Goal: Task Accomplishment & Management: Manage account settings

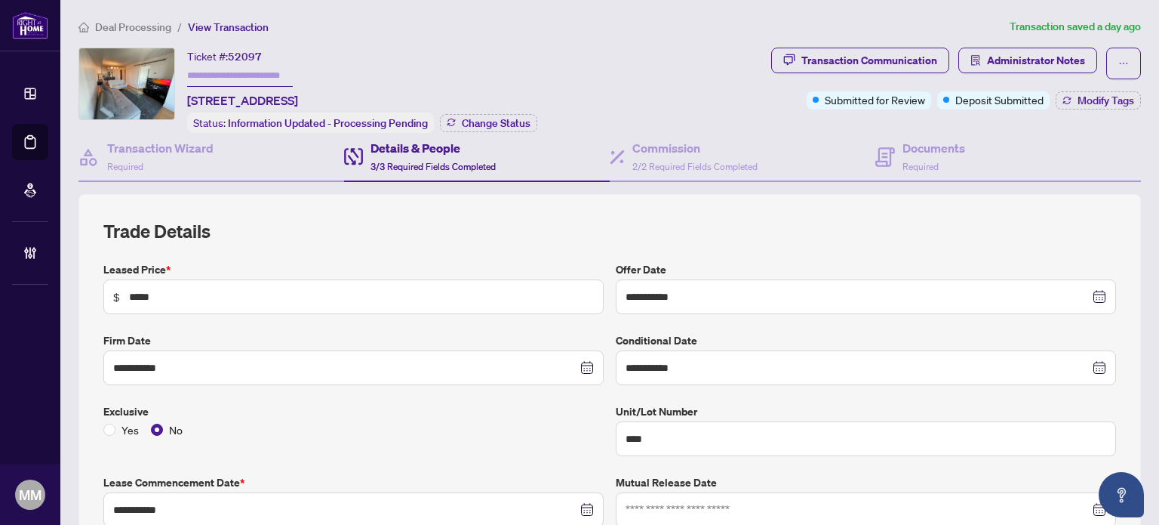
scroll to position [350, 0]
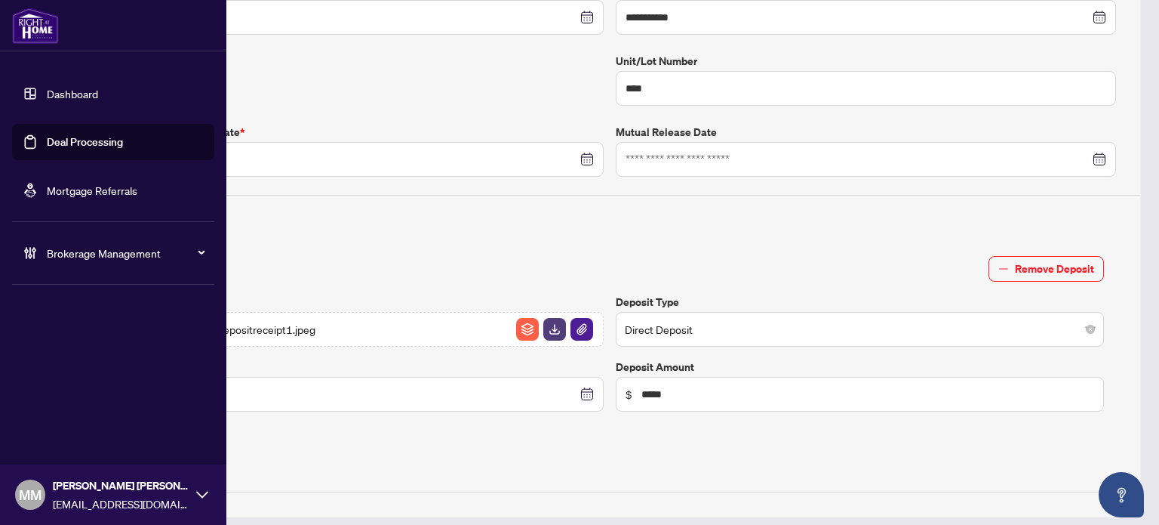
click at [47, 149] on link "Deal Processing" at bounding box center [85, 142] width 76 height 14
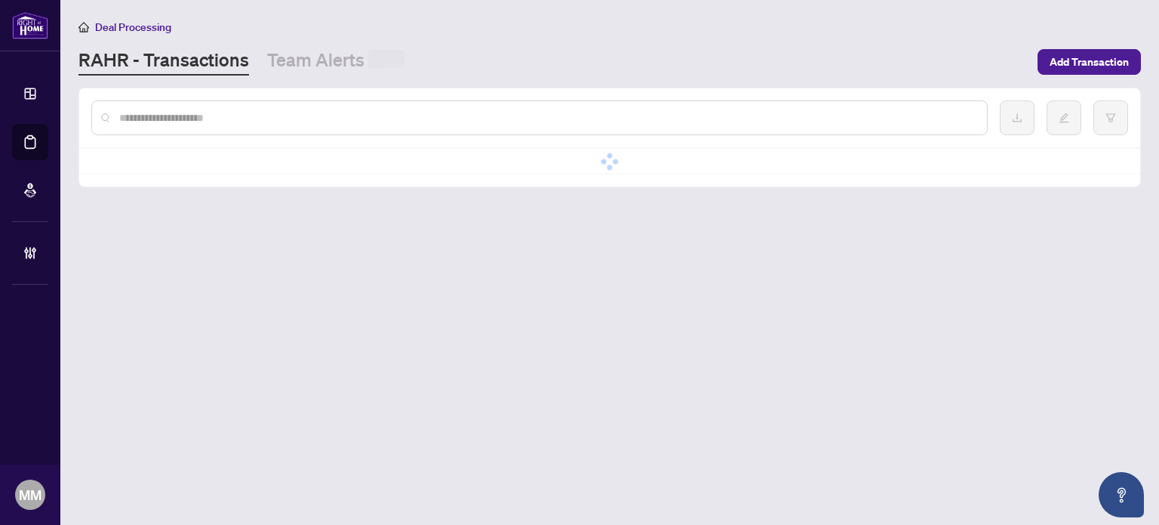
click at [350, 119] on input "text" at bounding box center [547, 117] width 856 height 17
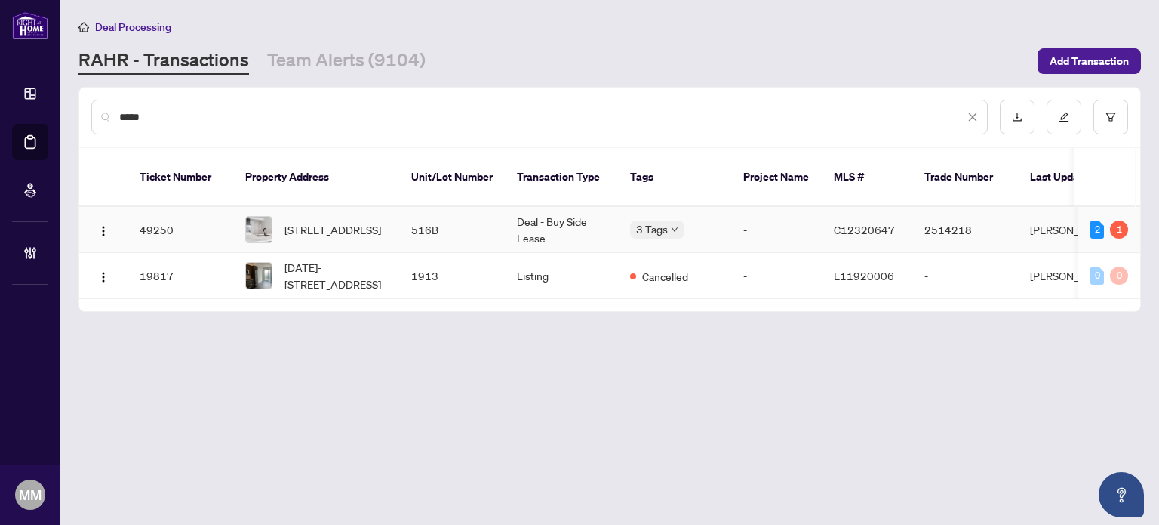
type input "*****"
click at [492, 217] on td "516B" at bounding box center [452, 230] width 106 height 46
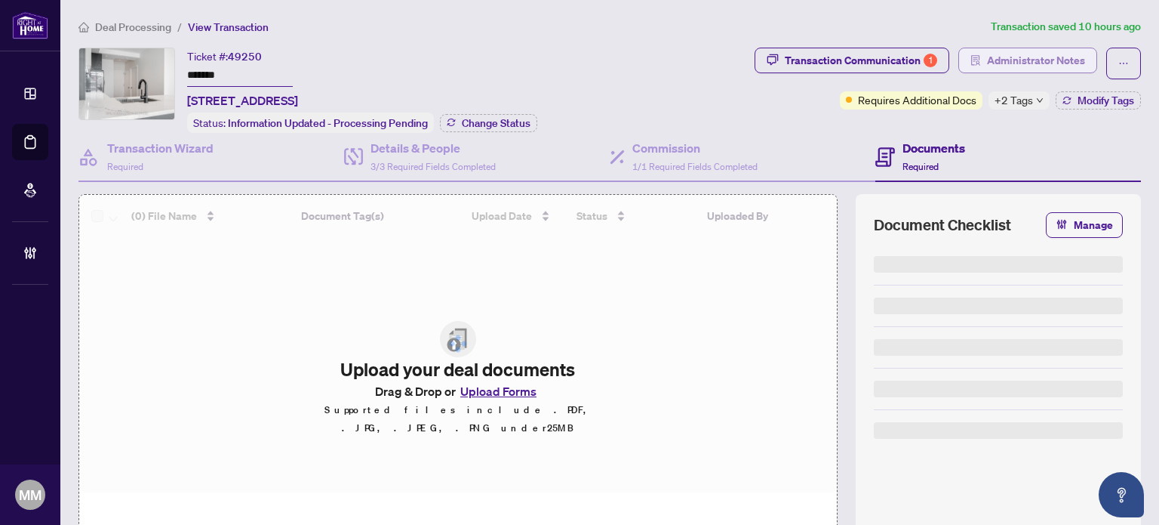
click at [959, 60] on button "Administrator Notes" at bounding box center [1028, 61] width 139 height 26
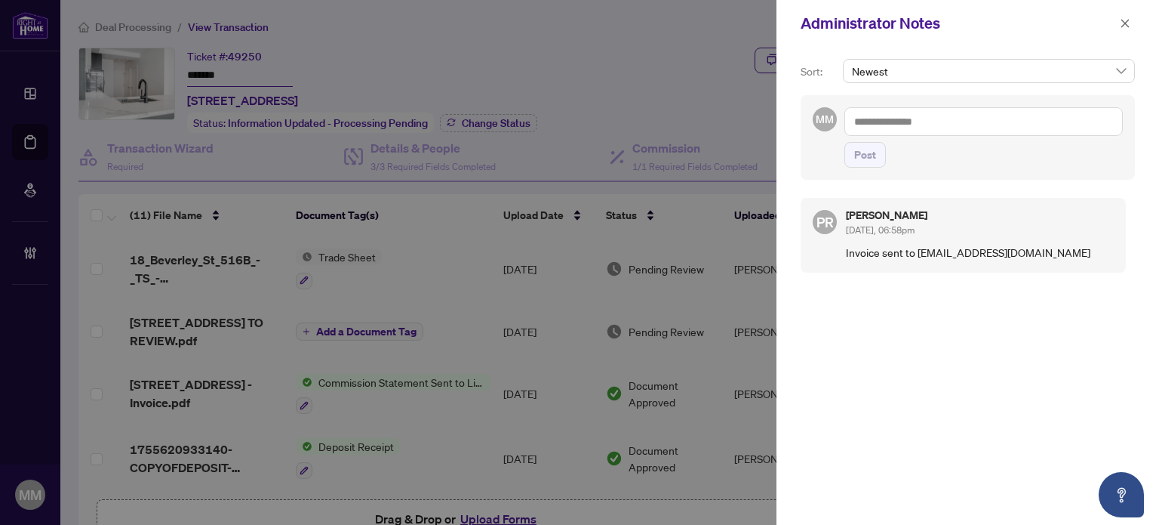
click at [909, 119] on textarea at bounding box center [984, 121] width 279 height 29
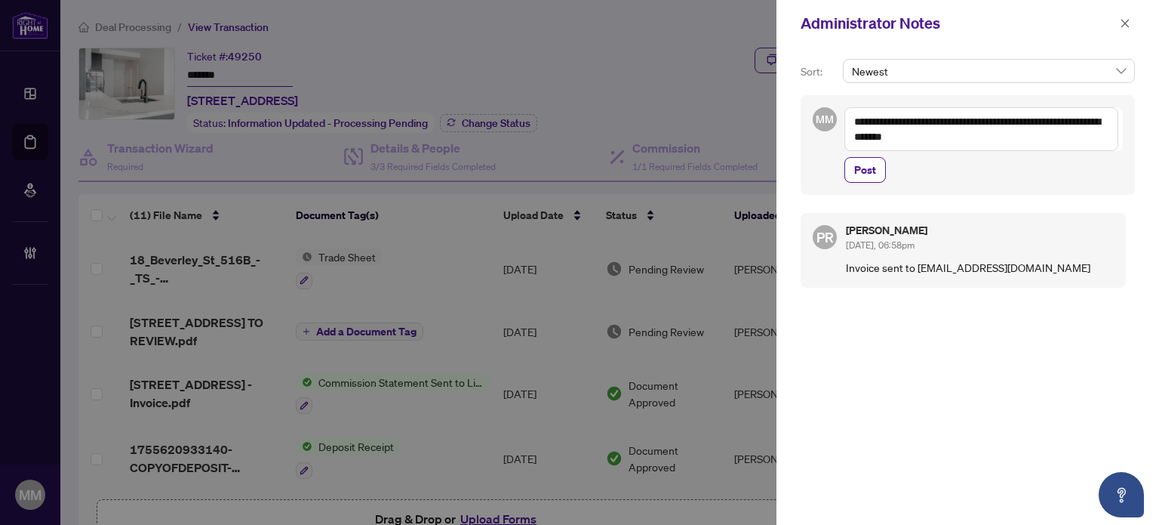
click at [1051, 117] on textarea "**********" at bounding box center [982, 129] width 274 height 44
click at [989, 134] on textarea "**********" at bounding box center [982, 129] width 274 height 44
click at [1105, 144] on textarea "**********" at bounding box center [982, 129] width 274 height 44
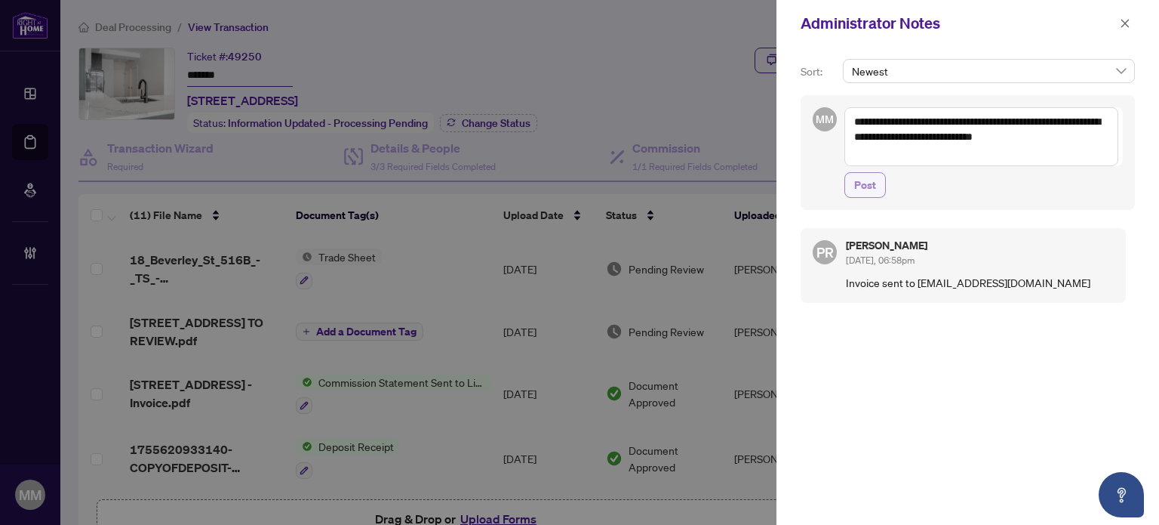
type textarea "**********"
click at [861, 186] on span "Post" at bounding box center [865, 185] width 22 height 24
click at [1120, 19] on icon "close" at bounding box center [1125, 23] width 11 height 11
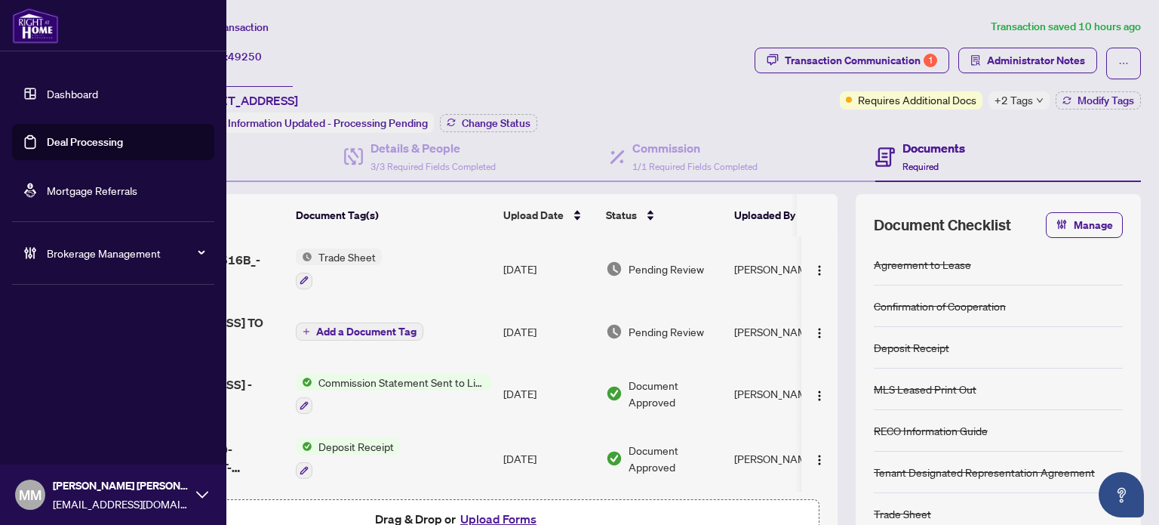
click at [47, 135] on link "Deal Processing" at bounding box center [85, 142] width 76 height 14
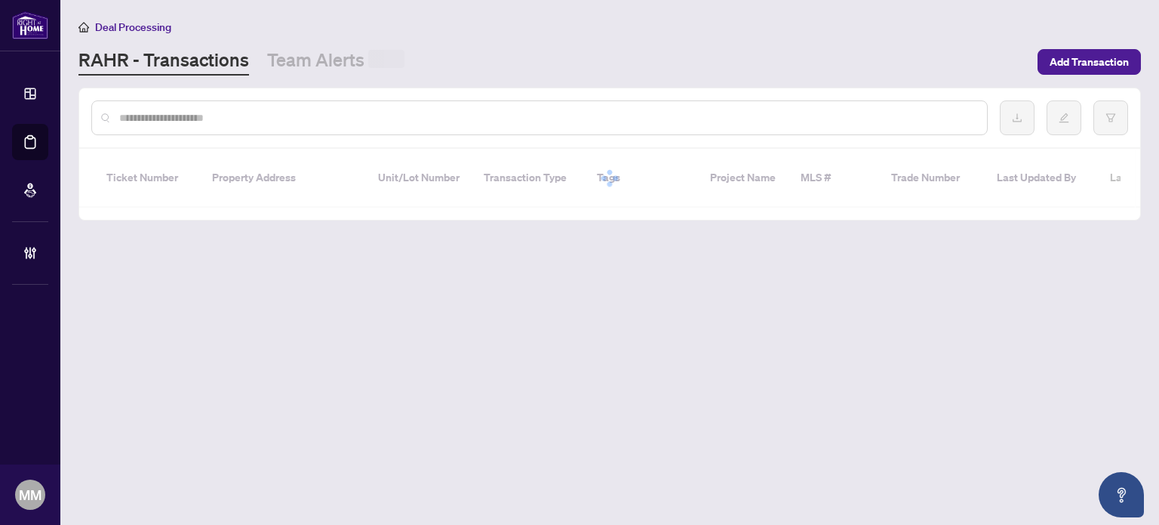
click at [562, 116] on input "text" at bounding box center [547, 117] width 856 height 17
paste input "******"
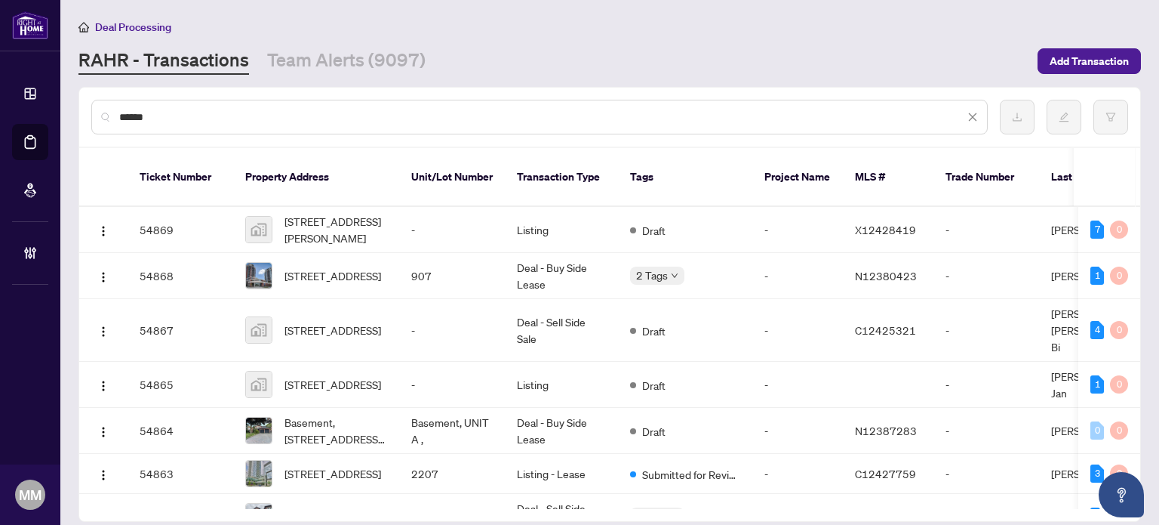
drag, startPoint x: 562, startPoint y: 116, endPoint x: 0, endPoint y: 180, distance: 566.0
click at [0, 180] on div "Dashboard Deal Processing Mortgage Referrals Brokerage Management MM Maegan Mar…" at bounding box center [579, 262] width 1159 height 525
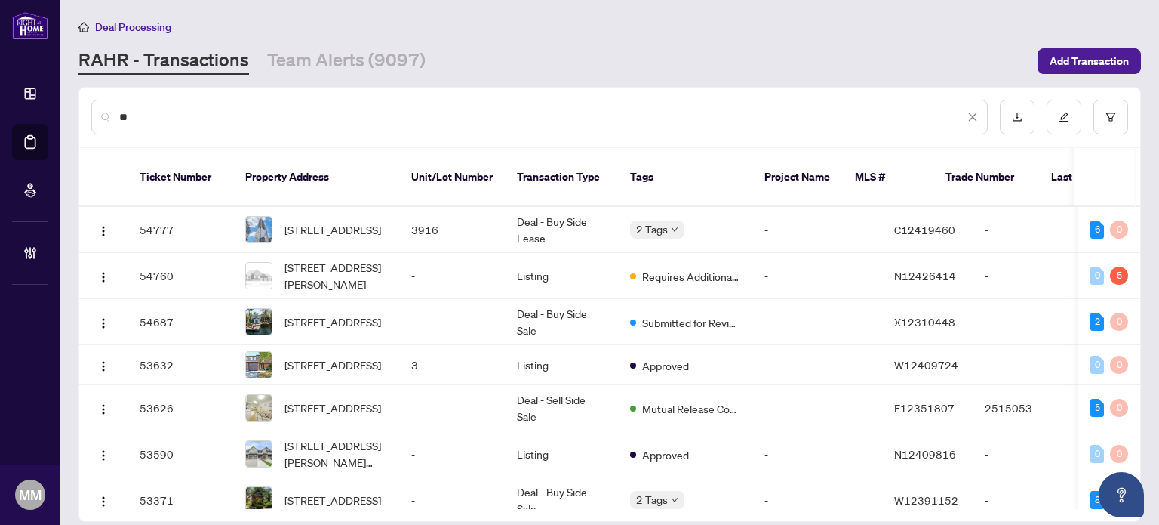
type input "*"
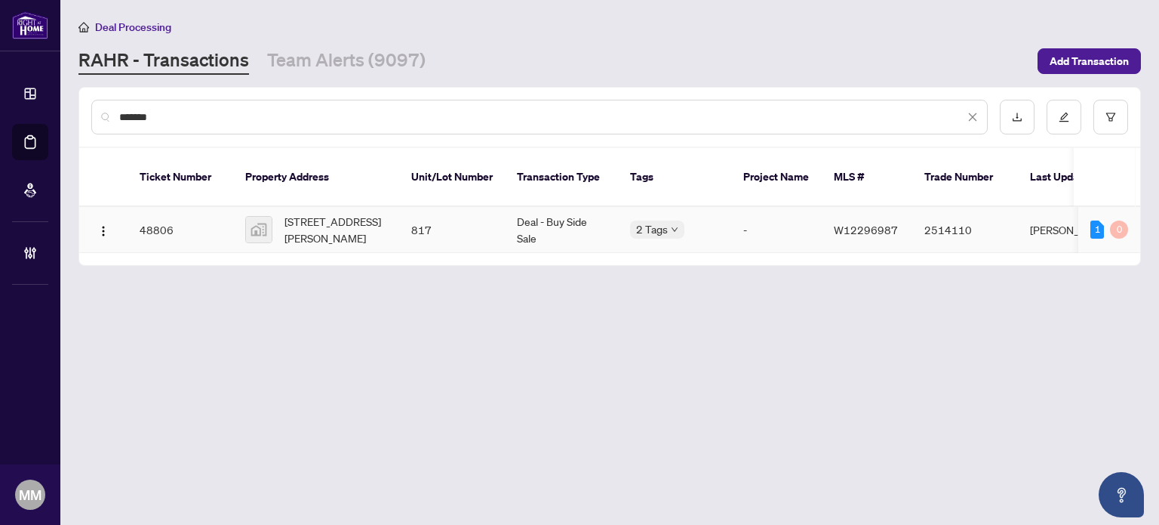
type input "*******"
click at [824, 211] on td "W12296987" at bounding box center [867, 230] width 91 height 46
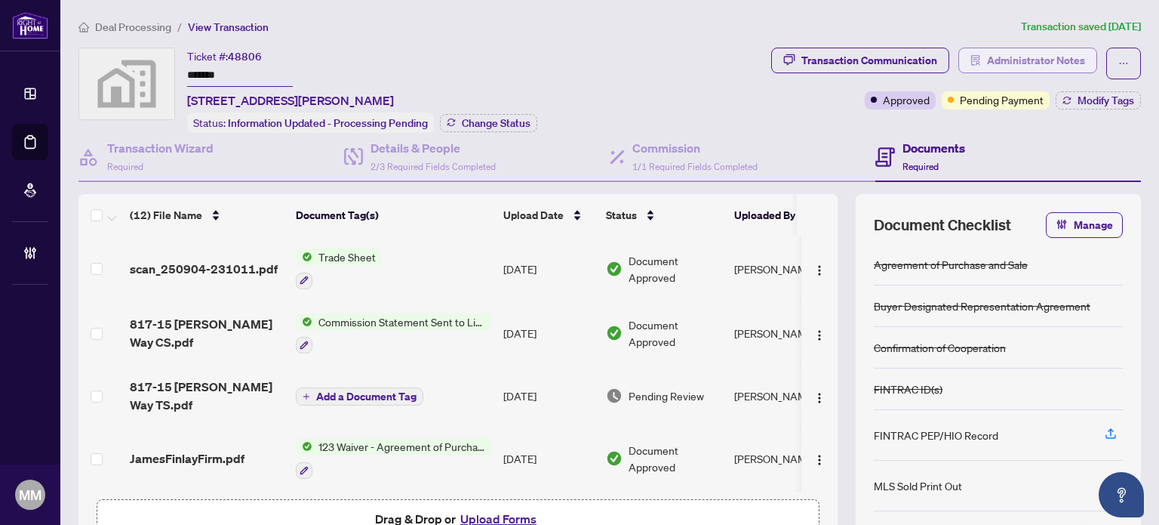
click at [1022, 53] on span "Administrator Notes" at bounding box center [1036, 60] width 98 height 24
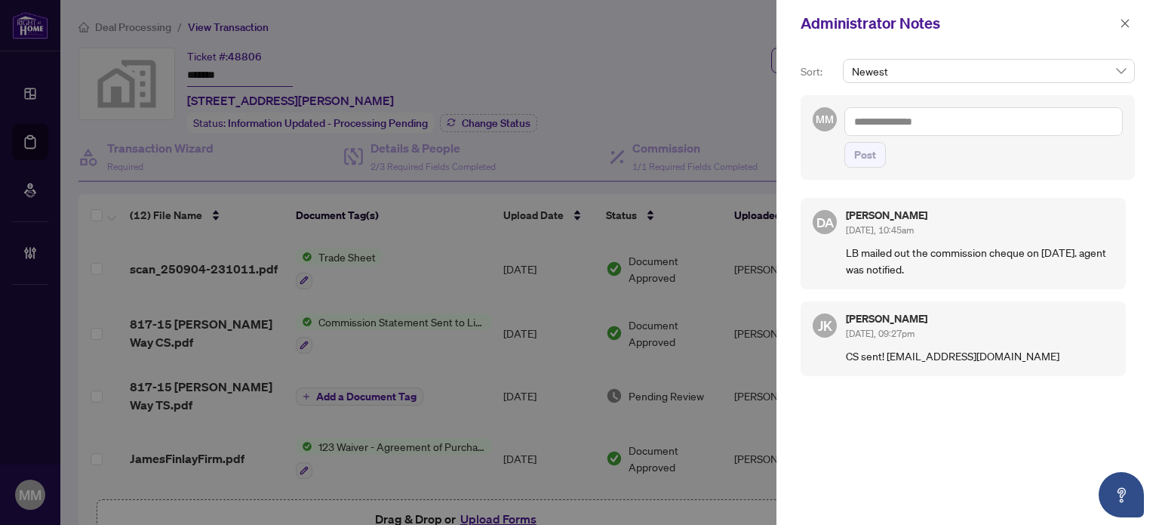
click at [945, 122] on textarea at bounding box center [984, 121] width 279 height 29
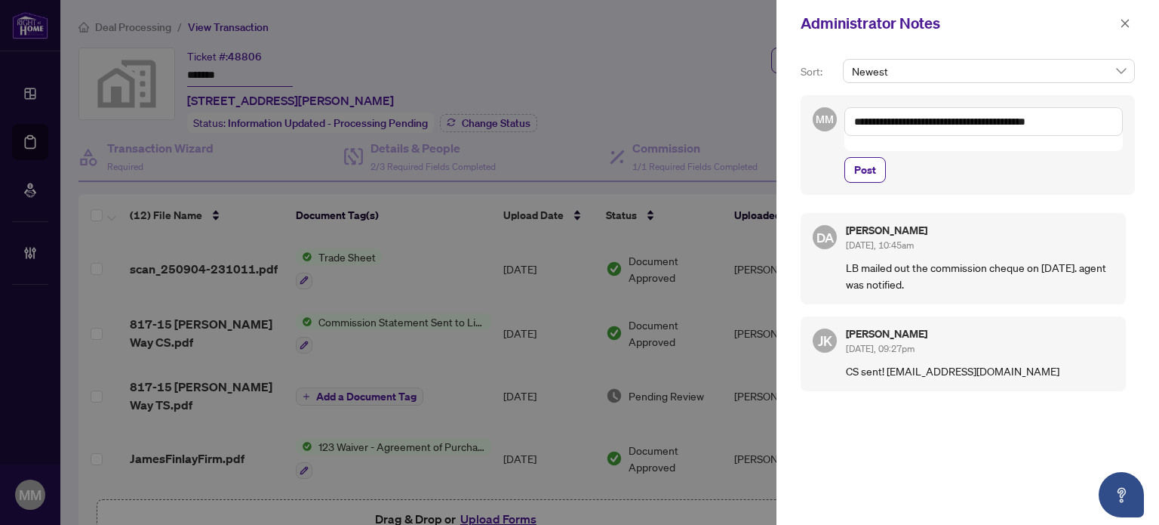
click at [1036, 125] on textarea "**********" at bounding box center [984, 121] width 279 height 29
click at [998, 144] on textarea "**********" at bounding box center [982, 129] width 274 height 44
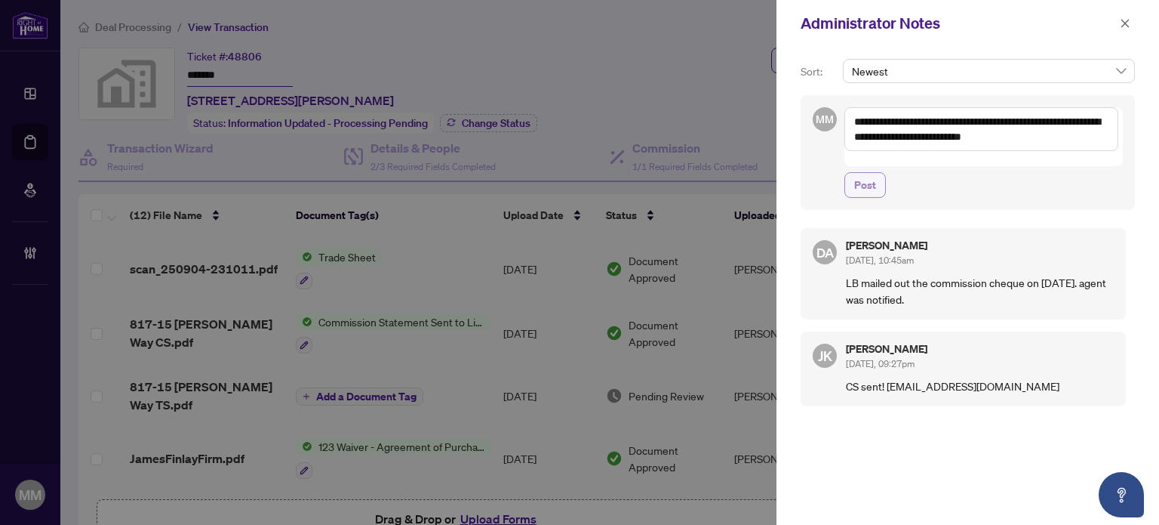
type textarea "**********"
click at [873, 173] on span "Post" at bounding box center [865, 185] width 22 height 24
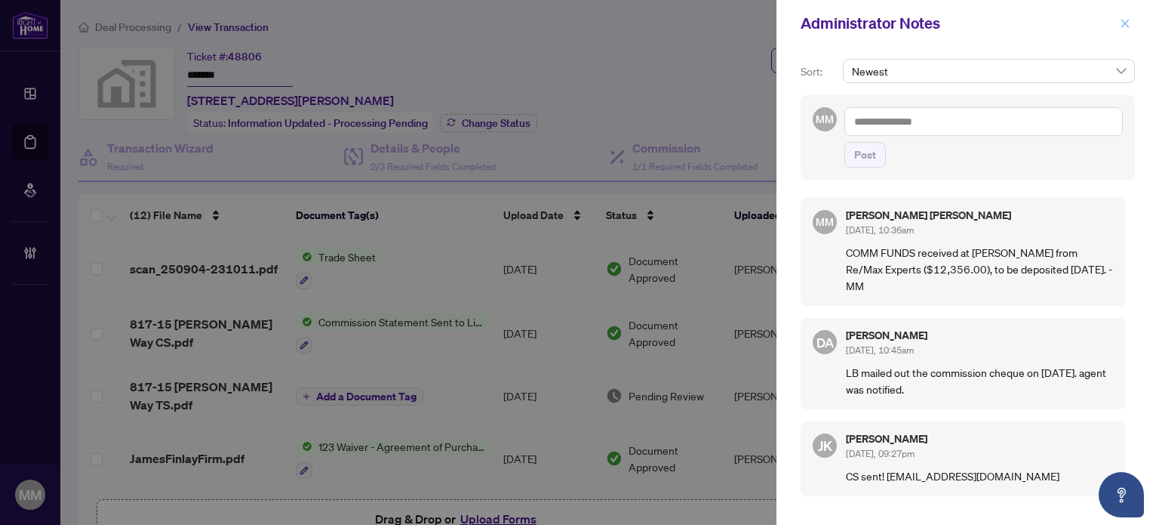
click at [1123, 20] on icon "close" at bounding box center [1125, 23] width 11 height 11
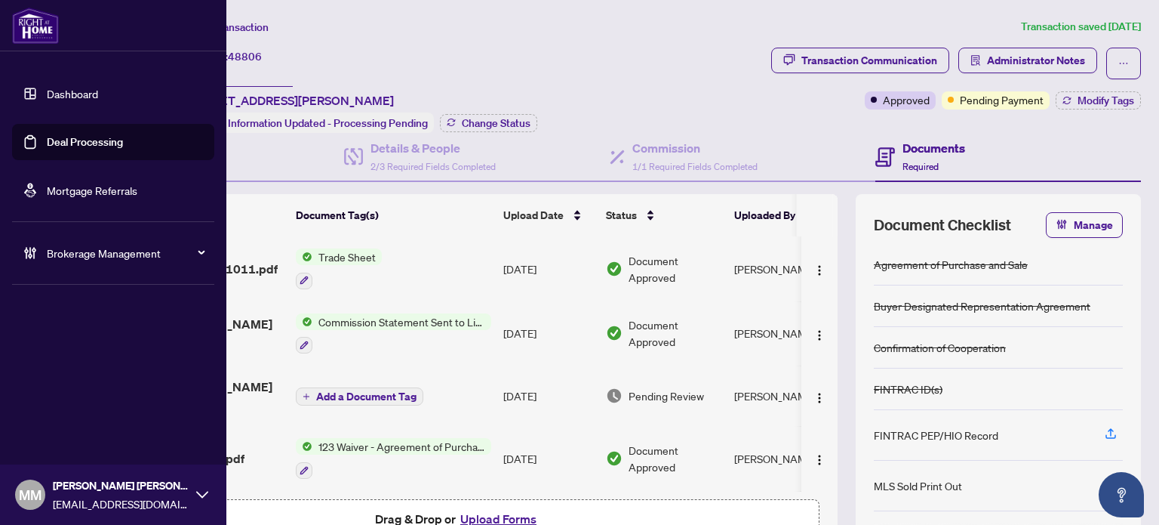
click at [47, 140] on link "Deal Processing" at bounding box center [85, 142] width 76 height 14
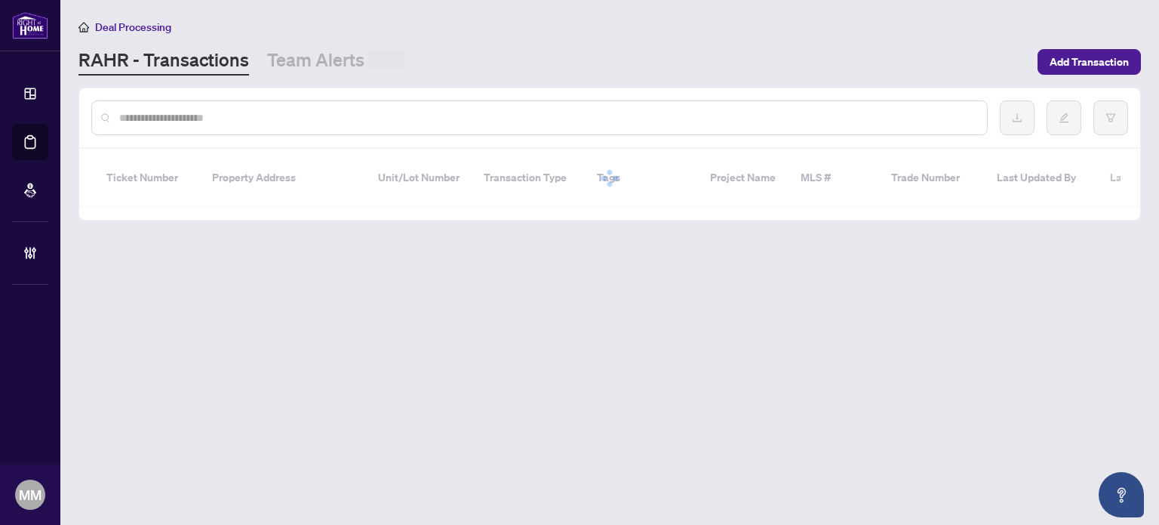
click at [328, 118] on input "text" at bounding box center [547, 117] width 856 height 17
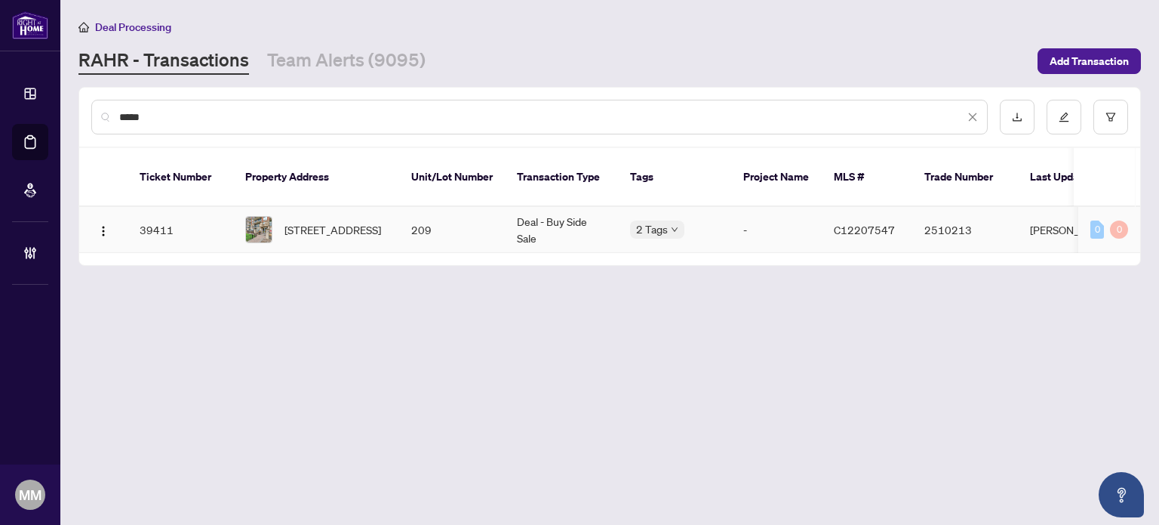
type input "*****"
click at [860, 223] on span "C12207547" at bounding box center [864, 230] width 61 height 14
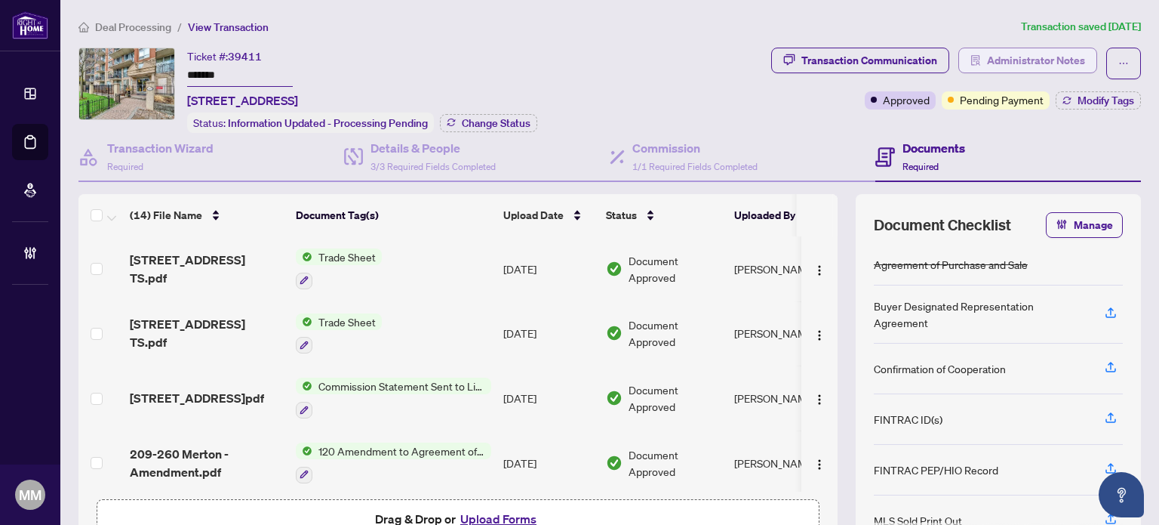
click at [1030, 54] on span "Administrator Notes" at bounding box center [1036, 60] width 98 height 24
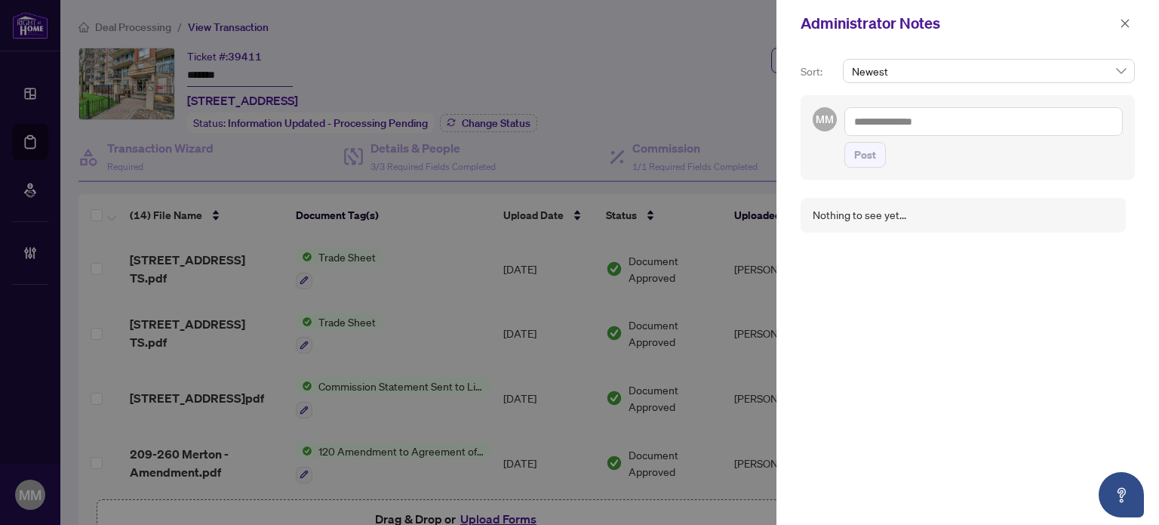
click at [989, 132] on textarea at bounding box center [984, 121] width 279 height 29
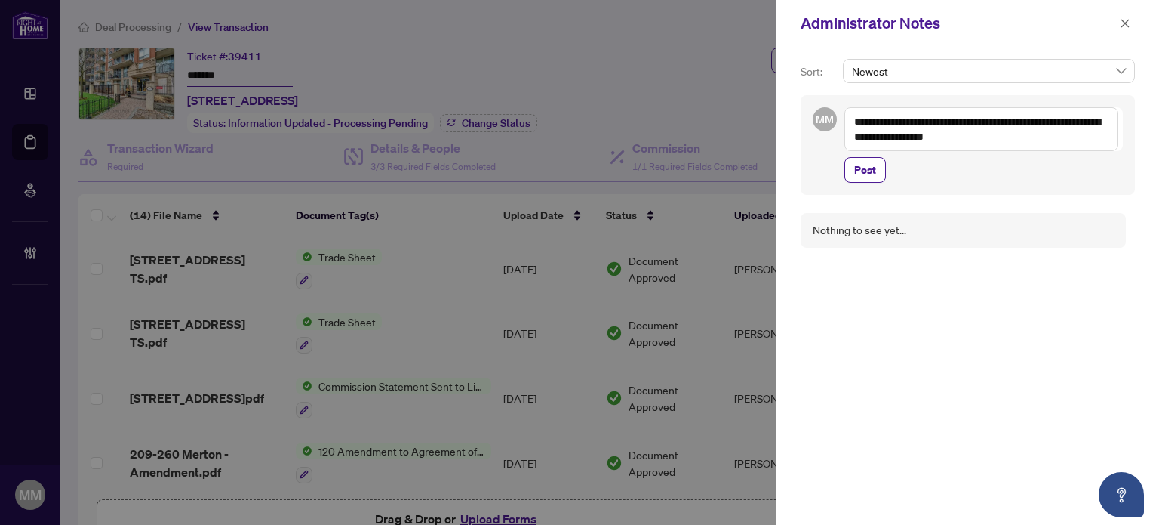
click at [906, 135] on textarea "**********" at bounding box center [982, 129] width 274 height 44
click at [1081, 131] on textarea "**********" at bounding box center [982, 129] width 274 height 44
type textarea "**********"
click at [851, 175] on button "Post" at bounding box center [866, 185] width 42 height 26
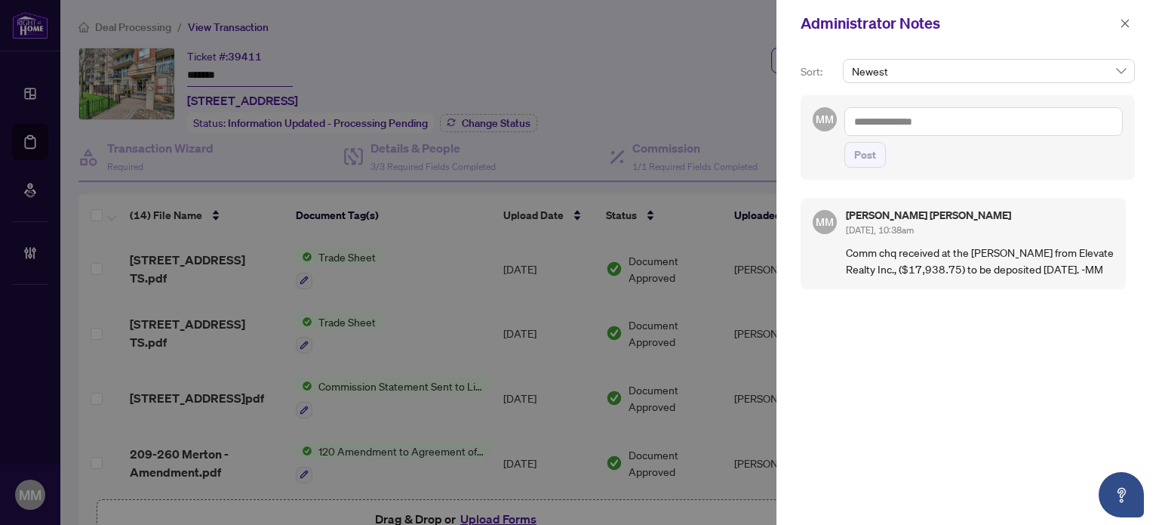
drag, startPoint x: 968, startPoint y: 369, endPoint x: 967, endPoint y: 362, distance: 7.7
click at [968, 368] on div "MM Maegan Mark Sep/26/2025, 10:38am Comm chq received at the DM Branch from Ele…" at bounding box center [968, 350] width 334 height 322
click at [947, 419] on div "MM Maegan Mark Sep/26/2025, 10:38am Comm chq received at the DM Branch from Ele…" at bounding box center [968, 350] width 334 height 322
drag, startPoint x: 160, startPoint y: 168, endPoint x: 1131, endPoint y: 34, distance: 980.6
click at [1131, 34] on div "Administrator Notes Sort: Newest MM Post MM Maegan Mark Sep/26/2025, 10:38am Co…" at bounding box center [579, 262] width 1159 height 525
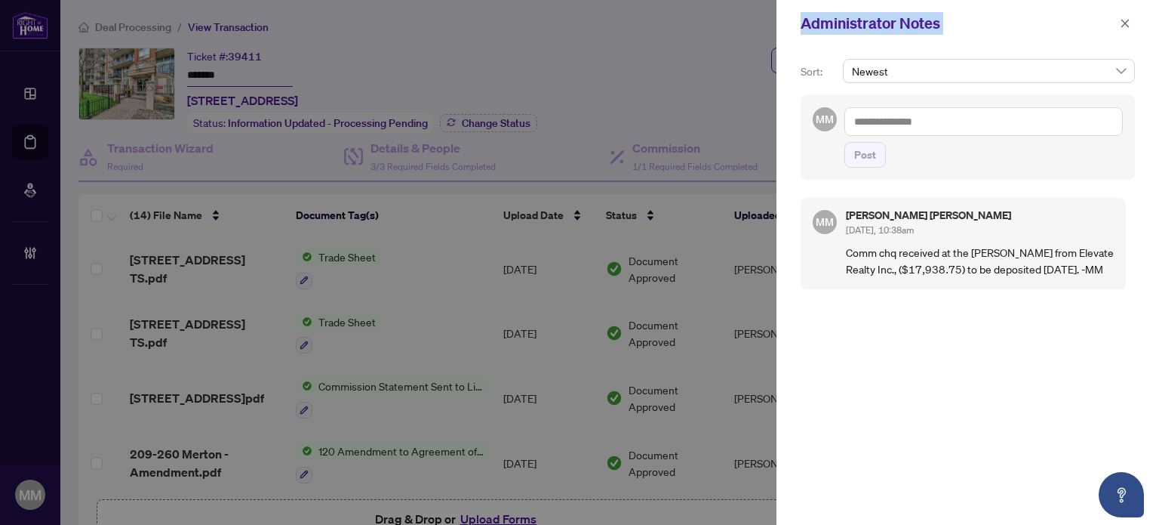
click at [1131, 34] on div "Administrator Notes" at bounding box center [968, 23] width 383 height 47
click at [1129, 31] on span "button" at bounding box center [1125, 23] width 11 height 24
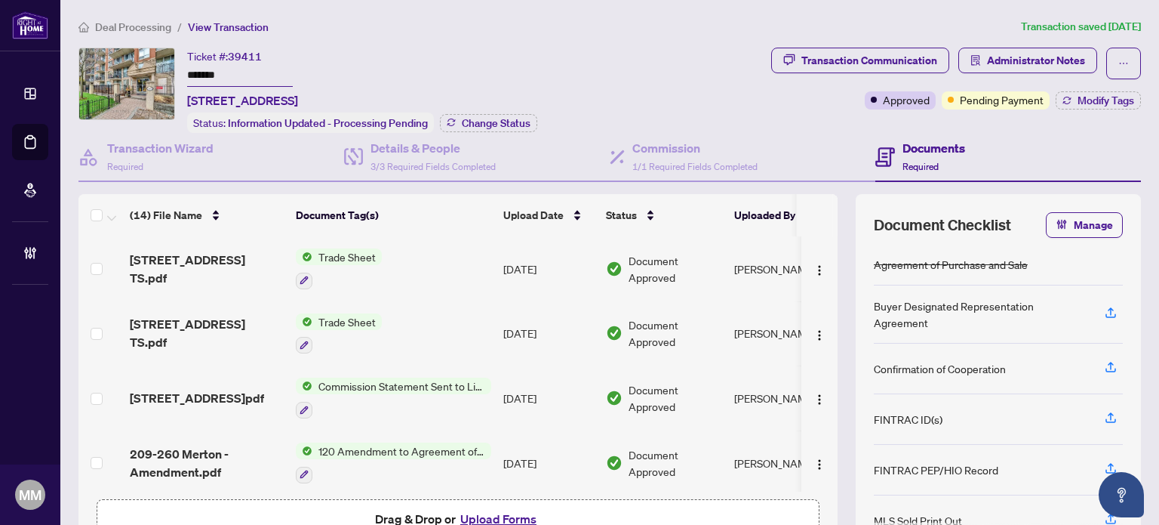
click at [133, 30] on span "Deal Processing" at bounding box center [133, 27] width 76 height 14
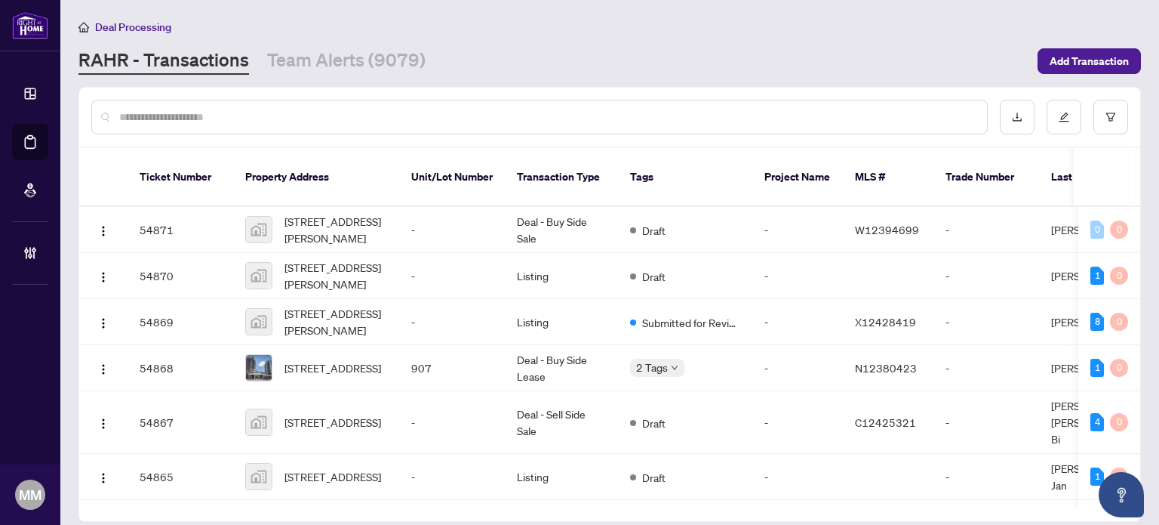
click at [577, 124] on div at bounding box center [539, 117] width 897 height 35
type input "**********"
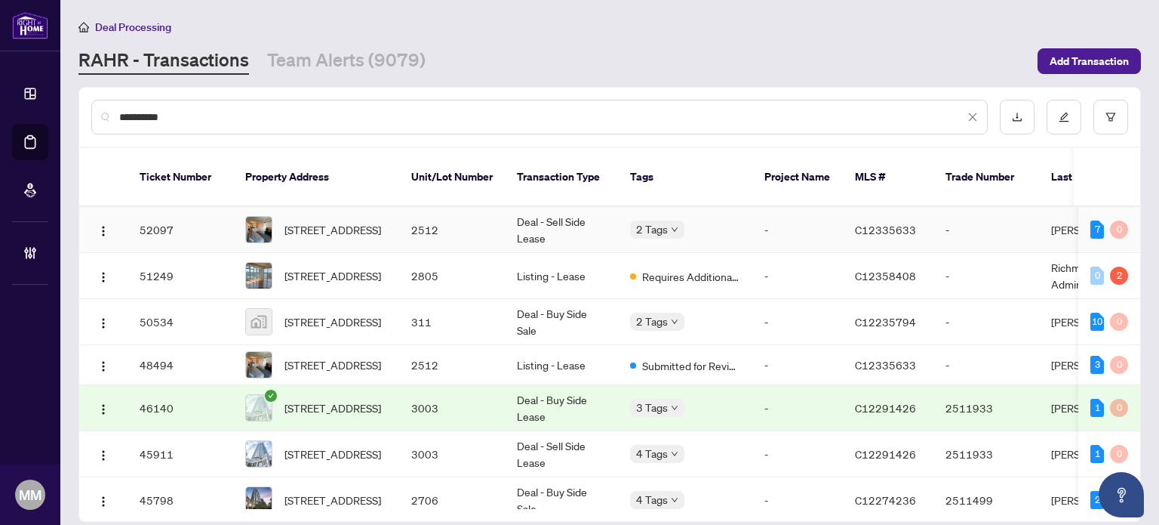
click at [500, 226] on td "2512" at bounding box center [452, 230] width 106 height 46
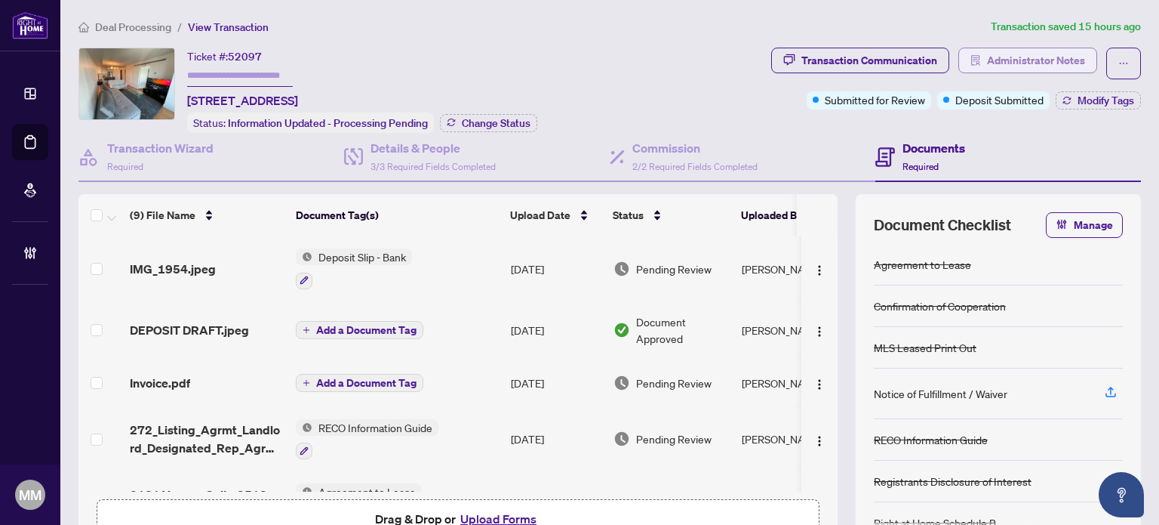
click at [1048, 67] on span "Administrator Notes" at bounding box center [1036, 60] width 98 height 24
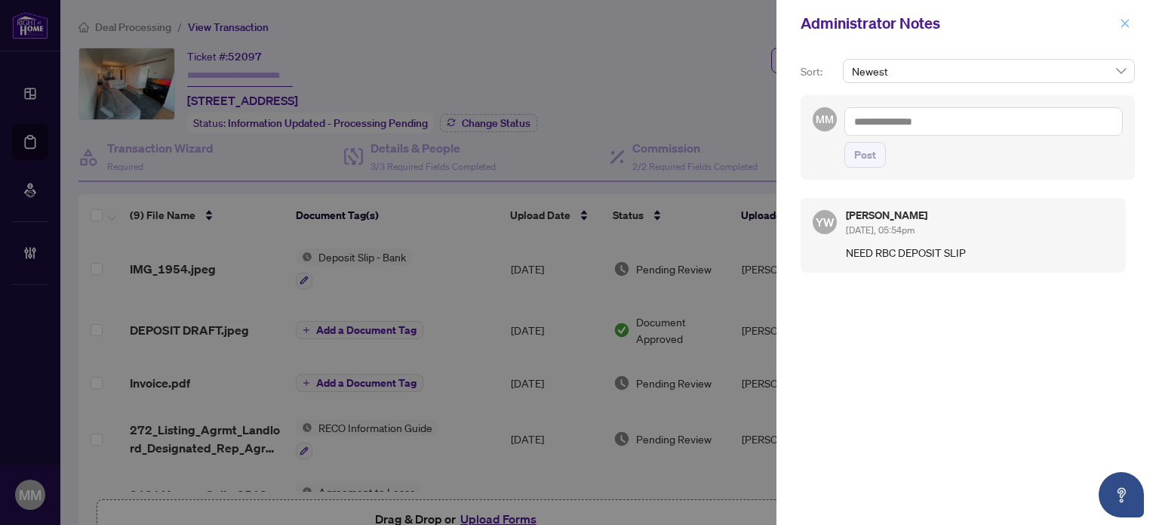
click at [1126, 23] on icon "close" at bounding box center [1125, 23] width 11 height 11
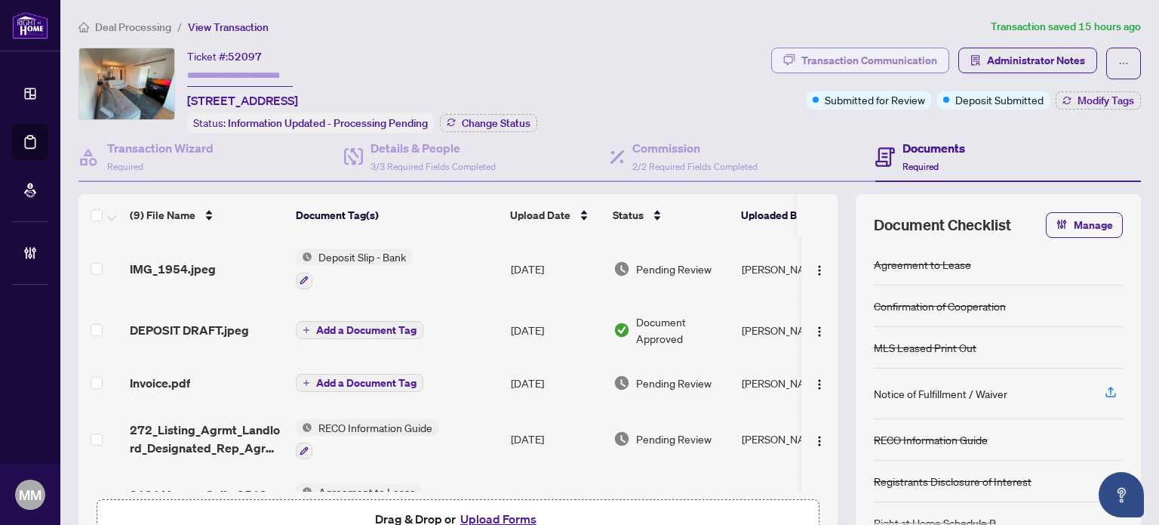
click at [913, 56] on div "Transaction Communication" at bounding box center [870, 60] width 136 height 24
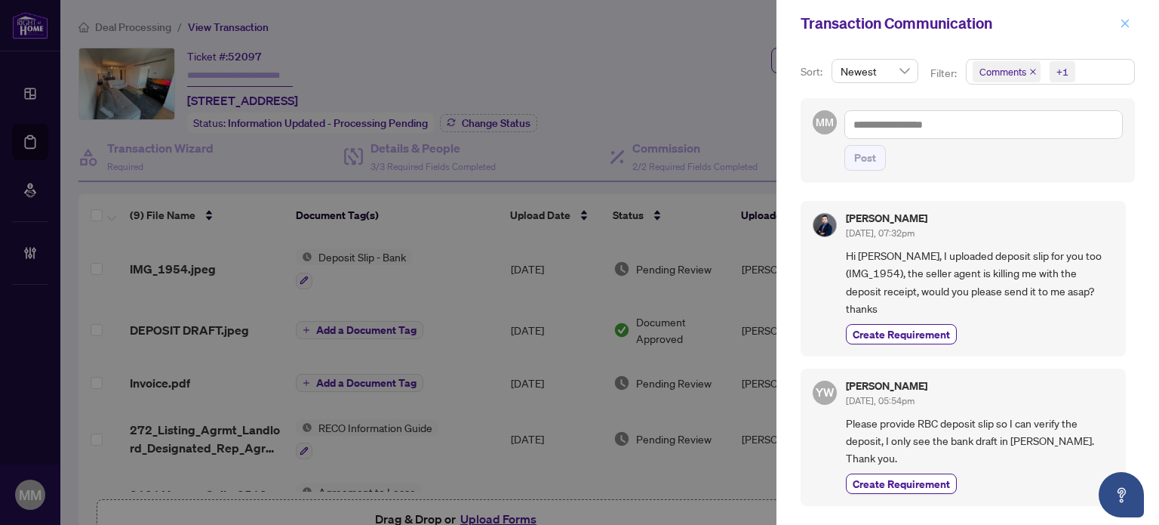
click at [1124, 24] on icon "close" at bounding box center [1126, 23] width 8 height 8
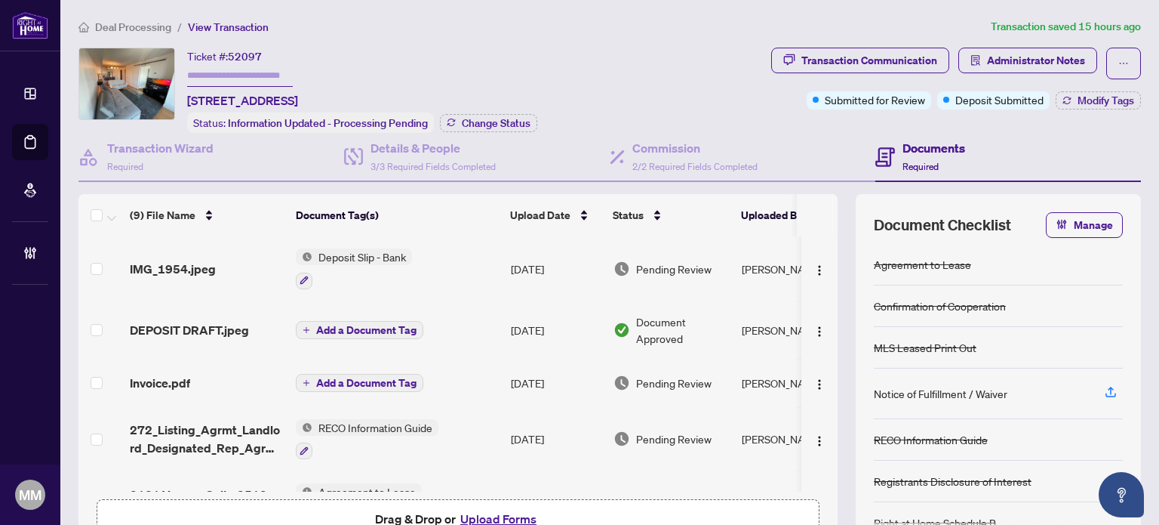
click at [688, 271] on span "Pending Review" at bounding box center [673, 268] width 75 height 17
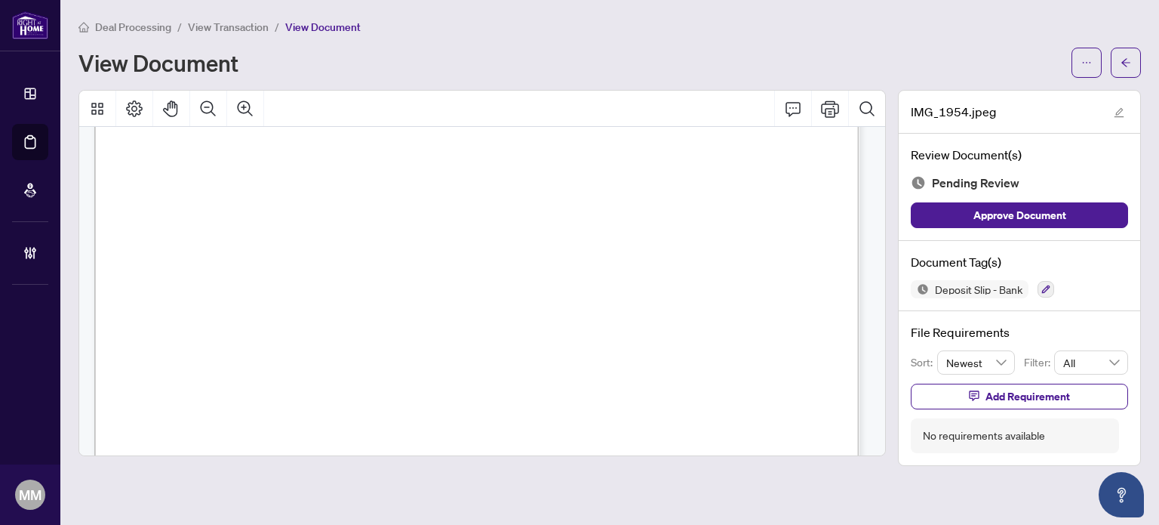
scroll to position [130, 0]
click at [153, 33] on li "Deal Processing" at bounding box center [125, 26] width 93 height 17
click at [153, 31] on span "Deal Processing" at bounding box center [133, 27] width 76 height 14
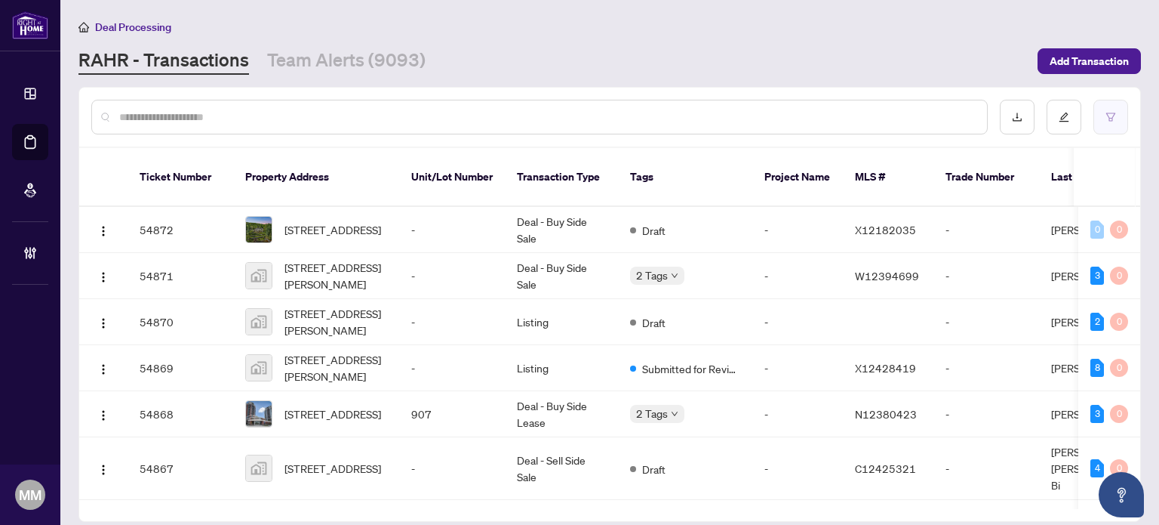
click at [1111, 112] on icon "filter" at bounding box center [1111, 117] width 11 height 11
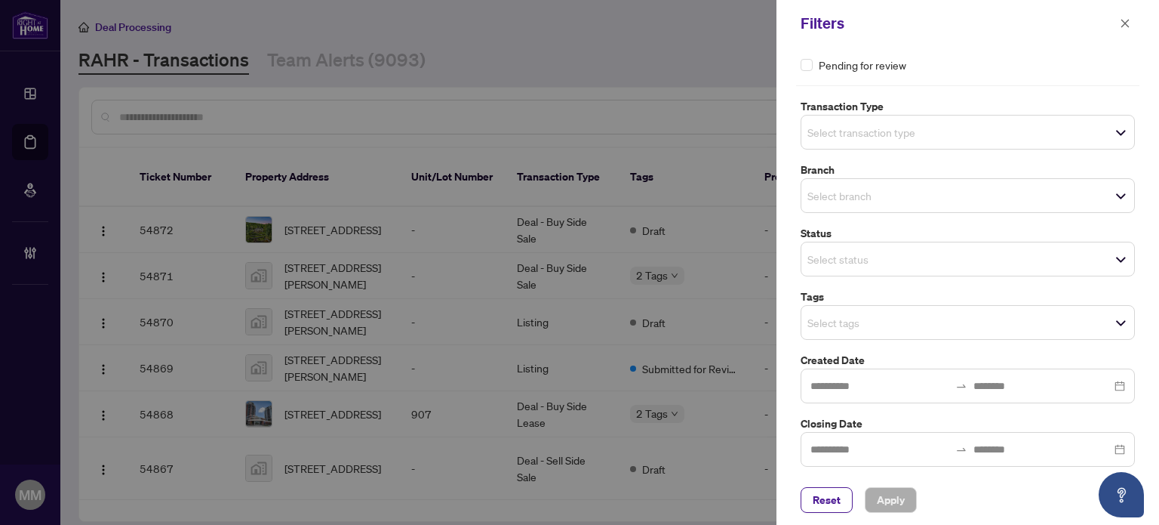
scroll to position [80, 0]
click at [860, 140] on span "Select transaction type" at bounding box center [968, 131] width 333 height 21
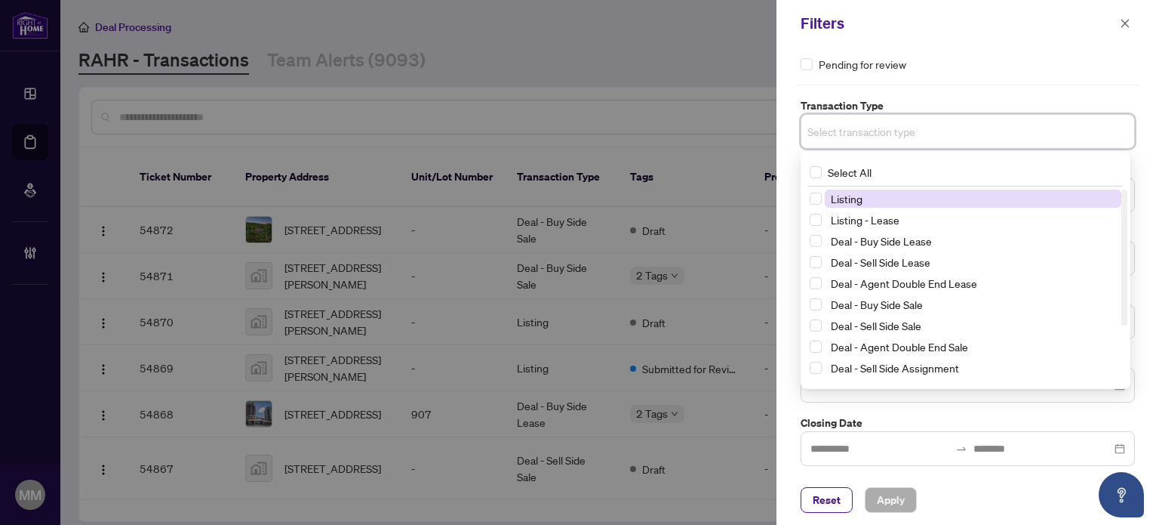
click at [858, 189] on span "Listing" at bounding box center [973, 198] width 297 height 18
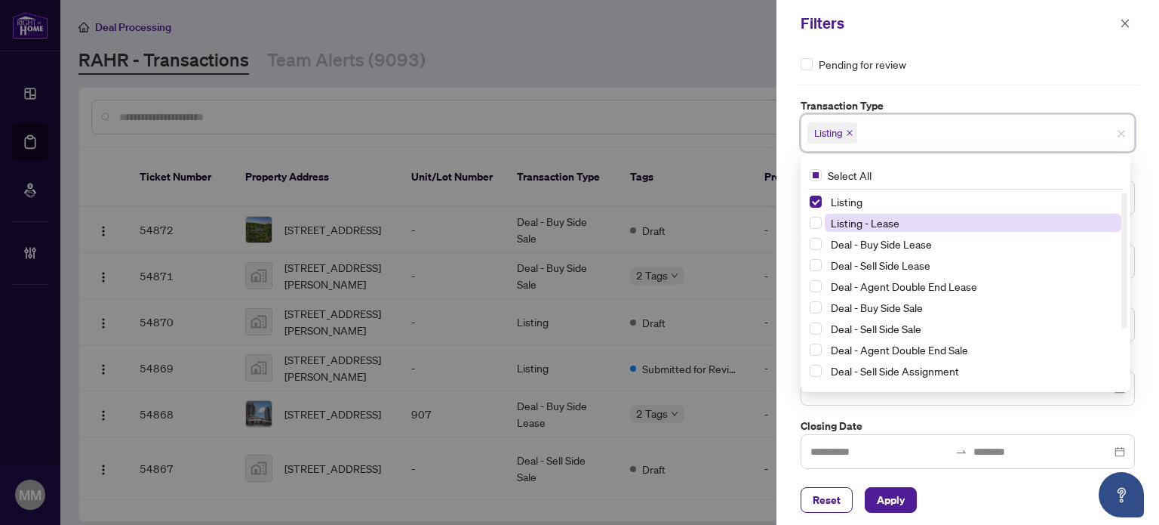
click at [853, 220] on span "Listing - Lease" at bounding box center [865, 223] width 69 height 14
click at [1045, 69] on div "Pending for review" at bounding box center [968, 64] width 334 height 17
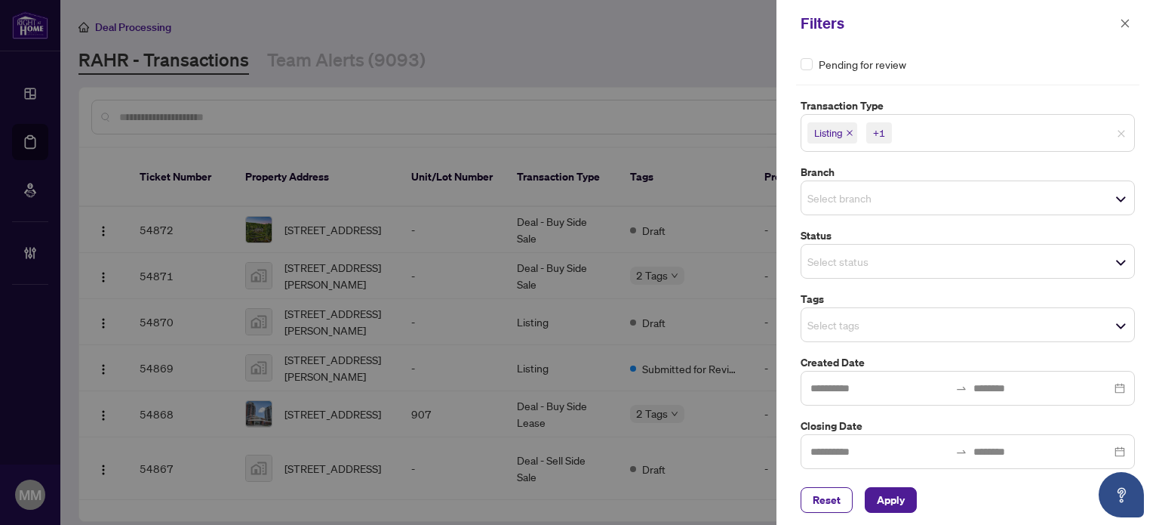
click at [927, 199] on span "Select branch" at bounding box center [968, 197] width 333 height 21
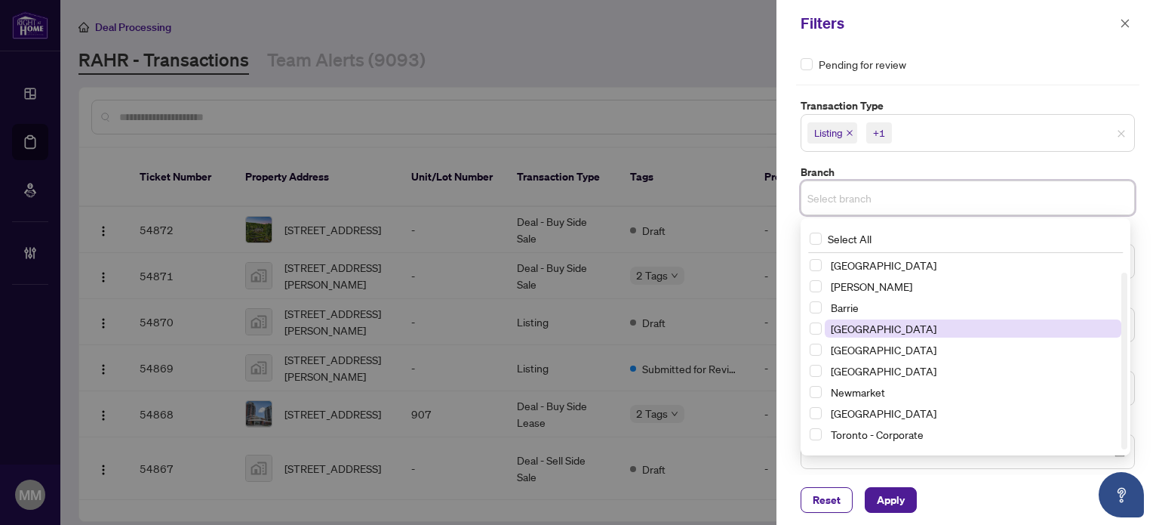
scroll to position [18, 0]
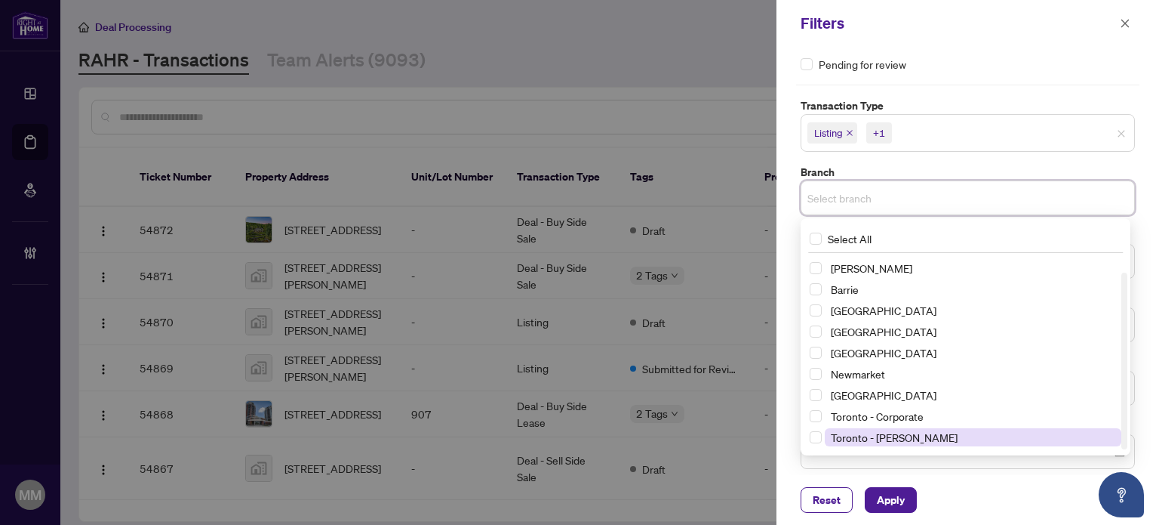
click at [900, 437] on span "Toronto - Don Mills" at bounding box center [894, 437] width 127 height 14
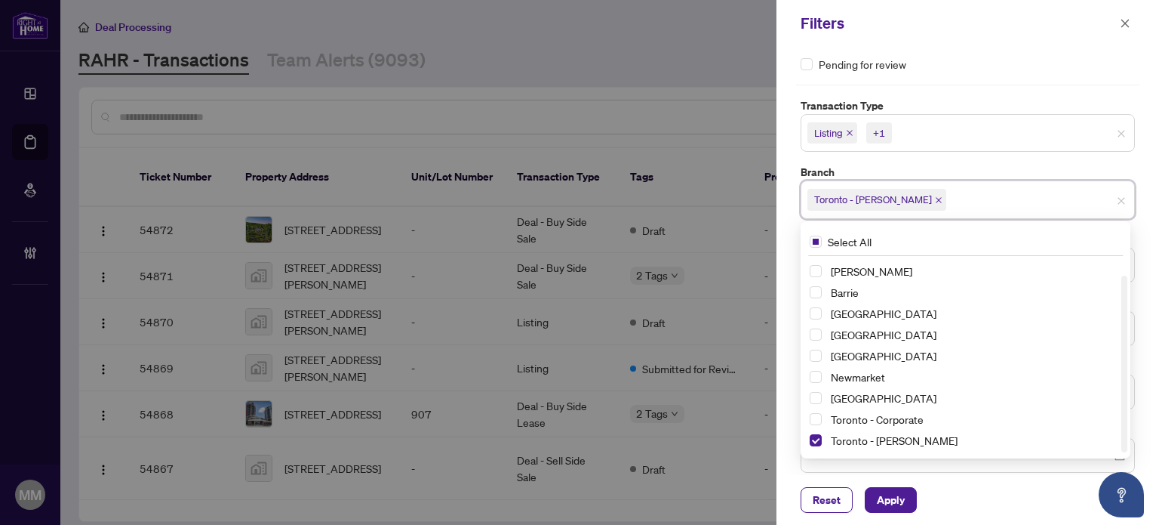
click at [946, 75] on div "Updates and Pending Documents to be validated Pending requirements Pending for …" at bounding box center [967, 226] width 343 height 494
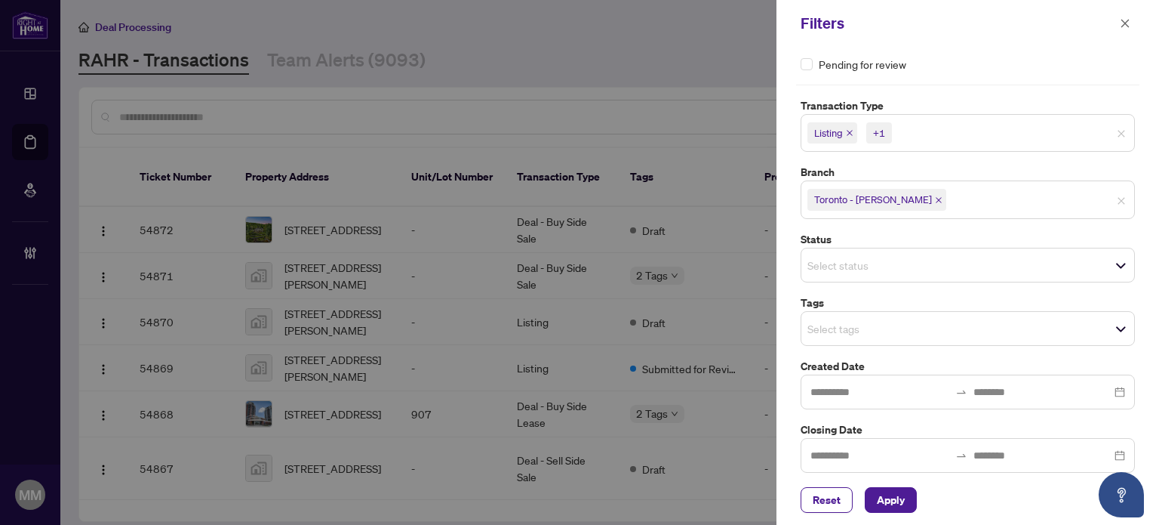
click at [927, 330] on span "Select tags" at bounding box center [968, 328] width 333 height 21
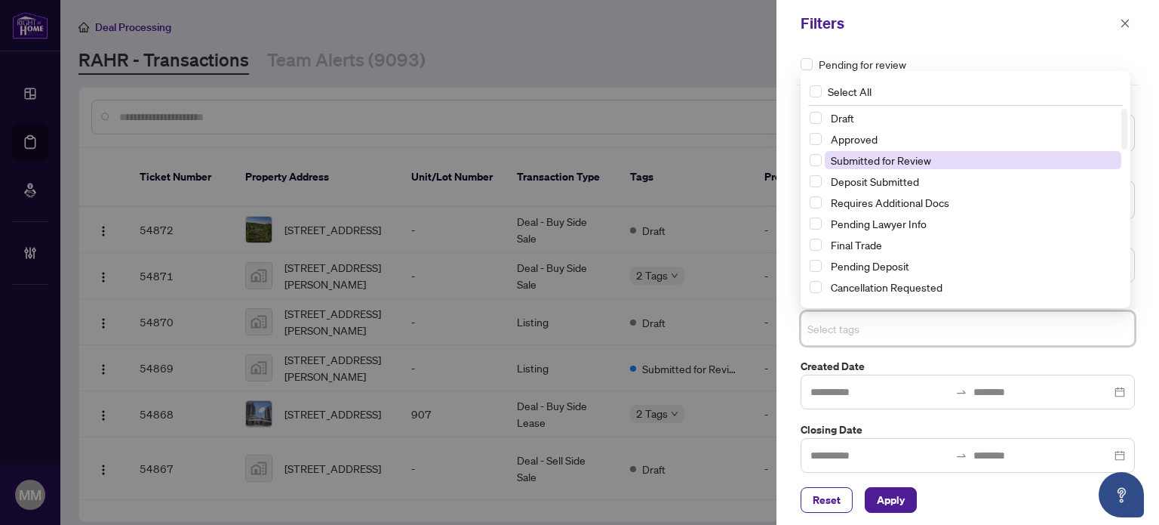
click at [891, 158] on span "Submitted for Review" at bounding box center [881, 160] width 100 height 14
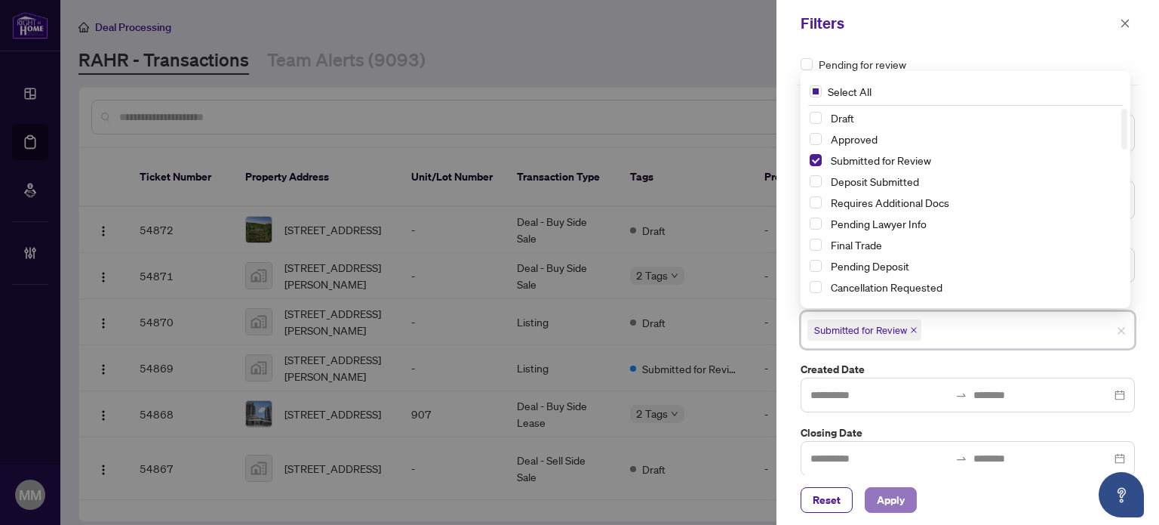
click at [877, 502] on span "Apply" at bounding box center [891, 500] width 28 height 24
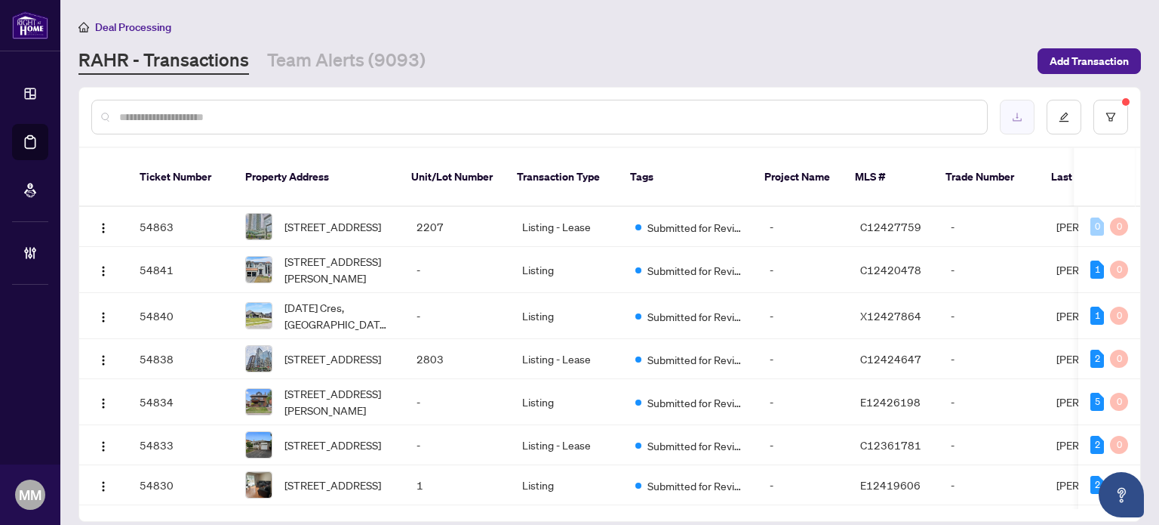
click at [1010, 120] on button "button" at bounding box center [1017, 117] width 35 height 35
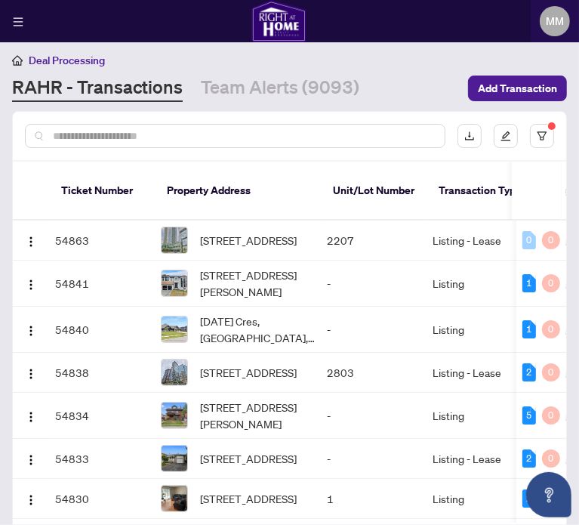
click at [177, 144] on input "text" at bounding box center [243, 136] width 380 height 17
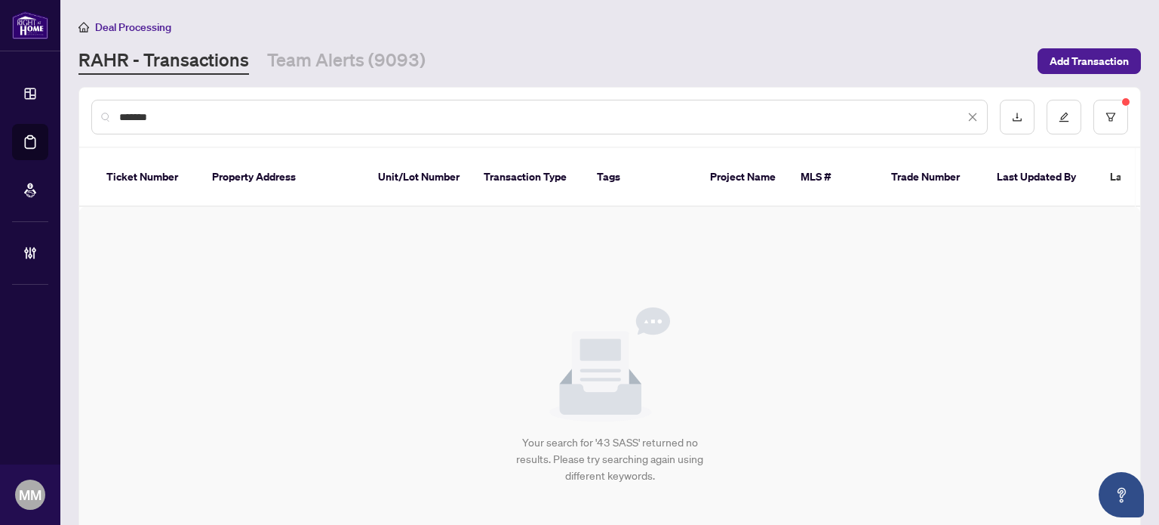
type input "*******"
click at [1118, 105] on div "*******" at bounding box center [609, 117] width 1061 height 59
click at [1110, 117] on button "button" at bounding box center [1111, 117] width 35 height 35
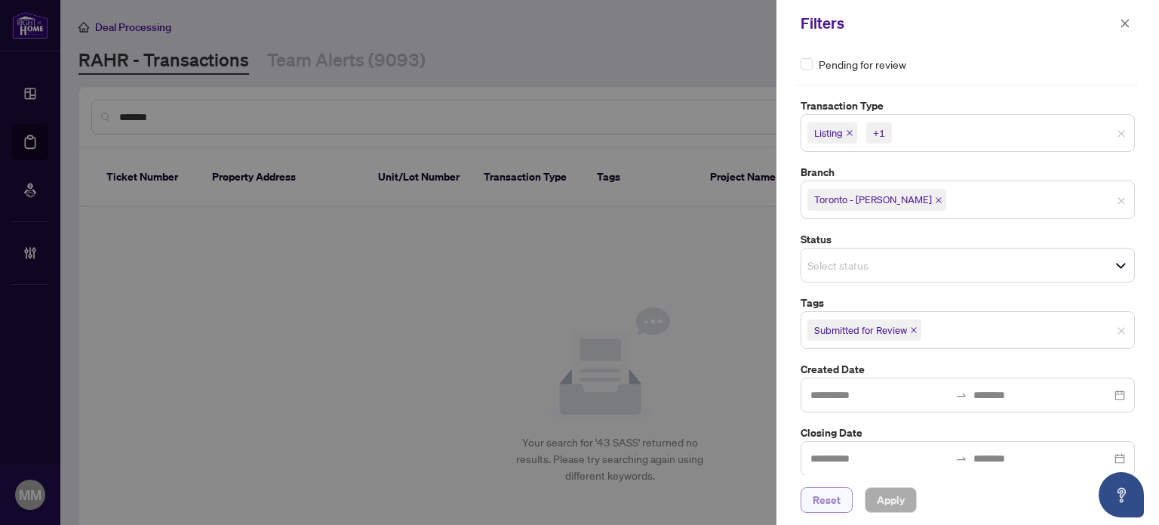
click at [840, 509] on button "Reset" at bounding box center [827, 500] width 52 height 26
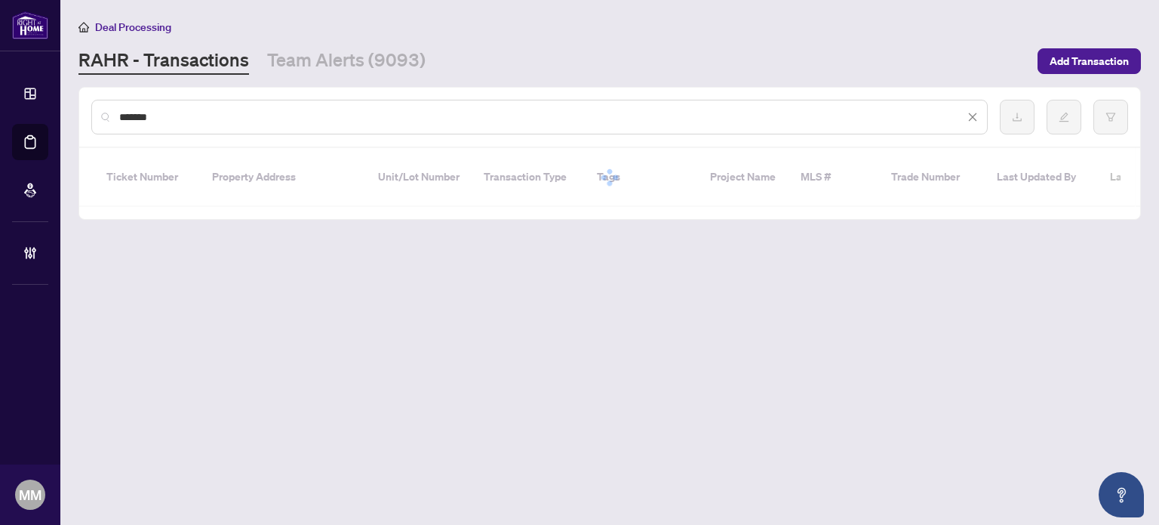
click at [302, 115] on div at bounding box center [579, 262] width 1159 height 525
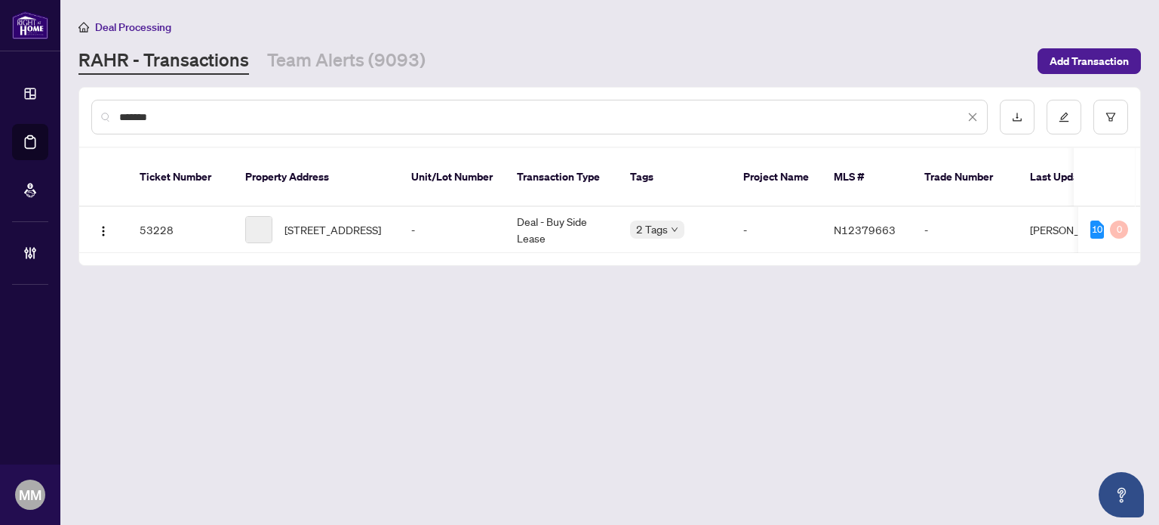
click at [382, 131] on div "*******" at bounding box center [539, 117] width 897 height 35
click at [433, 208] on td "-" at bounding box center [452, 230] width 106 height 46
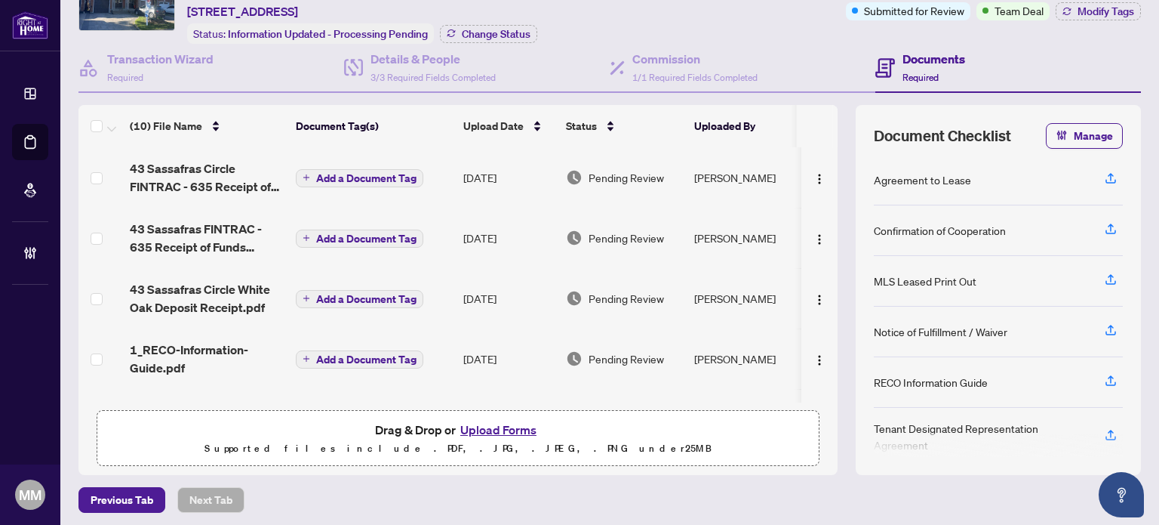
scroll to position [91, 0]
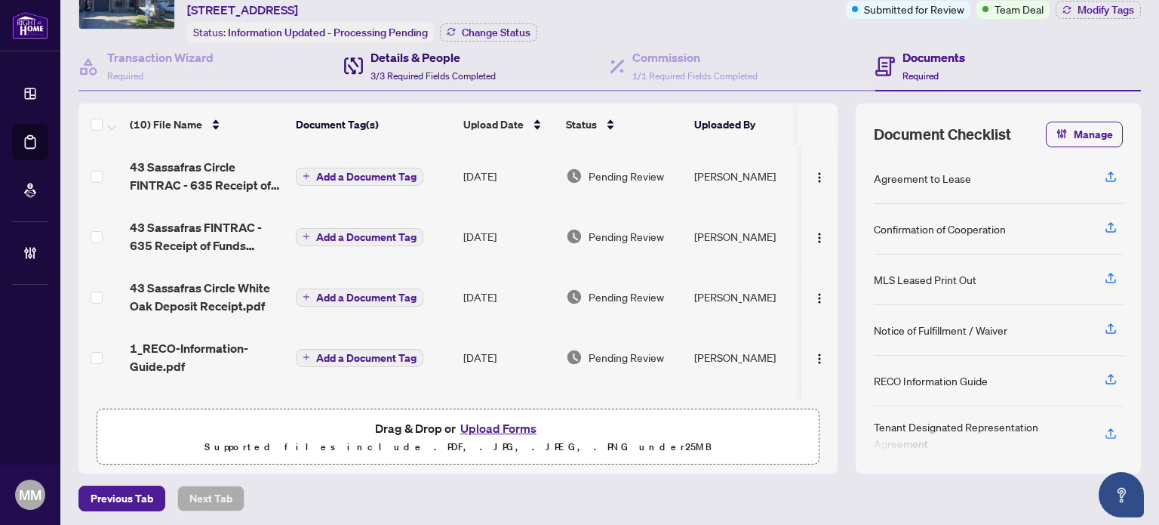
click at [418, 75] on span "3/3 Required Fields Completed" at bounding box center [433, 75] width 125 height 11
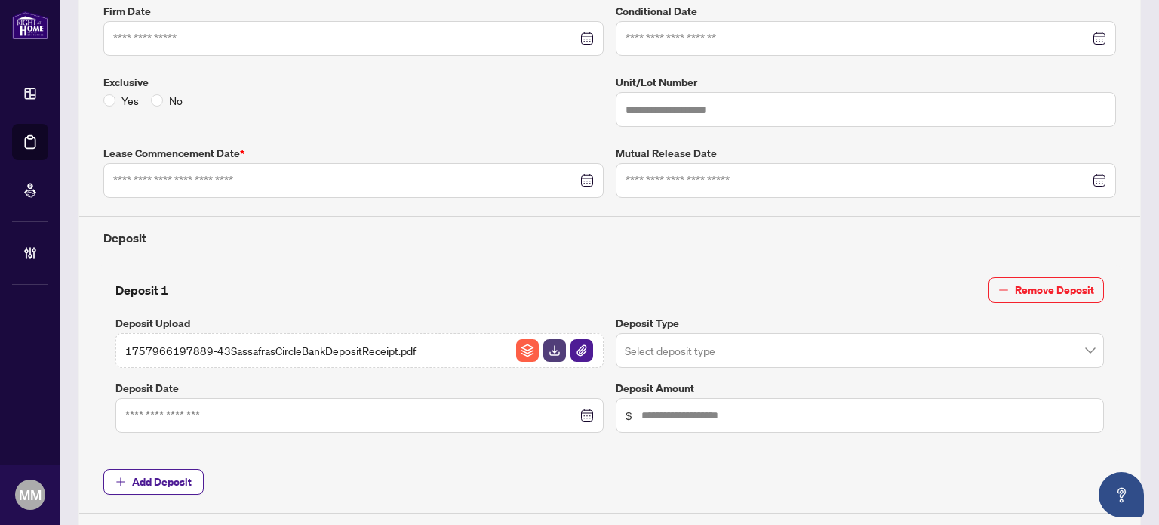
type input "**********"
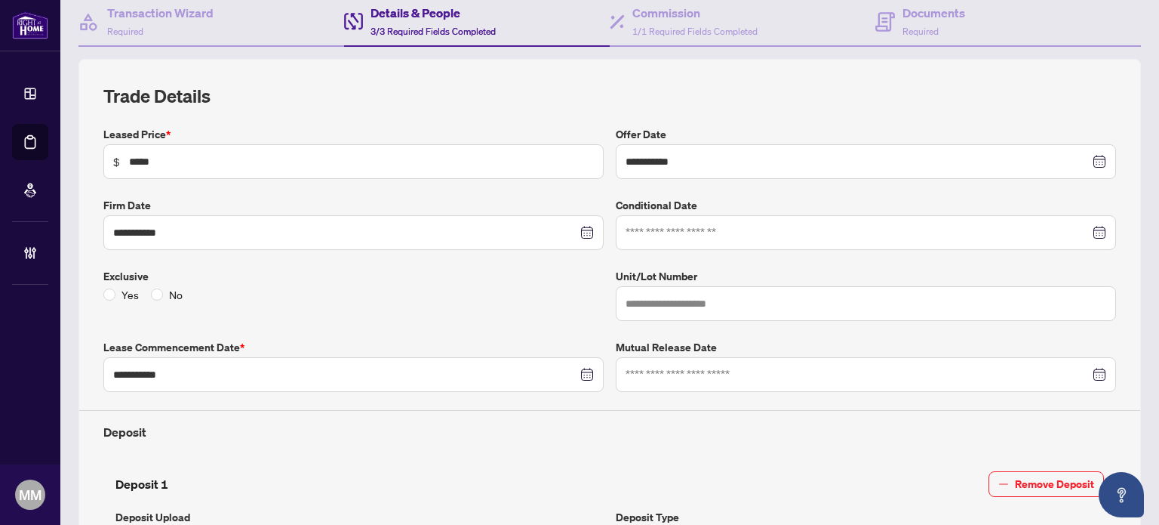
scroll to position [60, 0]
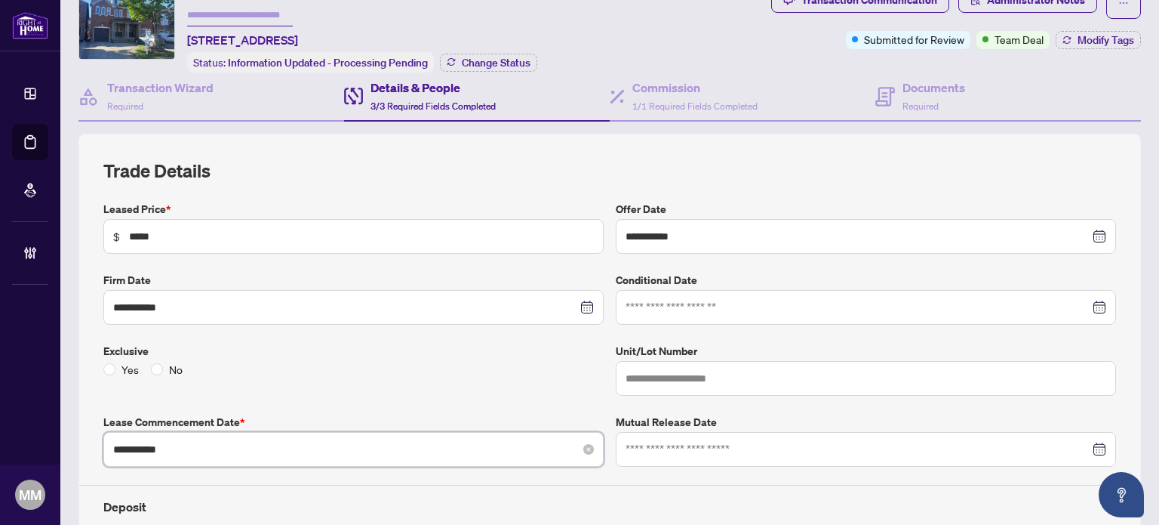
click at [291, 442] on input "**********" at bounding box center [345, 449] width 464 height 17
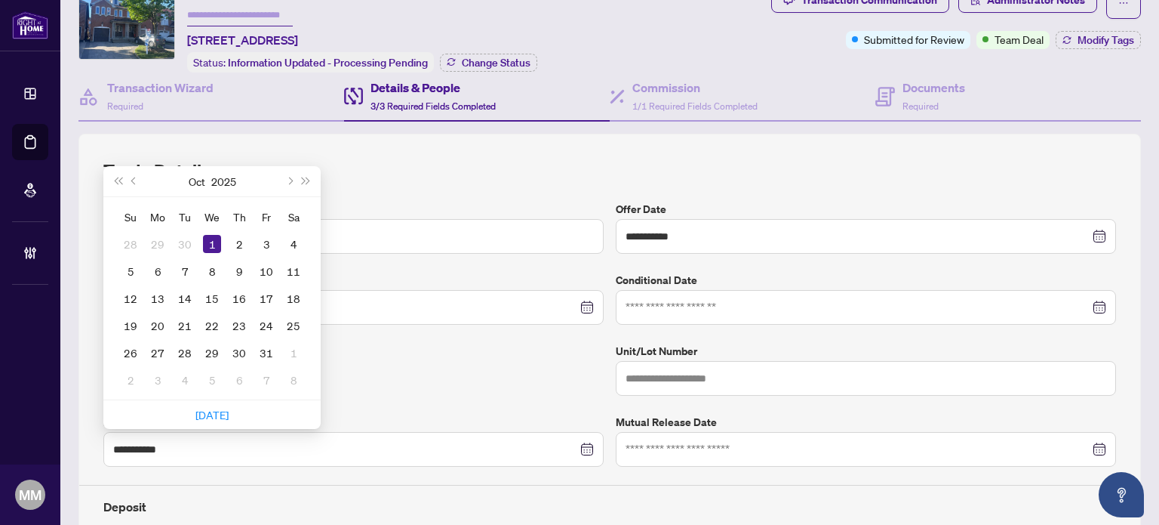
click at [409, 361] on div "Yes No" at bounding box center [353, 369] width 500 height 17
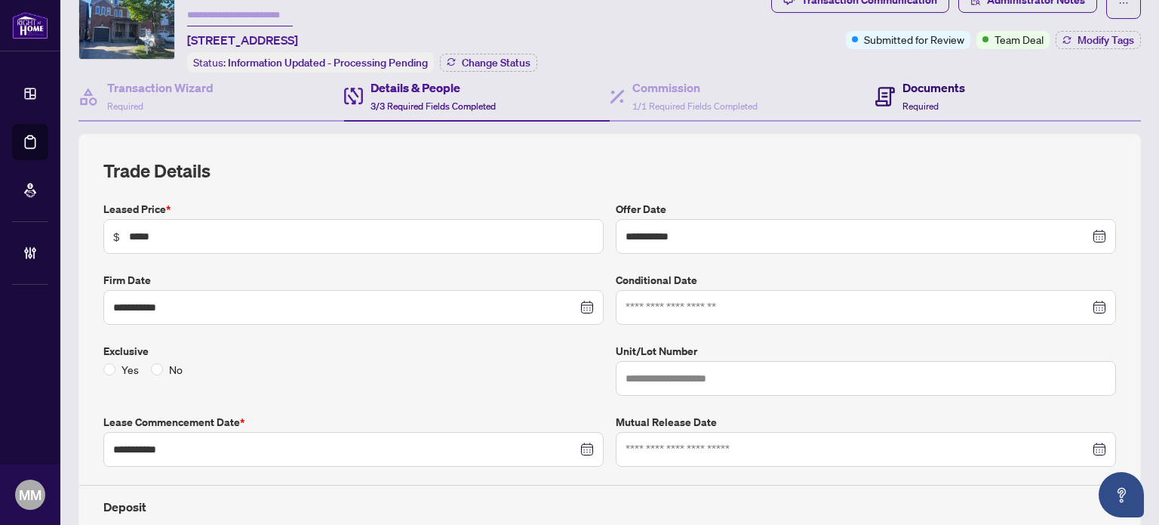
click at [907, 82] on h4 "Documents" at bounding box center [934, 88] width 63 height 18
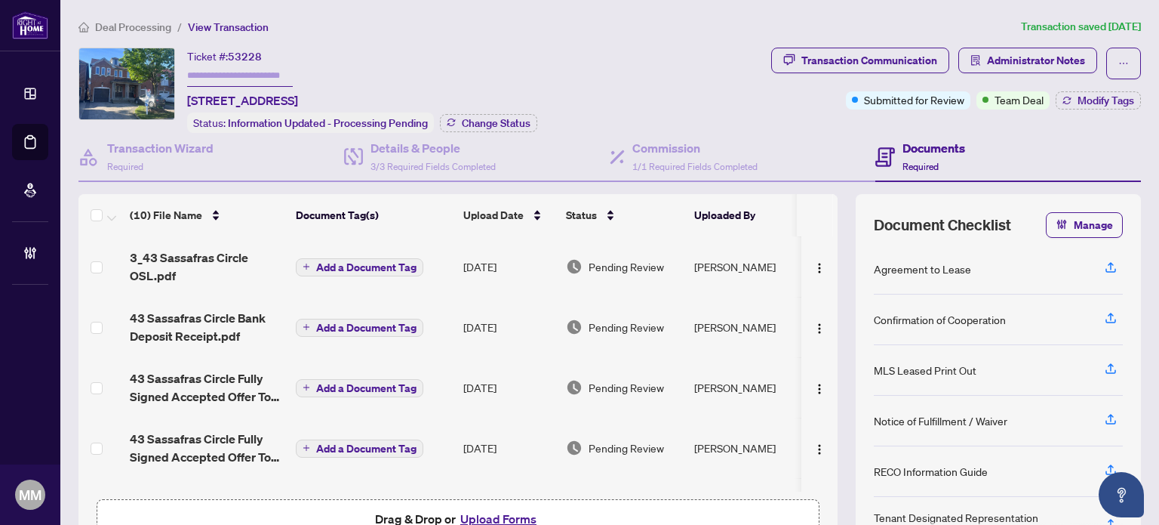
scroll to position [353, 0]
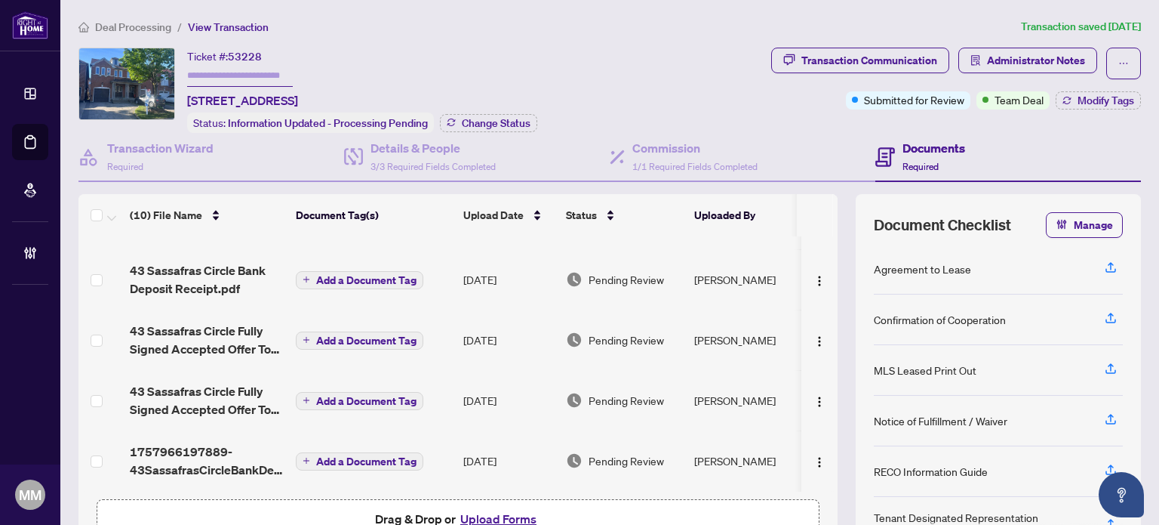
click at [189, 342] on span "43 Sassafras Circle Fully Signed Accepted Offer To Lease.pdf" at bounding box center [207, 340] width 154 height 36
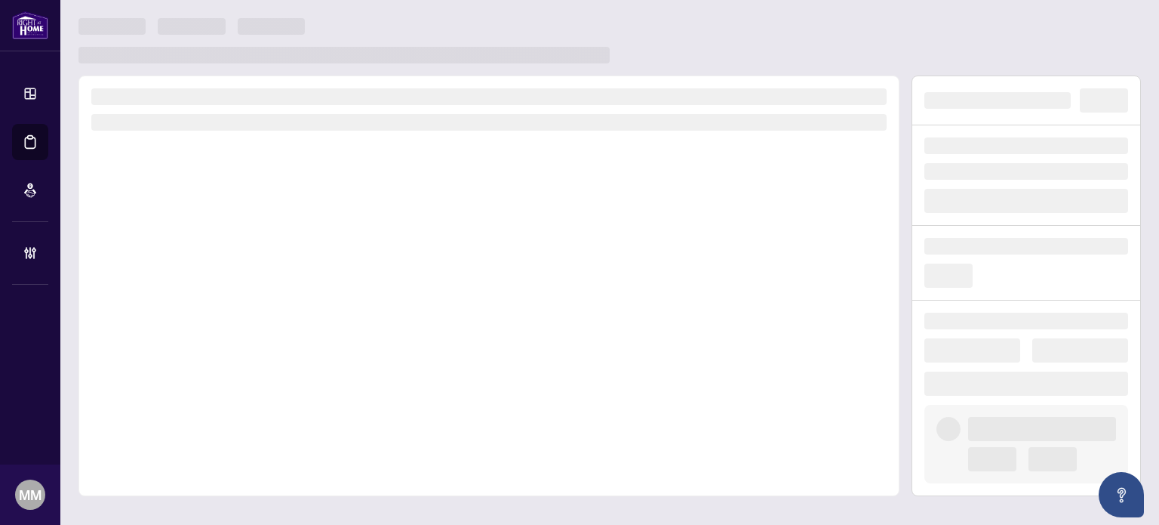
click at [905, 189] on div at bounding box center [488, 285] width 833 height 420
click at [1066, 23] on div at bounding box center [610, 40] width 1063 height 45
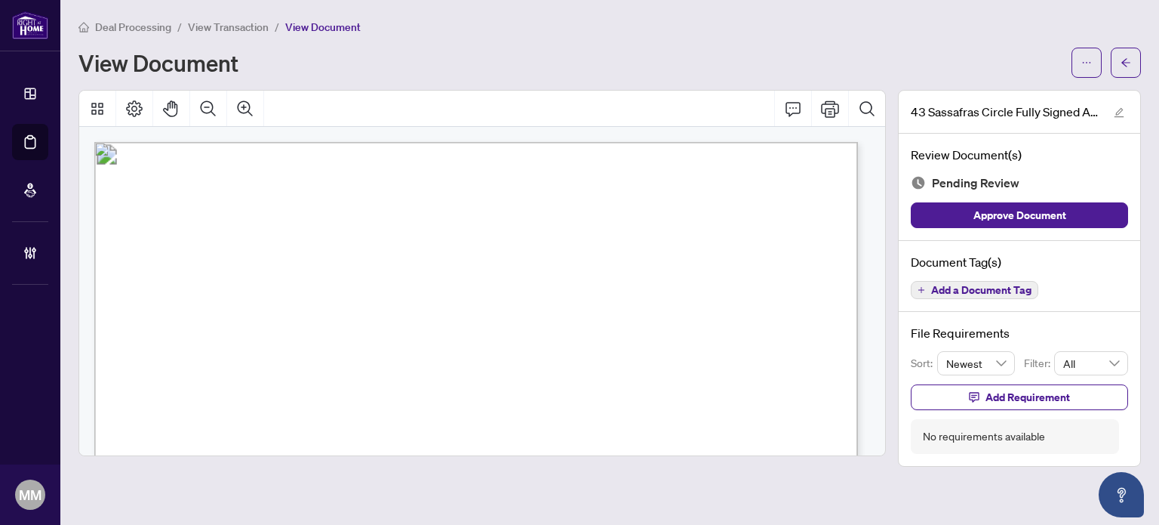
click at [1039, 51] on div "View Document" at bounding box center [571, 63] width 984 height 24
click at [1126, 54] on span "button" at bounding box center [1126, 63] width 11 height 24
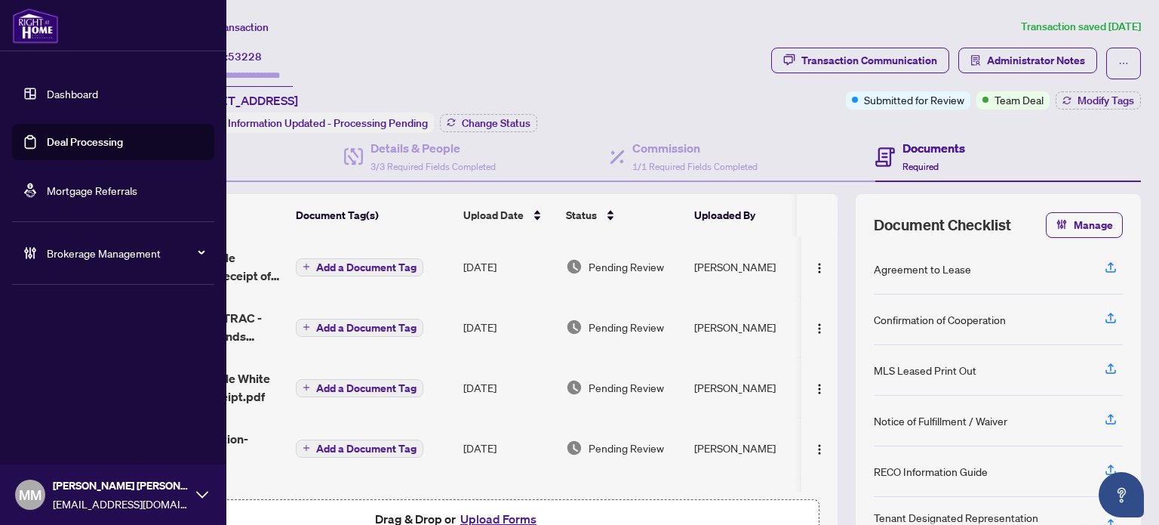
click at [45, 273] on li "Brokerage Management" at bounding box center [113, 253] width 202 height 60
click at [86, 264] on div "Brokerage Management" at bounding box center [113, 253] width 202 height 36
click at [106, 355] on link "Manage Agents" at bounding box center [69, 362] width 75 height 14
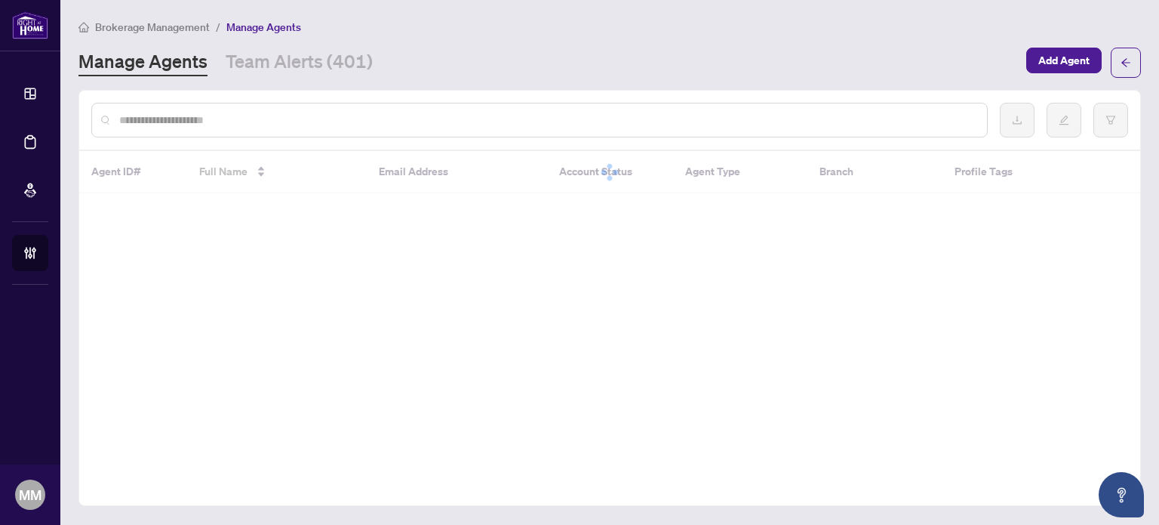
click at [589, 125] on input "text" at bounding box center [547, 120] width 856 height 17
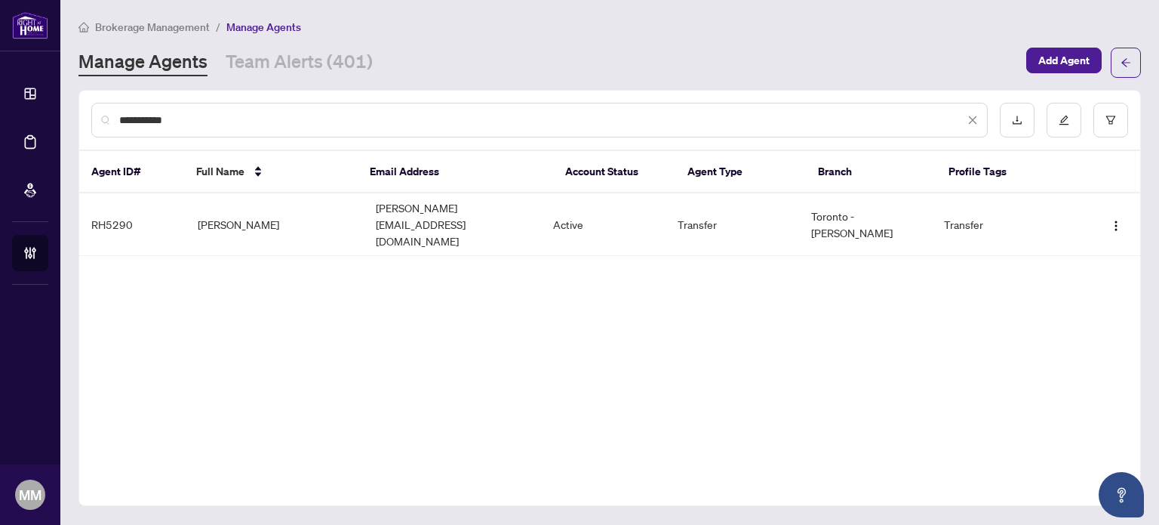
type input "**********"
click at [257, 217] on td "Marc Jurman" at bounding box center [275, 224] width 178 height 63
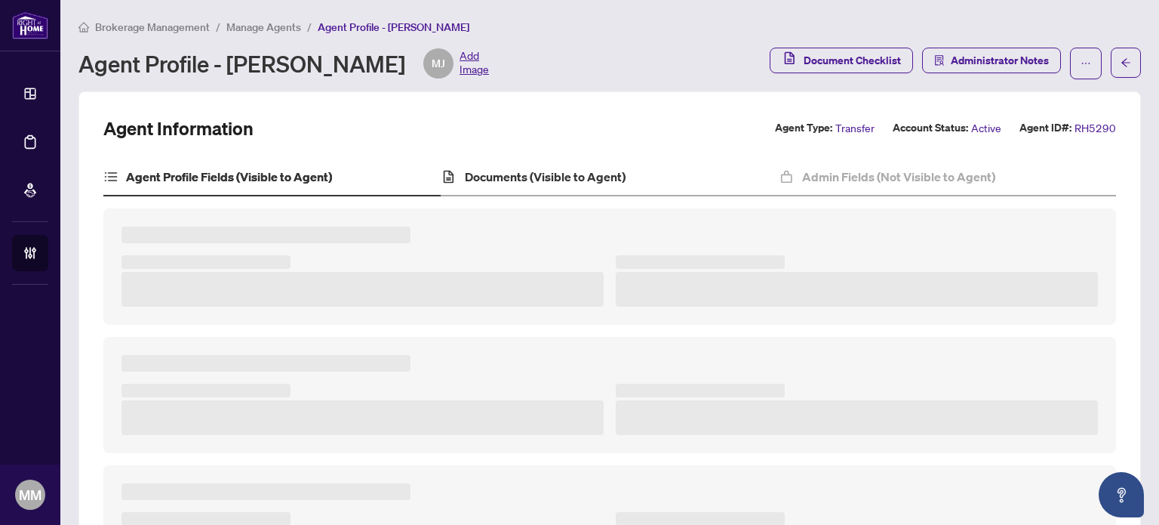
click at [654, 173] on div "Documents (Visible to Agent)" at bounding box center [609, 178] width 337 height 38
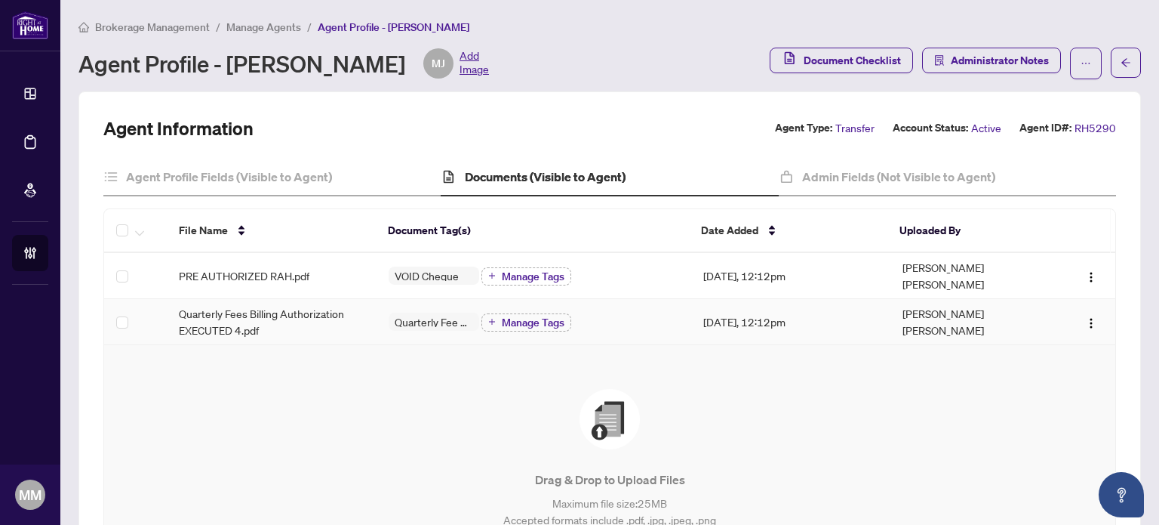
click at [260, 307] on span "Quarterly Fees Billing Authorization EXECUTED 4.pdf" at bounding box center [272, 321] width 186 height 33
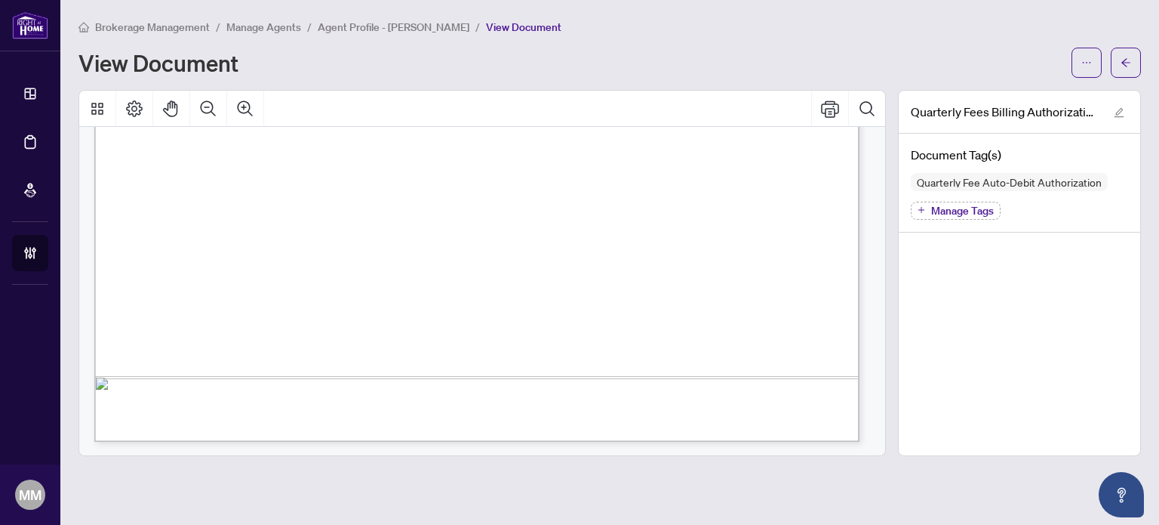
scroll to position [691, 0]
click at [1135, 69] on button "button" at bounding box center [1126, 63] width 30 height 30
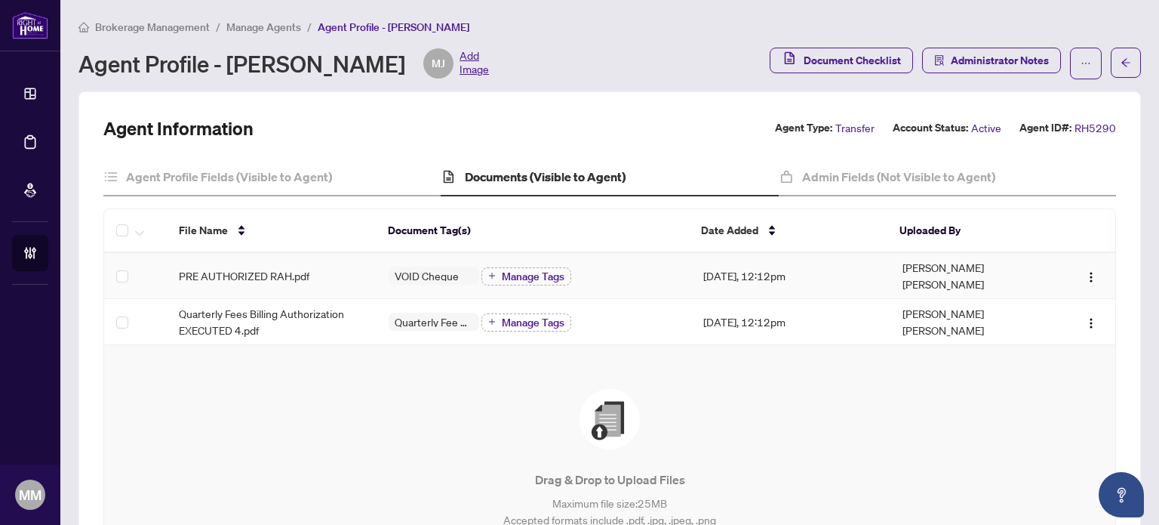
click at [635, 269] on div "VOID Cheque Manage Tags" at bounding box center [534, 276] width 291 height 20
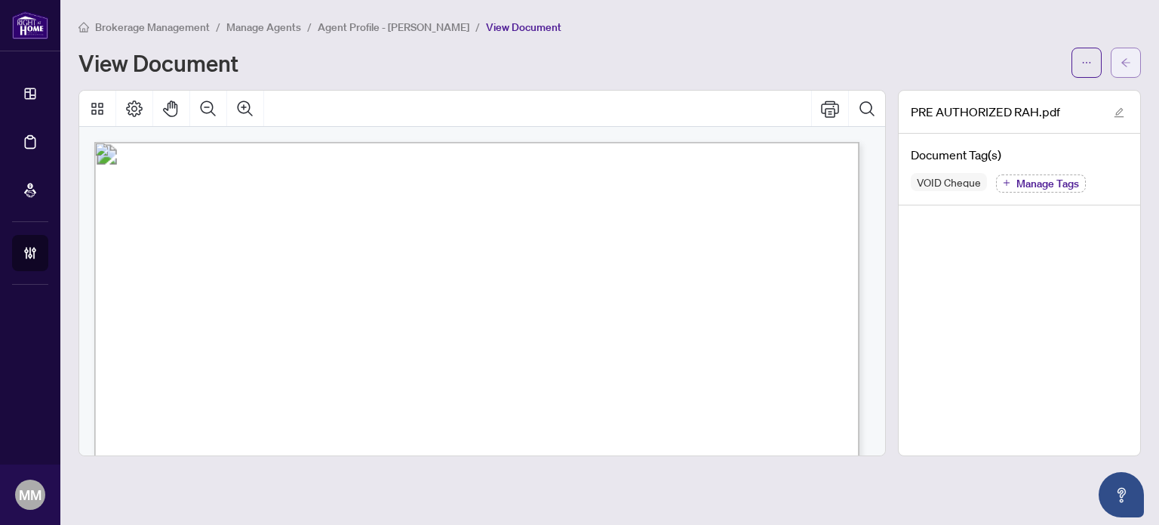
click at [1120, 63] on button "button" at bounding box center [1126, 63] width 30 height 30
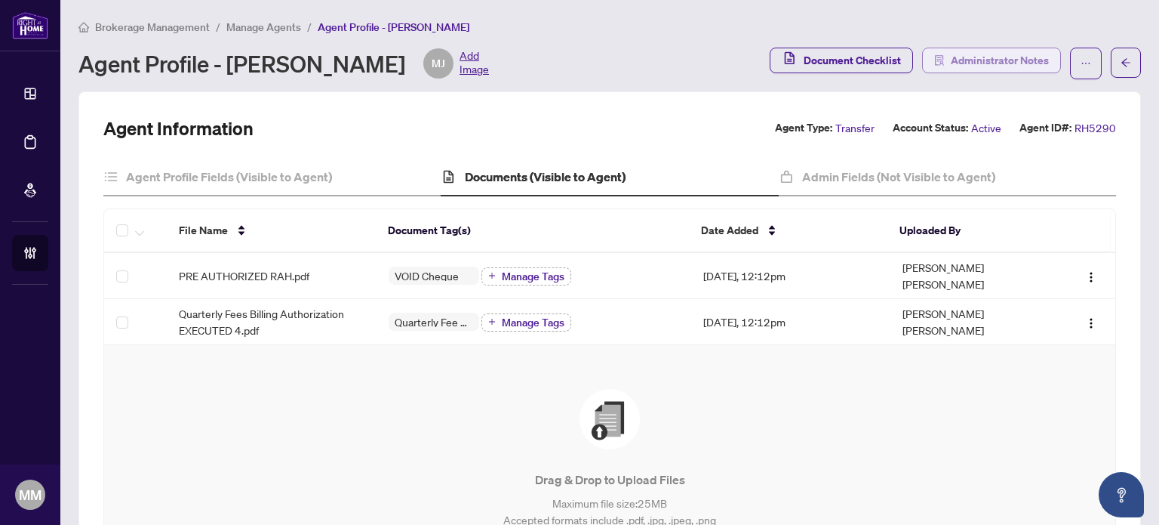
click at [1020, 66] on span "Administrator Notes" at bounding box center [1000, 60] width 98 height 24
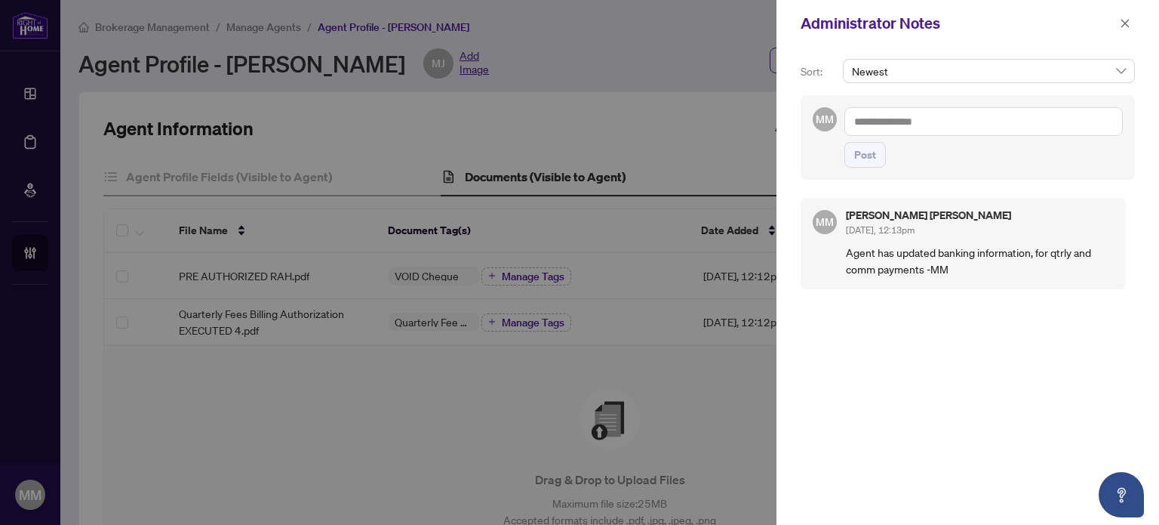
click at [1091, 414] on div "MM Maegan Mark Sep/22/2025, 12:13pm Agent has updated banking information, for …" at bounding box center [968, 350] width 334 height 322
click at [1027, 108] on textarea at bounding box center [984, 121] width 279 height 29
click at [973, 133] on span "RAHR Account ing" at bounding box center [970, 132] width 136 height 14
type textarea "**********"
click at [984, 127] on b "Account" at bounding box center [1004, 132] width 40 height 14
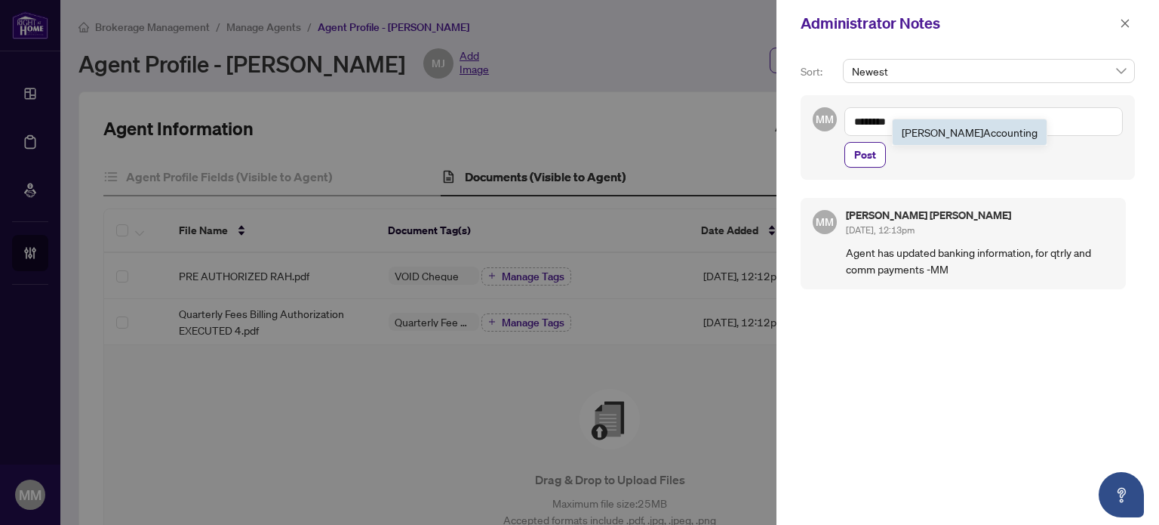
type textarea "**********"
click at [640, 159] on div at bounding box center [579, 262] width 1159 height 525
click at [1124, 23] on icon "close" at bounding box center [1125, 23] width 11 height 11
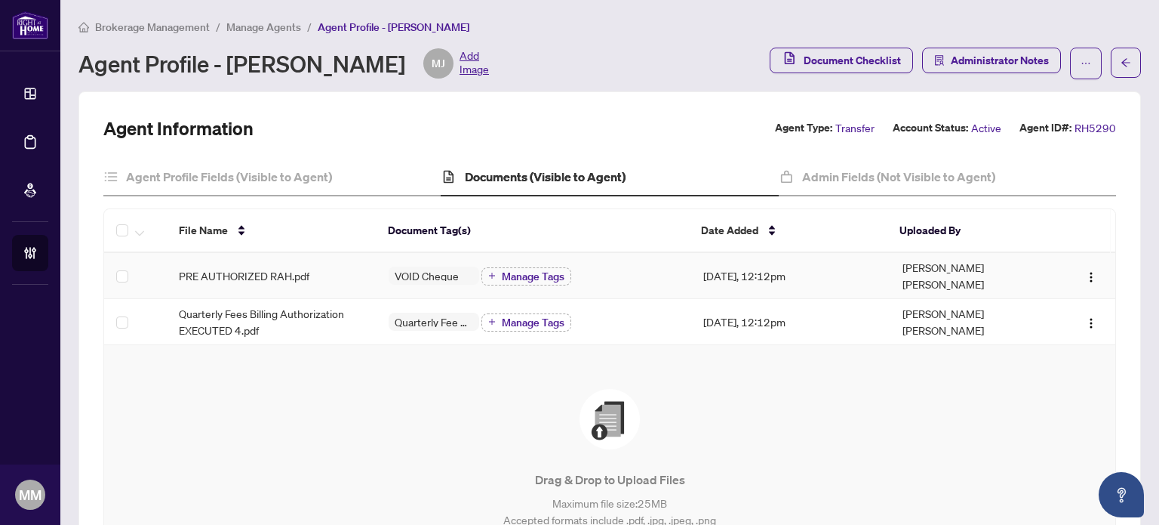
click at [679, 254] on td "VOID Cheque Manage Tags" at bounding box center [534, 276] width 315 height 46
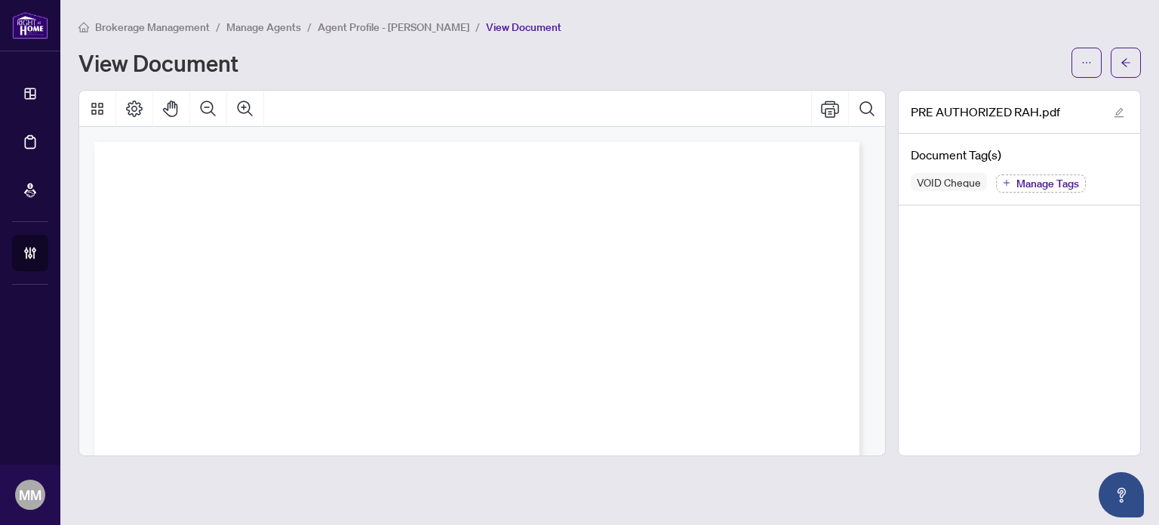
click at [1068, 70] on div "View Document" at bounding box center [610, 63] width 1063 height 30
click at [1088, 69] on span "button" at bounding box center [1087, 63] width 11 height 24
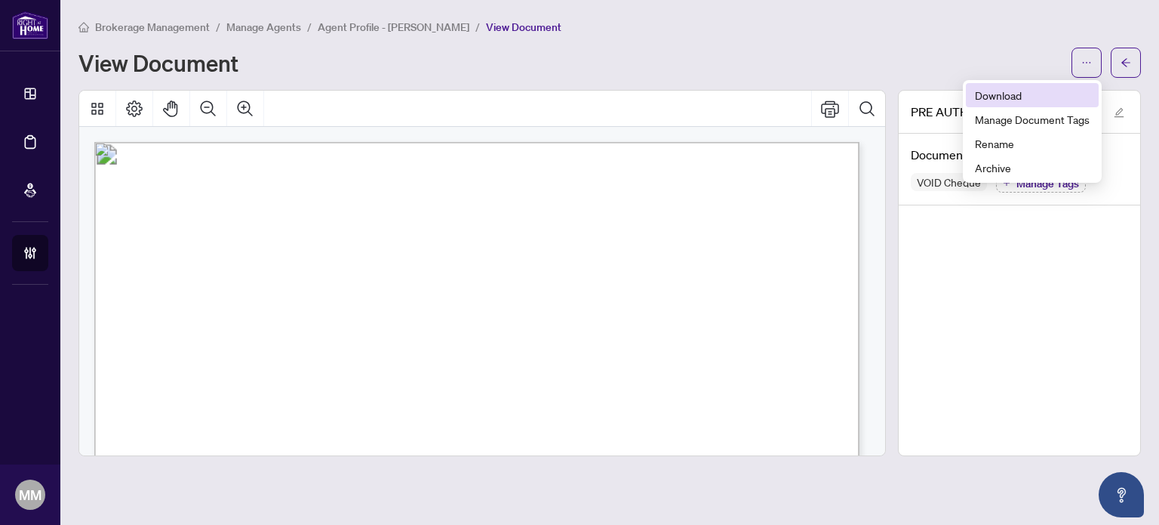
click at [1033, 85] on li "Download" at bounding box center [1032, 95] width 133 height 24
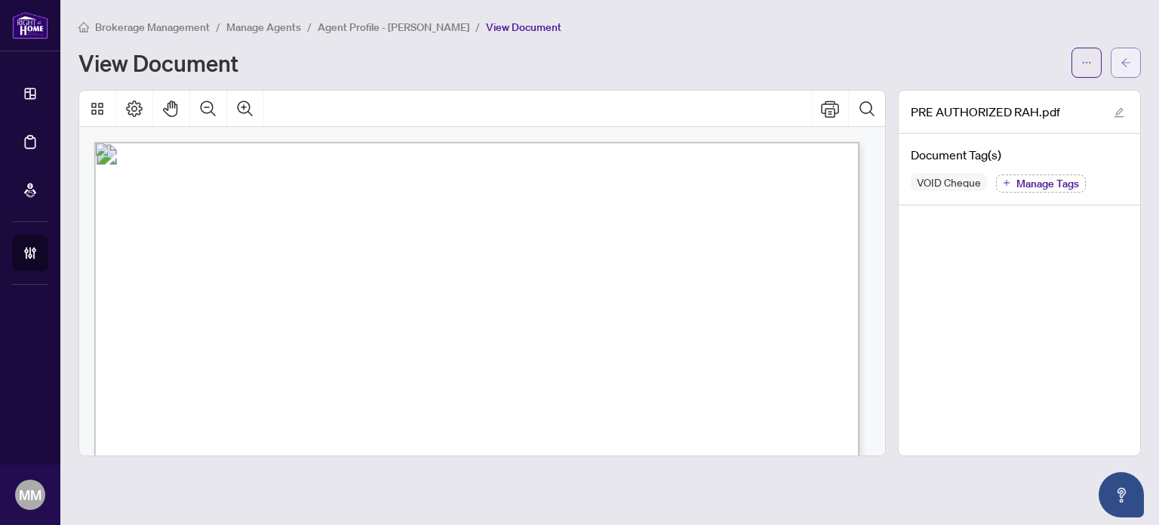
click at [1134, 63] on button "button" at bounding box center [1126, 63] width 30 height 30
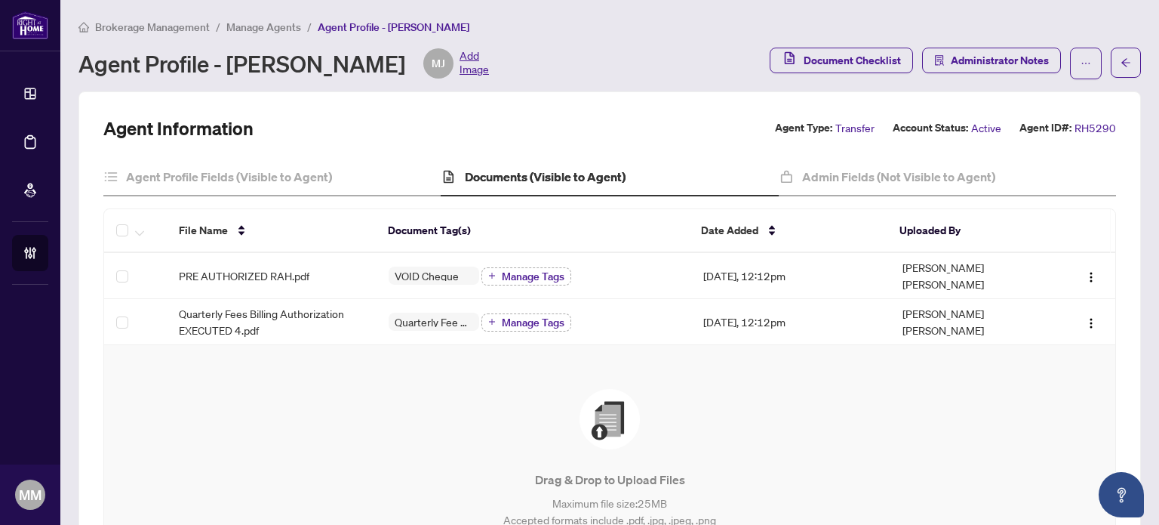
click at [1073, 375] on div "Drag & Drop to Upload Files Maximum file size: 25 MB Accepted formats include .…" at bounding box center [609, 476] width 951 height 202
click at [891, 304] on td "[PERSON_NAME] [PERSON_NAME]" at bounding box center [970, 322] width 158 height 46
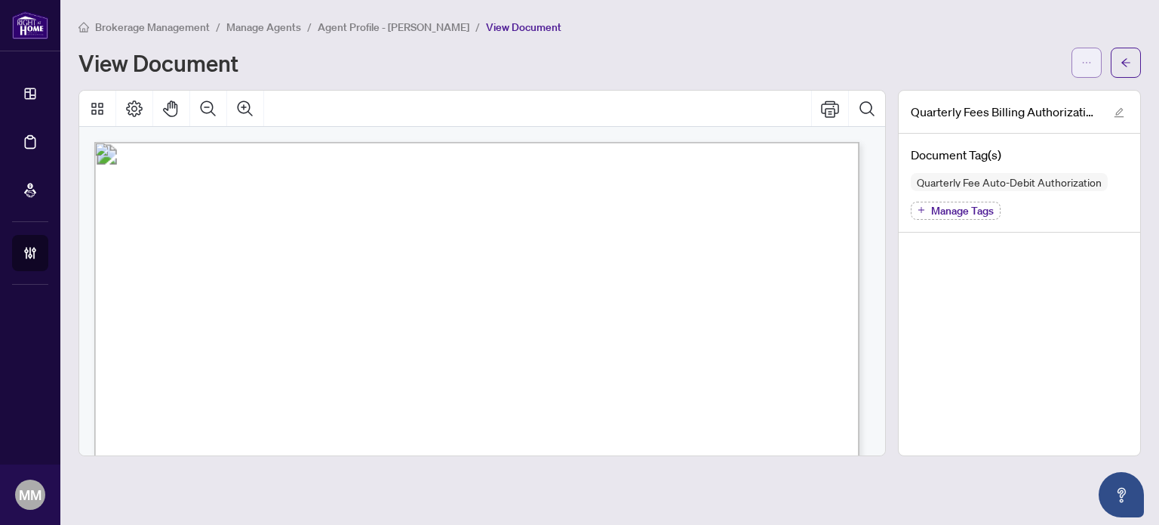
click at [1082, 69] on span "button" at bounding box center [1087, 63] width 11 height 24
click at [1028, 97] on span "Download" at bounding box center [1032, 95] width 115 height 17
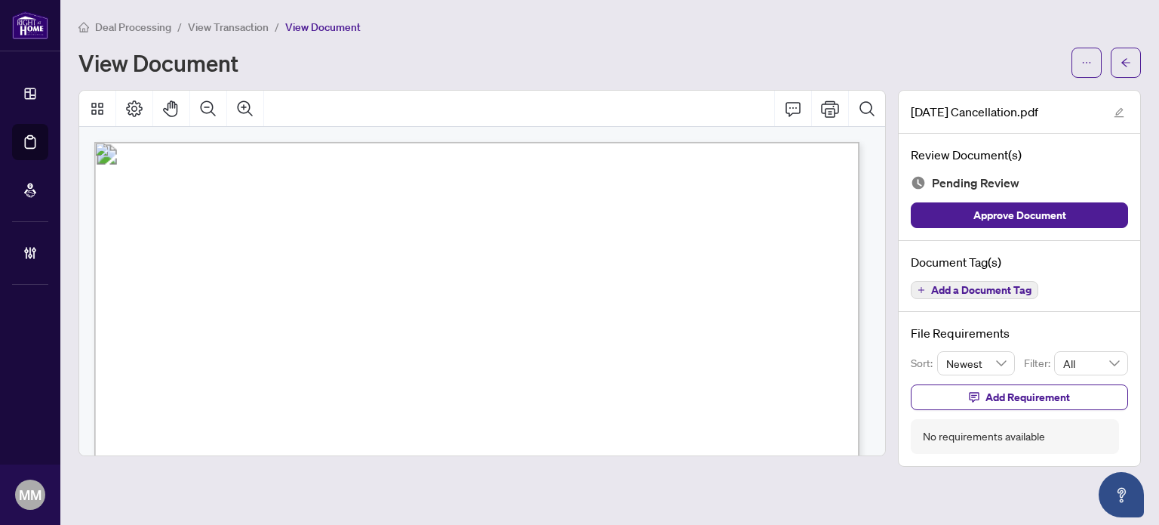
scroll to position [540, 0]
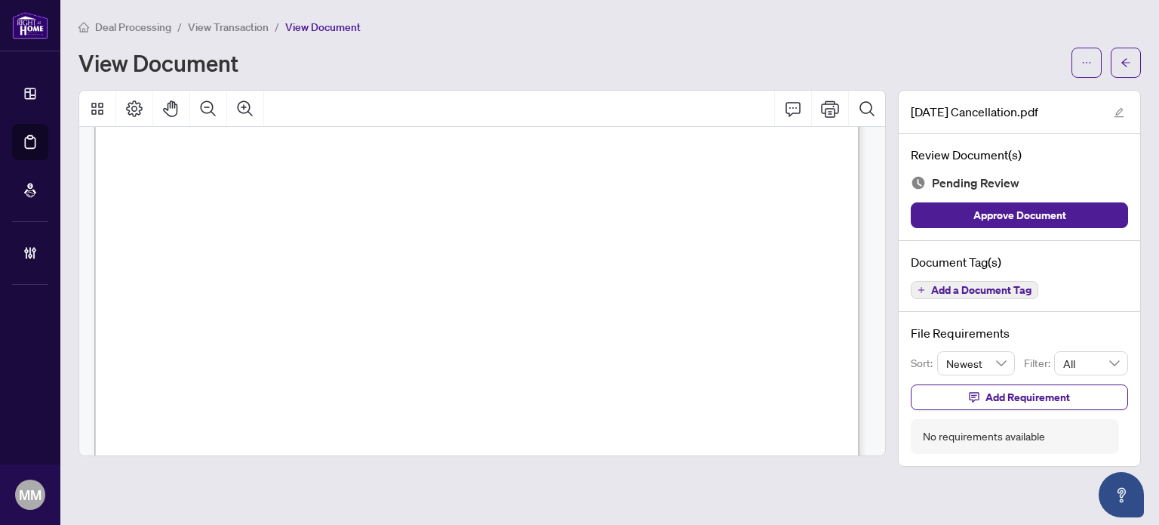
click at [221, 28] on span "View Transaction" at bounding box center [228, 27] width 81 height 14
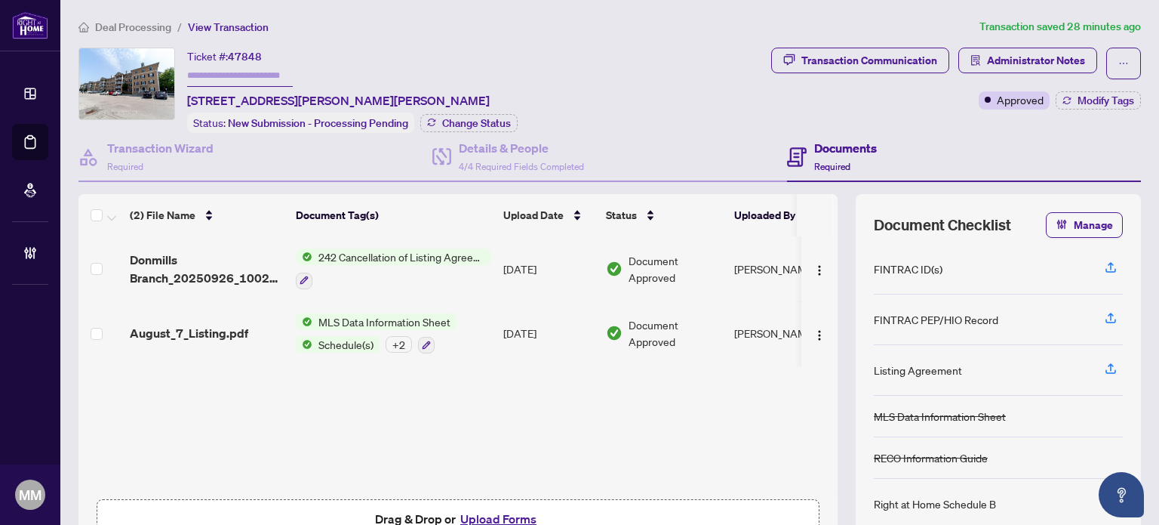
click at [158, 26] on span "Deal Processing" at bounding box center [133, 27] width 76 height 14
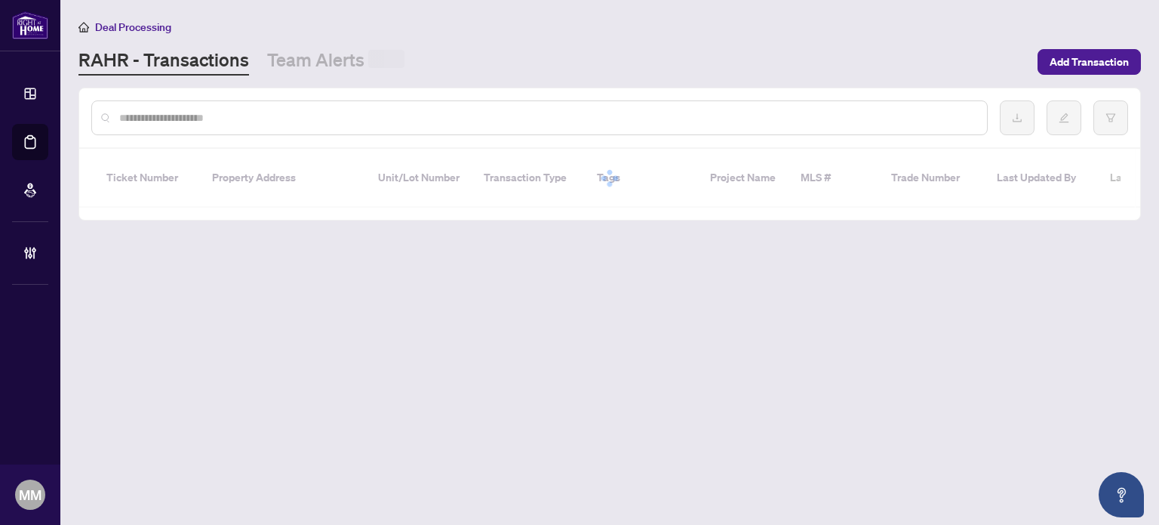
click at [190, 115] on input "text" at bounding box center [547, 117] width 856 height 17
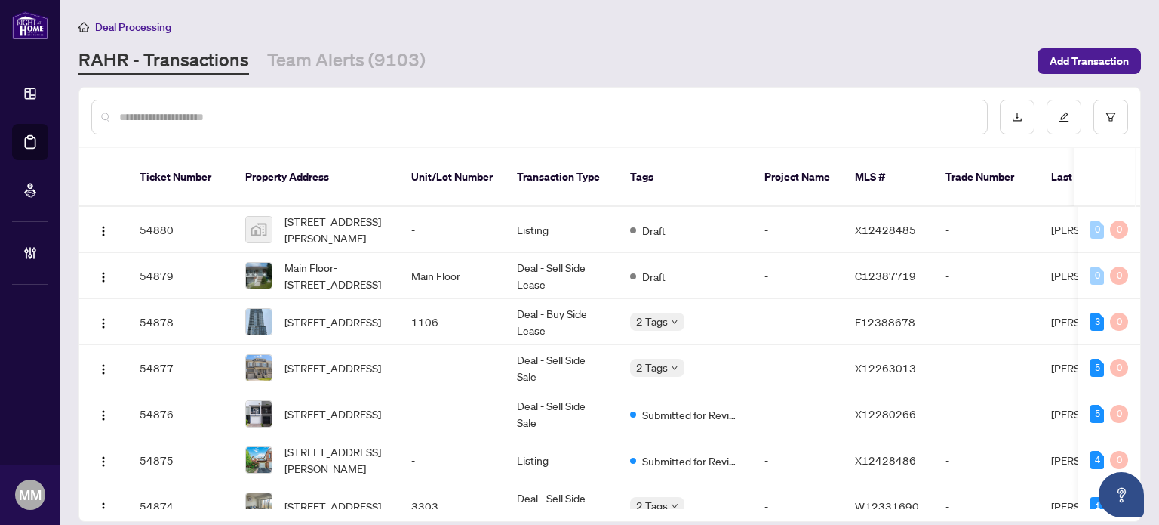
paste input "*******"
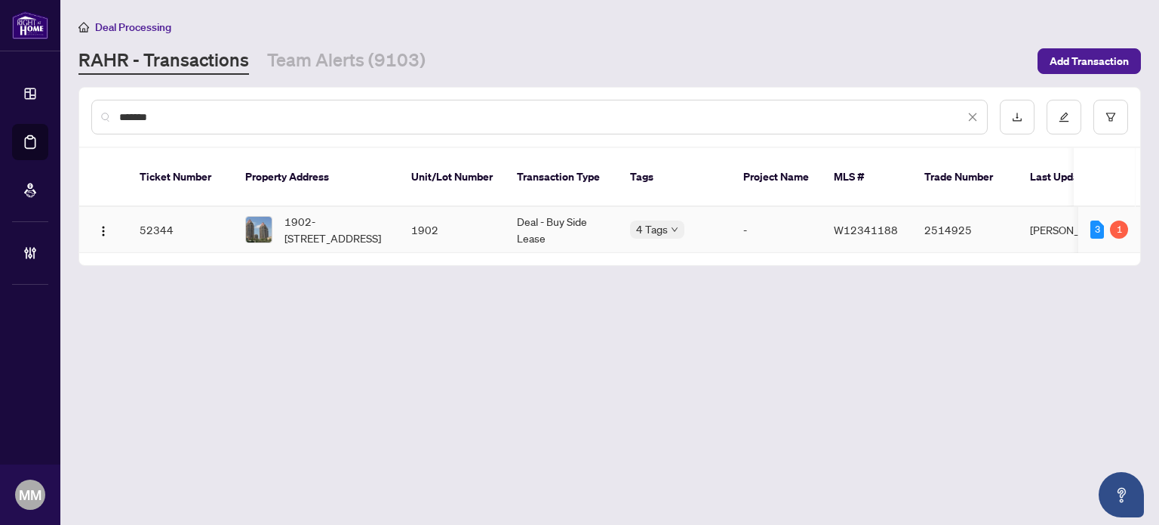
type input "*******"
click at [207, 213] on td "52344" at bounding box center [181, 230] width 106 height 46
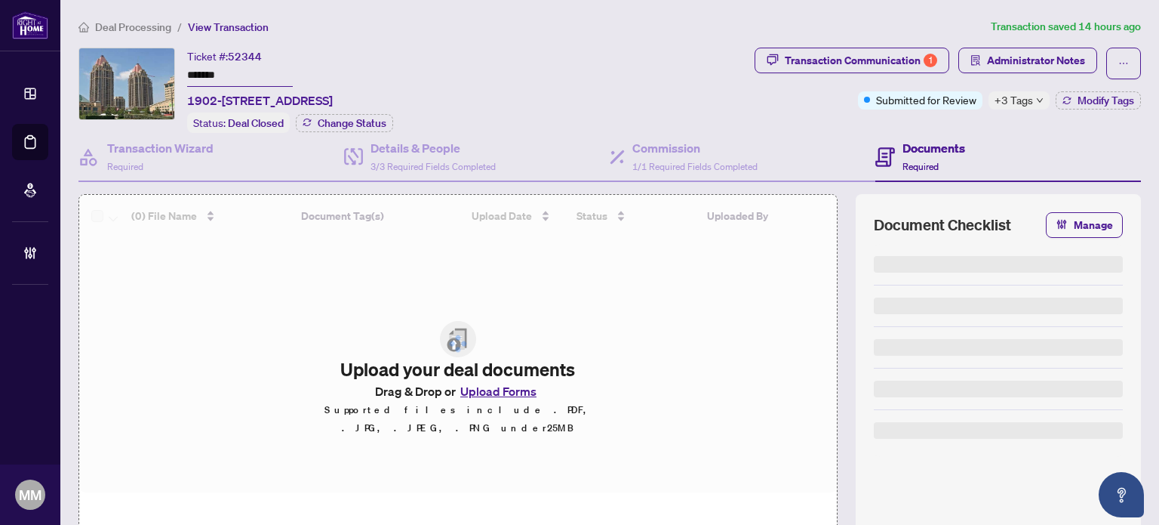
click at [882, 150] on icon at bounding box center [886, 157] width 20 height 20
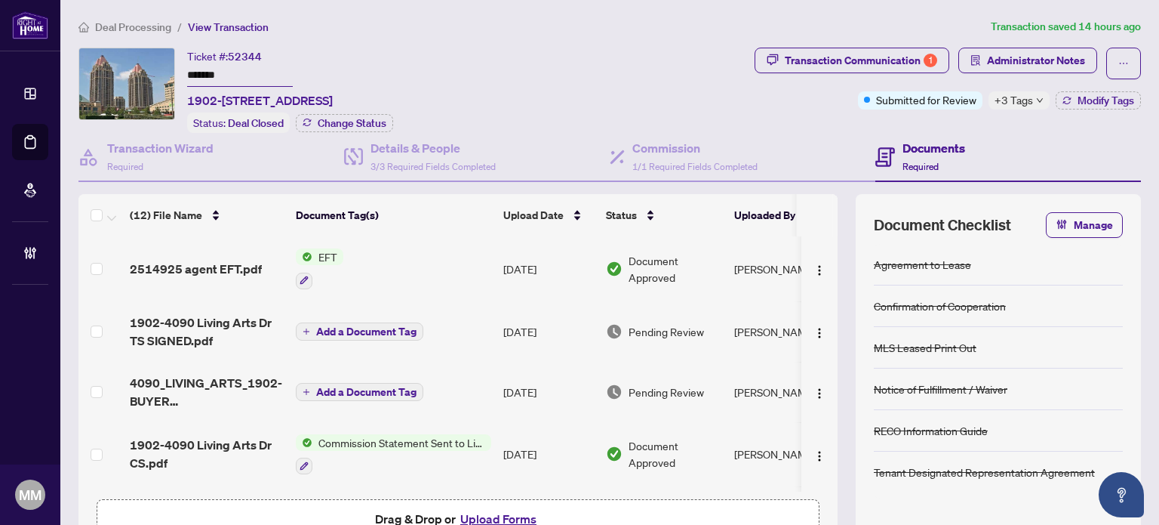
click at [554, 268] on td "Sep/25/2025" at bounding box center [548, 268] width 103 height 65
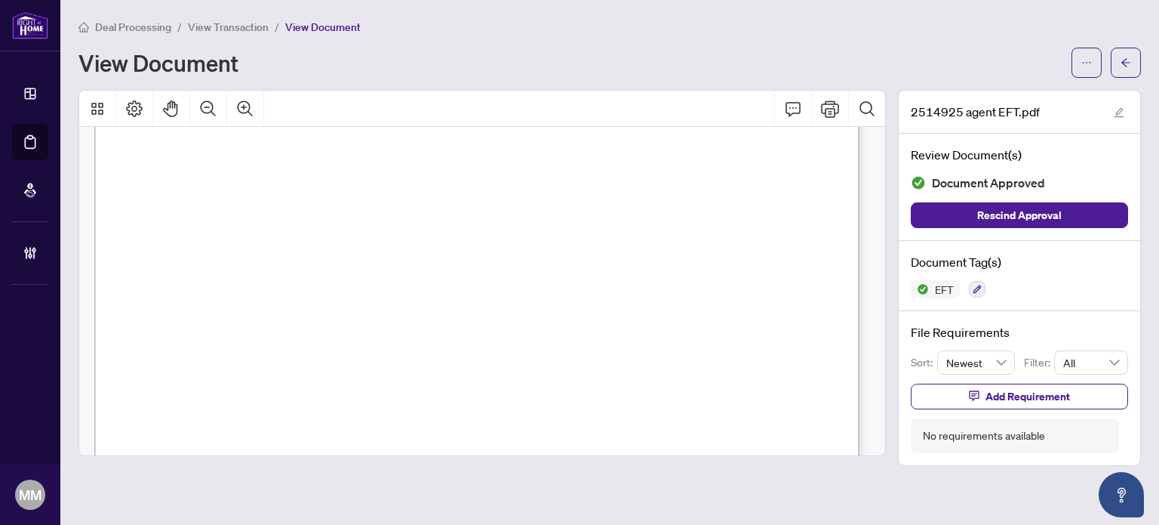
scroll to position [691, 0]
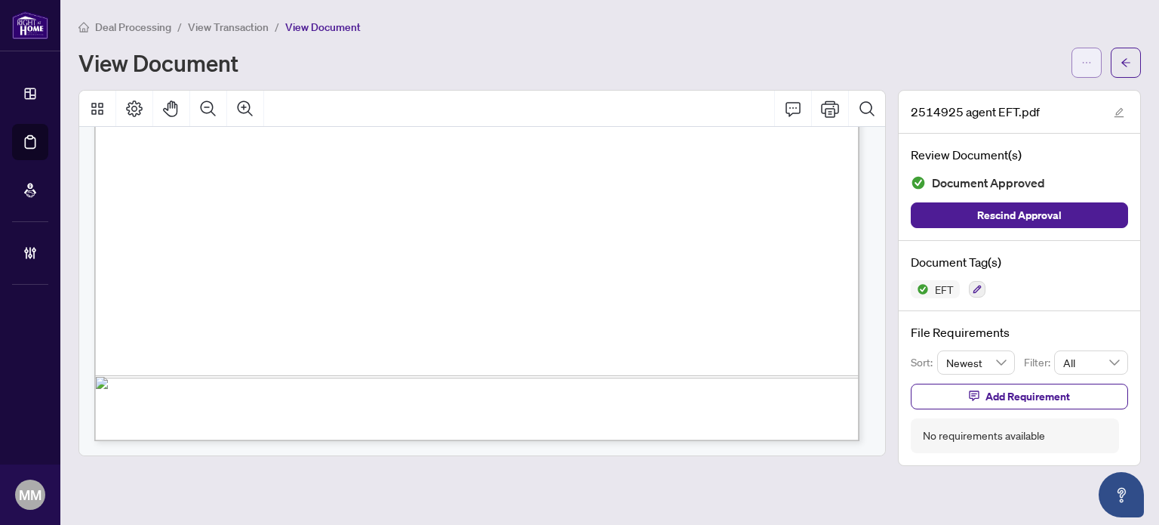
click at [1090, 48] on button "button" at bounding box center [1087, 63] width 30 height 30
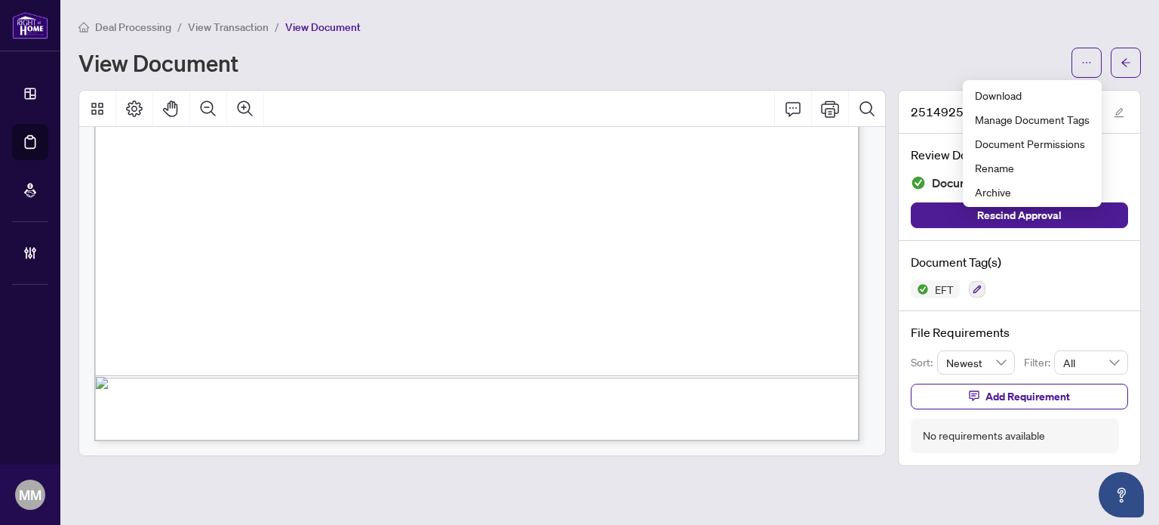
click at [1054, 81] on ul "Download Manage Document Tags Document Permissions Rename Archive" at bounding box center [1032, 143] width 139 height 127
click at [1054, 88] on span "Download" at bounding box center [1032, 95] width 115 height 17
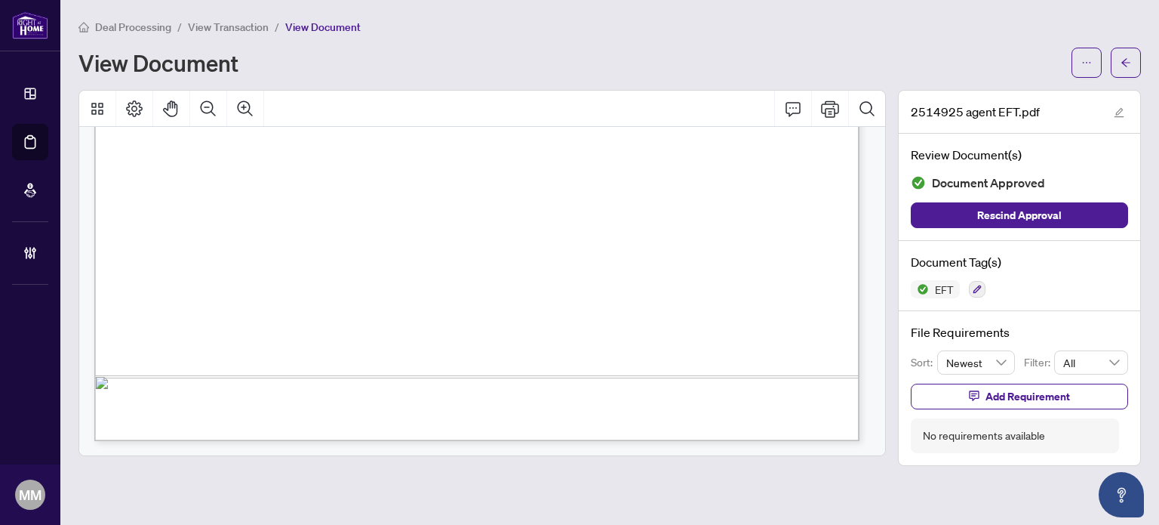
click at [92, 500] on main "Deal Processing / View Transaction / View Document View Document 2514925 agent …" at bounding box center [609, 262] width 1099 height 525
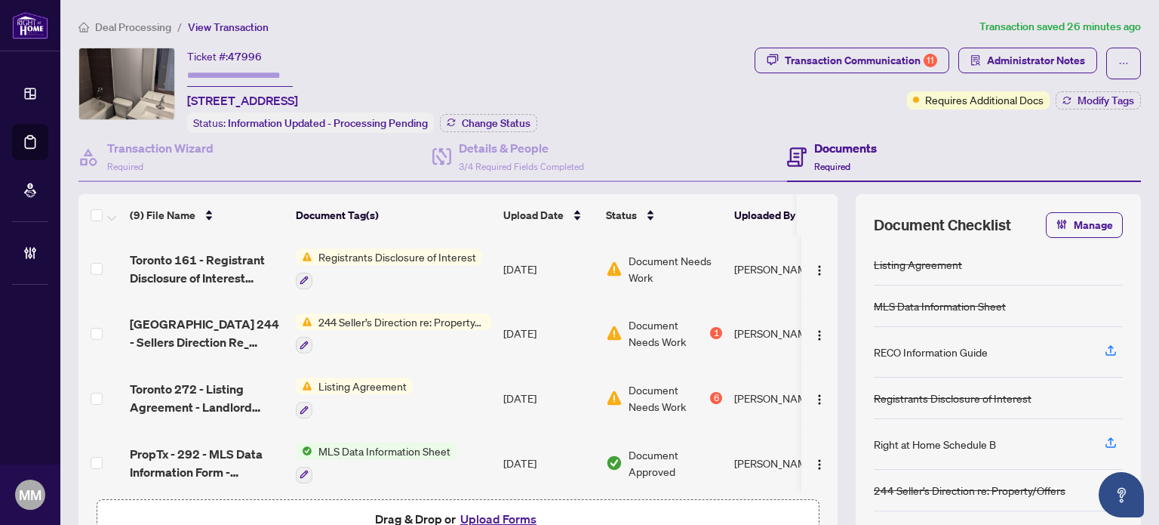
click at [542, 272] on td "[DATE]" at bounding box center [548, 268] width 103 height 65
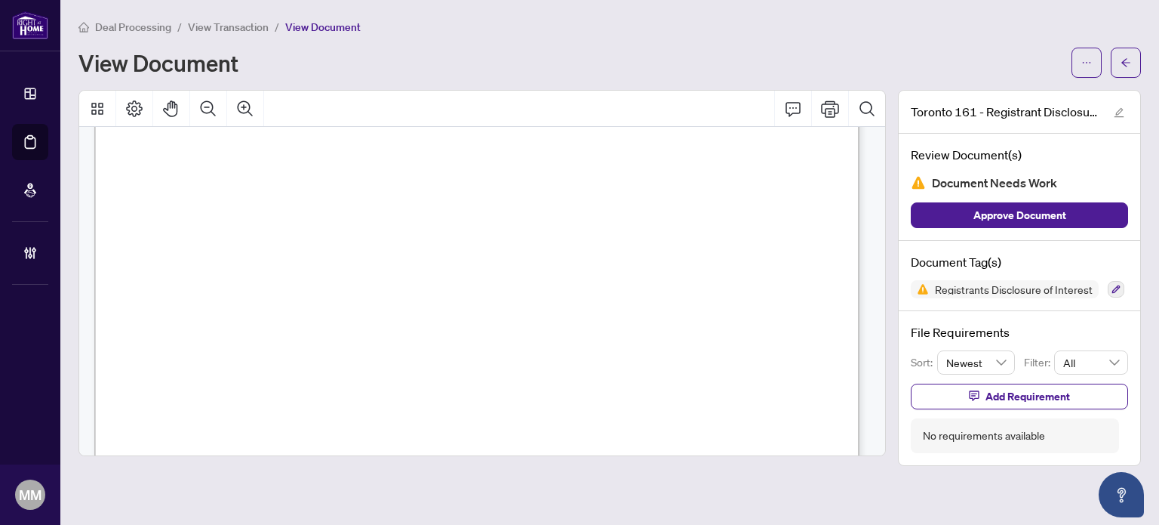
scroll to position [562, 0]
click at [1069, 57] on div "View Document" at bounding box center [610, 63] width 1063 height 30
click at [1079, 62] on button "button" at bounding box center [1087, 63] width 30 height 30
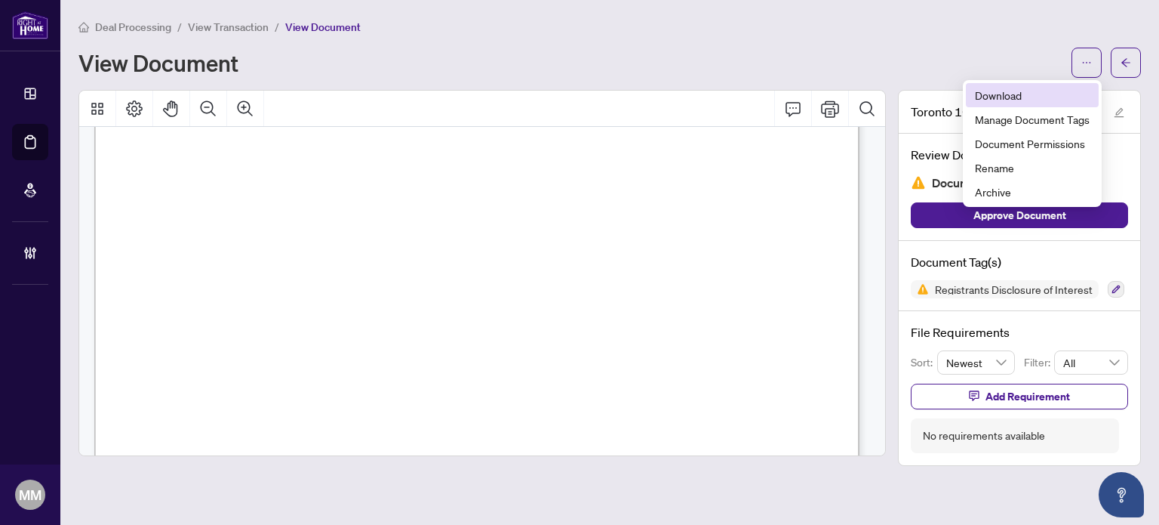
click at [983, 93] on span "Download" at bounding box center [1032, 95] width 115 height 17
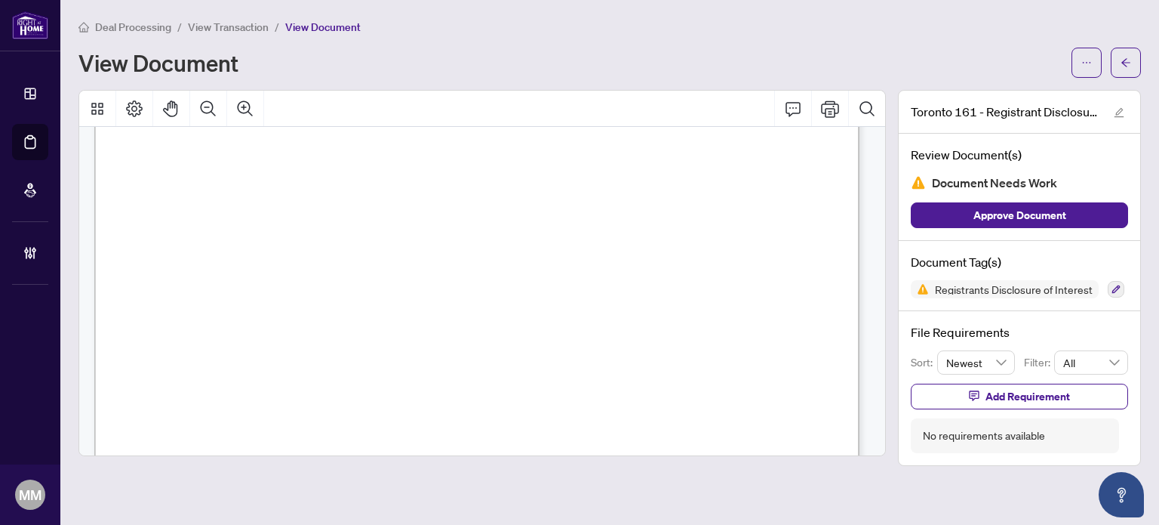
scroll to position [151, 0]
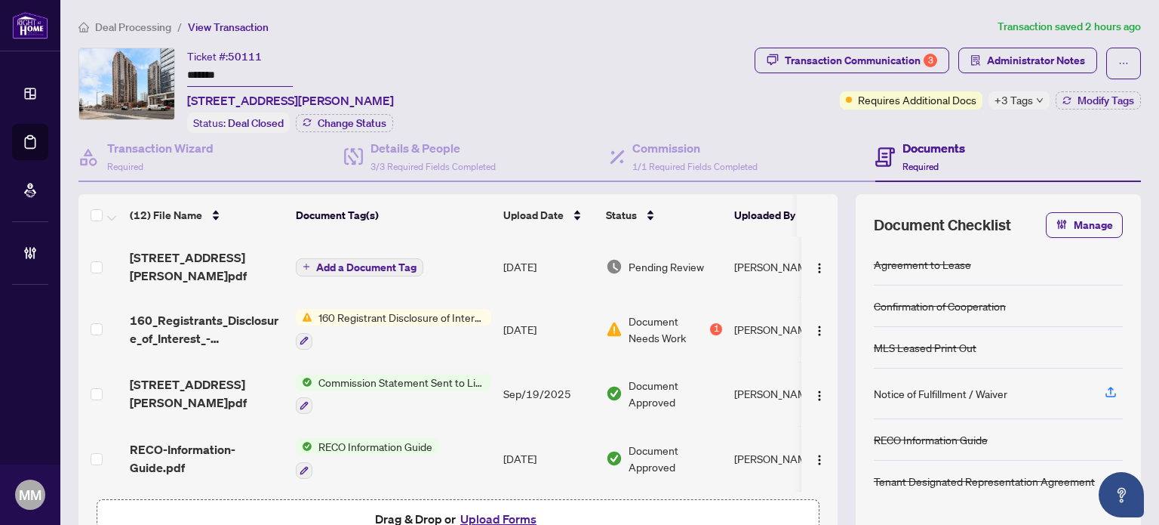
click at [501, 306] on td "Sep/21/2025" at bounding box center [548, 329] width 103 height 65
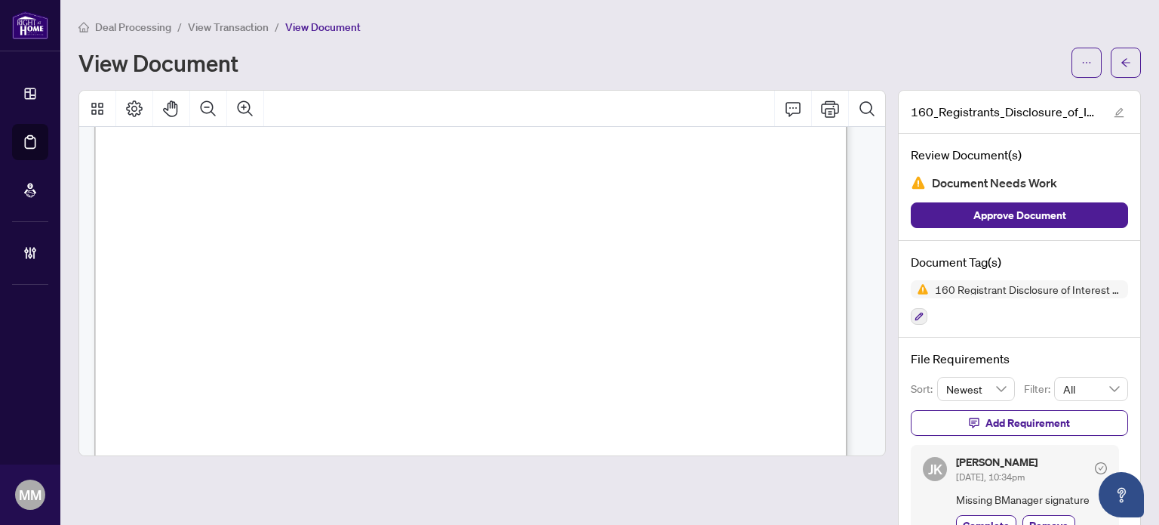
scroll to position [492, 0]
click at [1084, 68] on button "button" at bounding box center [1087, 63] width 30 height 30
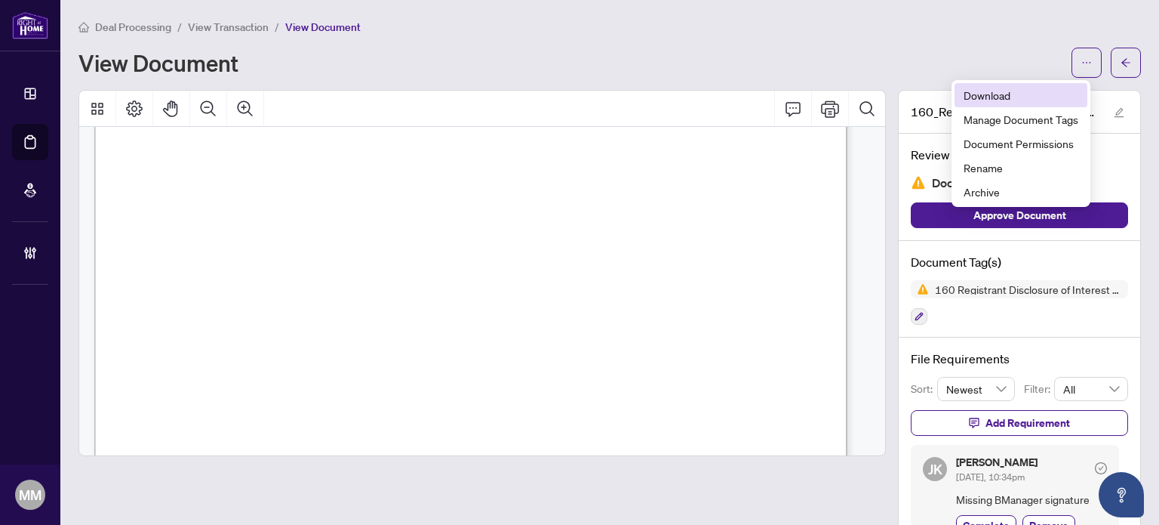
click at [1030, 103] on li "Download" at bounding box center [1021, 95] width 133 height 24
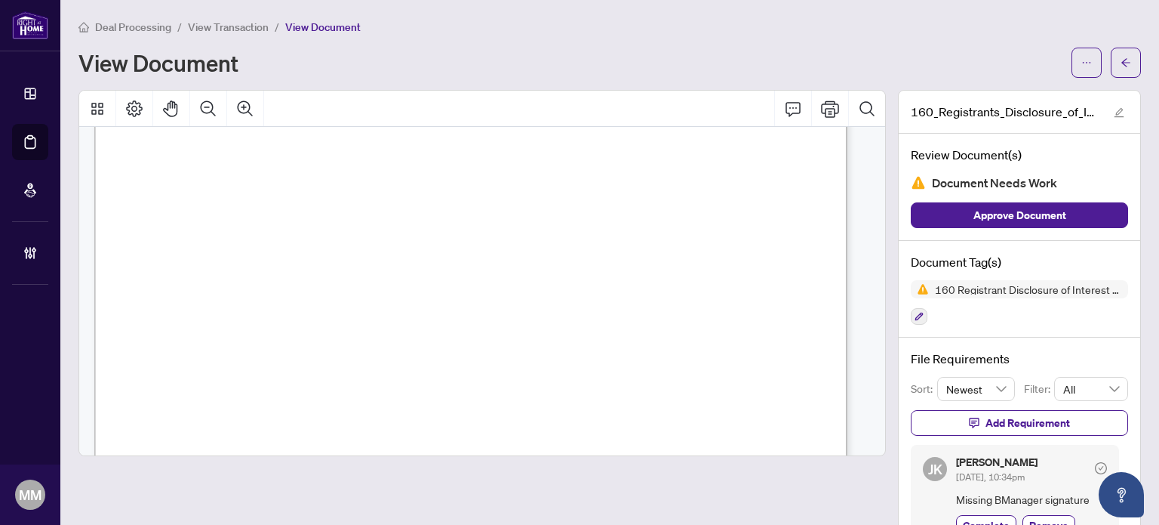
scroll to position [0, 0]
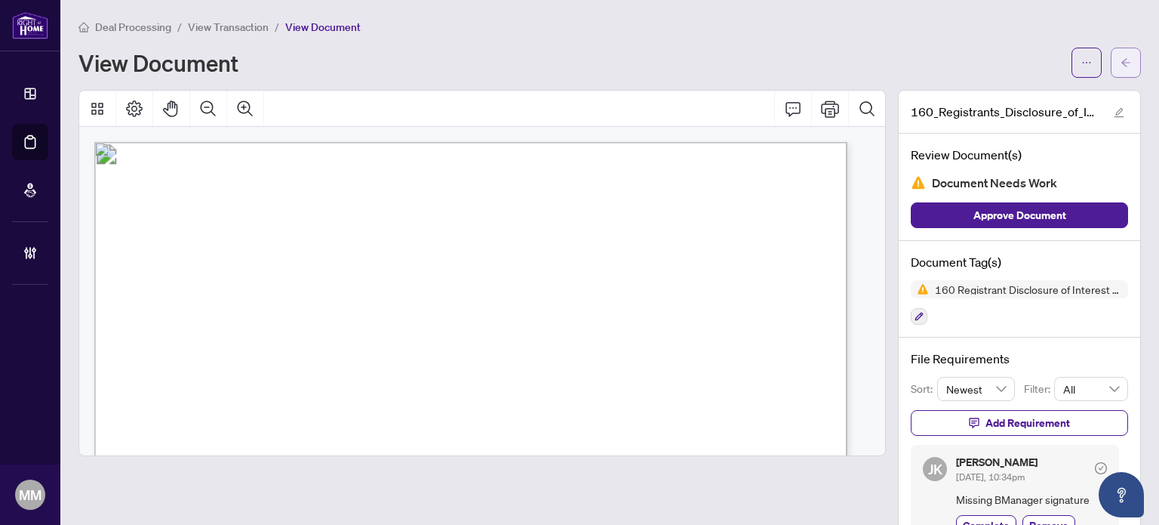
click at [1121, 57] on icon "arrow-left" at bounding box center [1126, 62] width 11 height 11
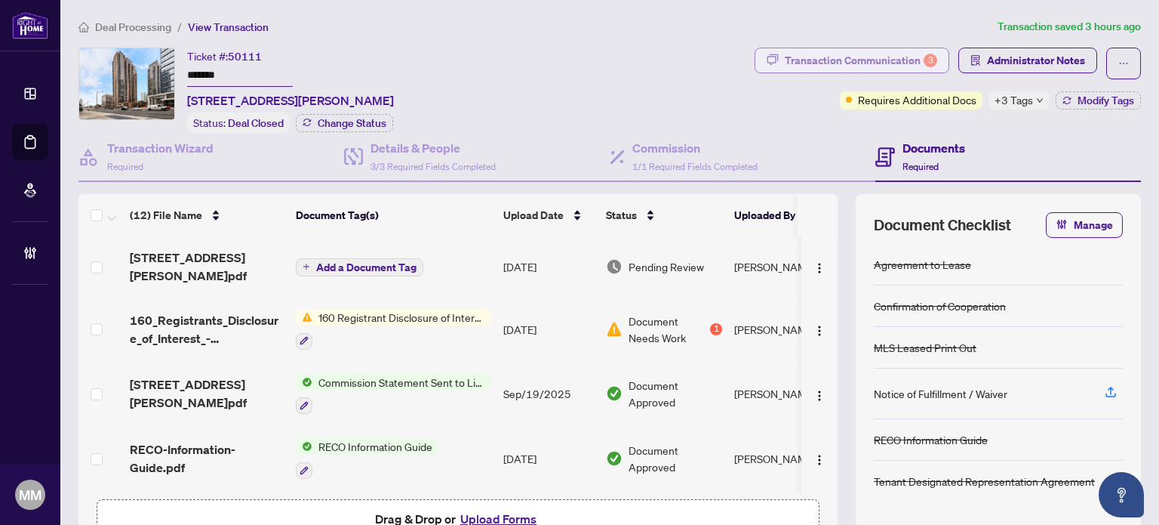
click at [902, 66] on div "Transaction Communication 3" at bounding box center [861, 60] width 152 height 24
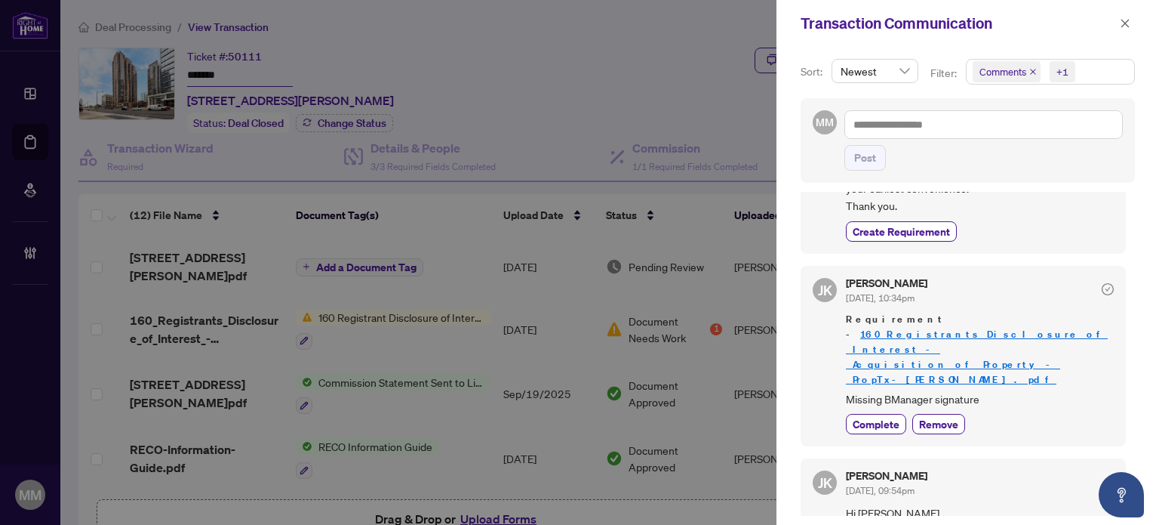
scroll to position [157, 0]
click at [1128, 29] on icon "close" at bounding box center [1125, 23] width 11 height 11
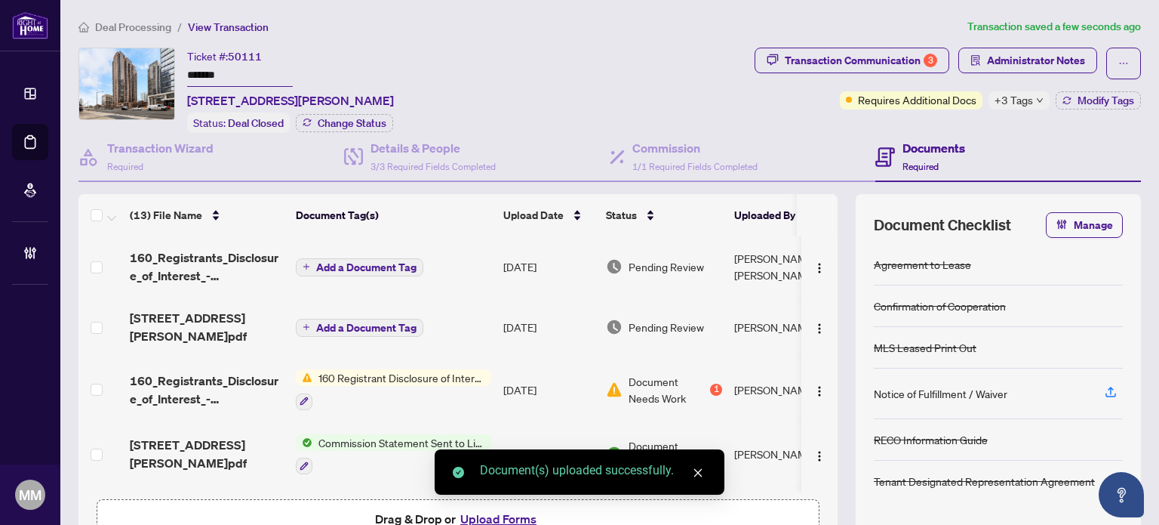
click at [691, 258] on span "Pending Review" at bounding box center [666, 266] width 75 height 17
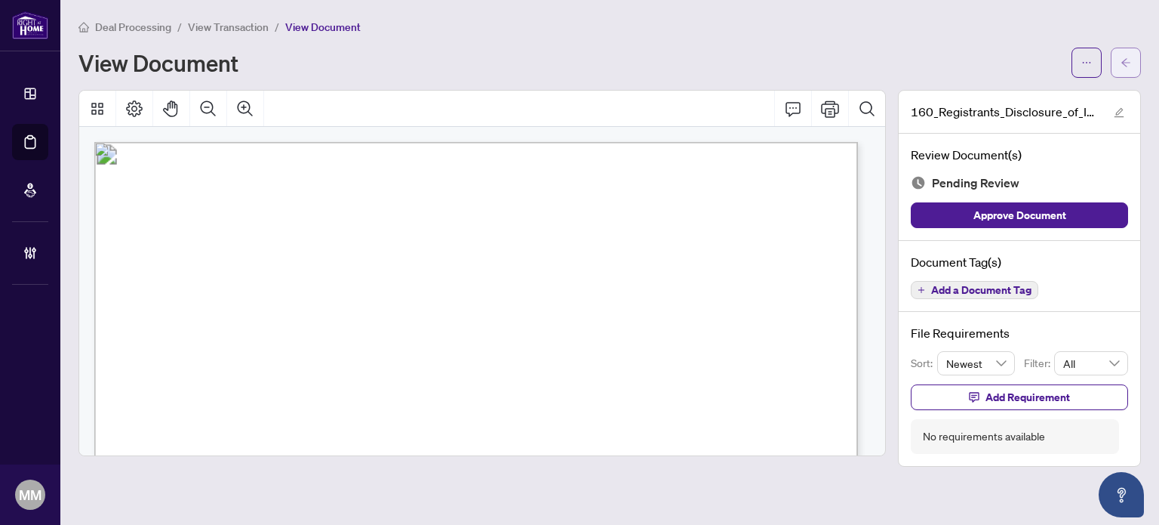
click at [1121, 56] on span "button" at bounding box center [1126, 63] width 11 height 24
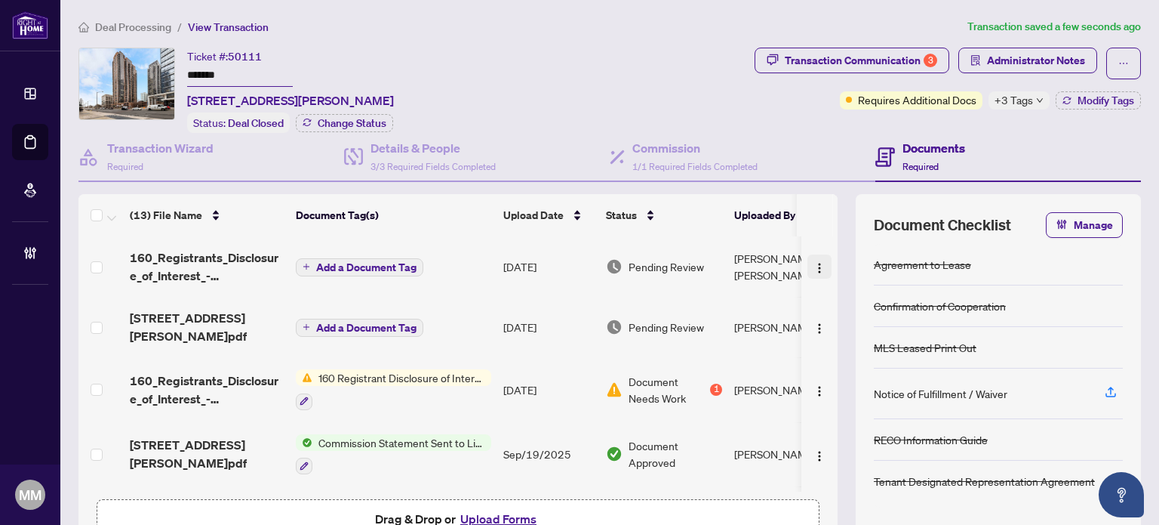
click at [814, 262] on img "button" at bounding box center [820, 268] width 12 height 12
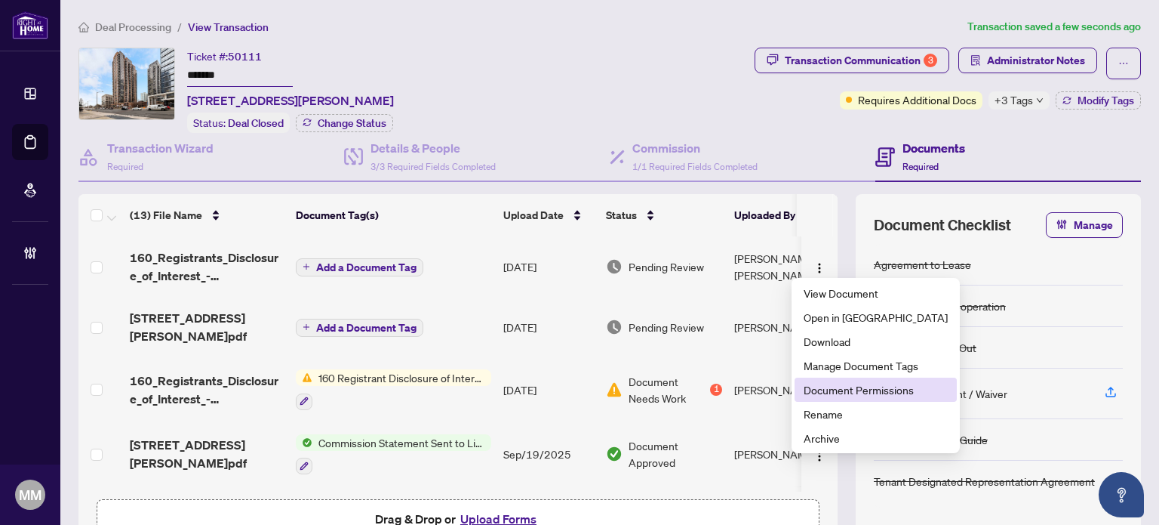
click at [810, 383] on span "Document Permissions" at bounding box center [876, 389] width 144 height 17
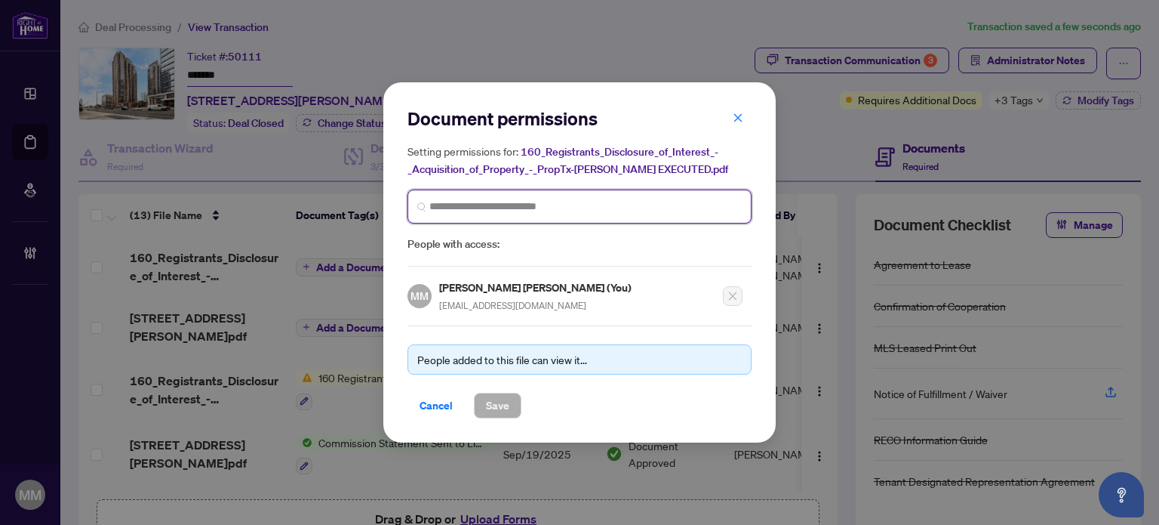
click at [615, 201] on input "search" at bounding box center [585, 207] width 312 height 16
type input "***"
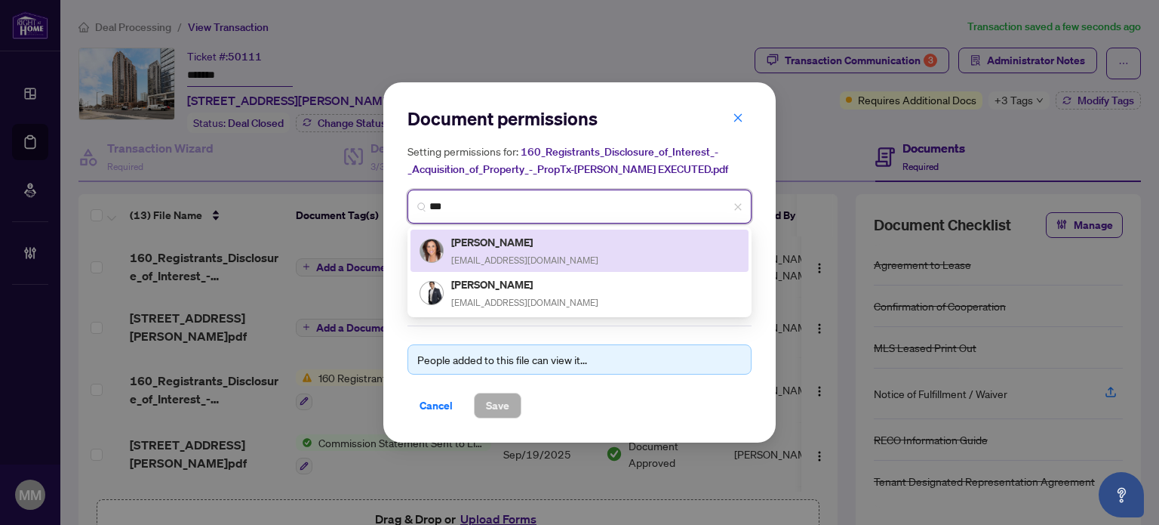
click at [574, 247] on div "Azy Valipour azyvalipour@gmail.com" at bounding box center [580, 250] width 320 height 35
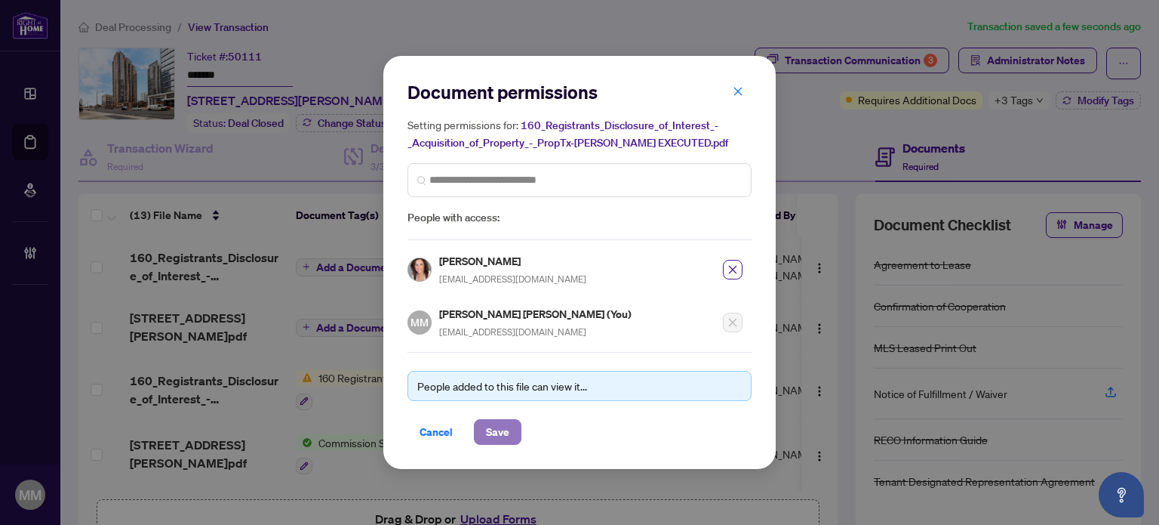
click at [513, 420] on button "Save" at bounding box center [498, 432] width 48 height 26
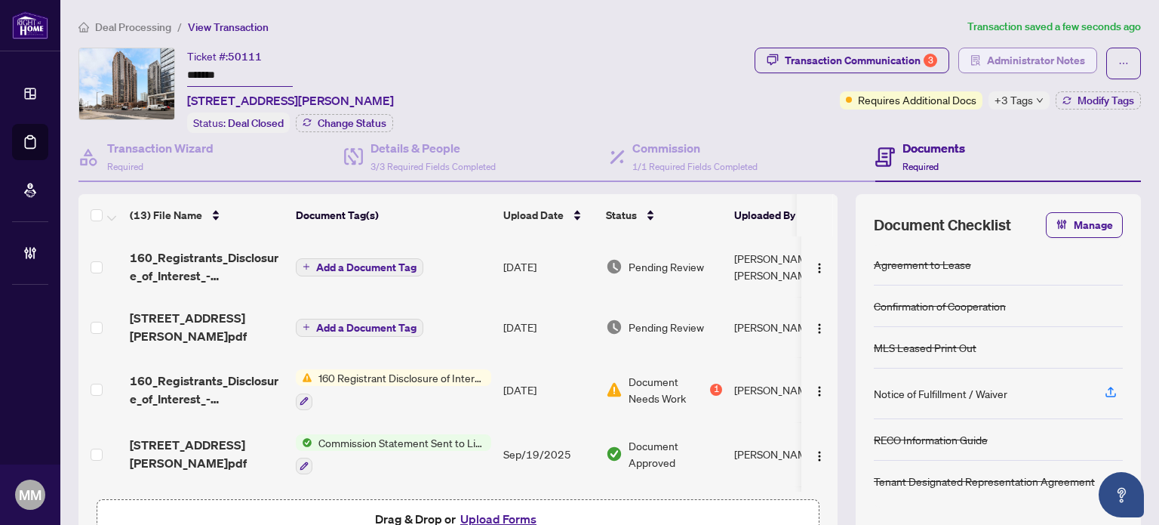
click at [997, 50] on span "Administrator Notes" at bounding box center [1036, 60] width 98 height 24
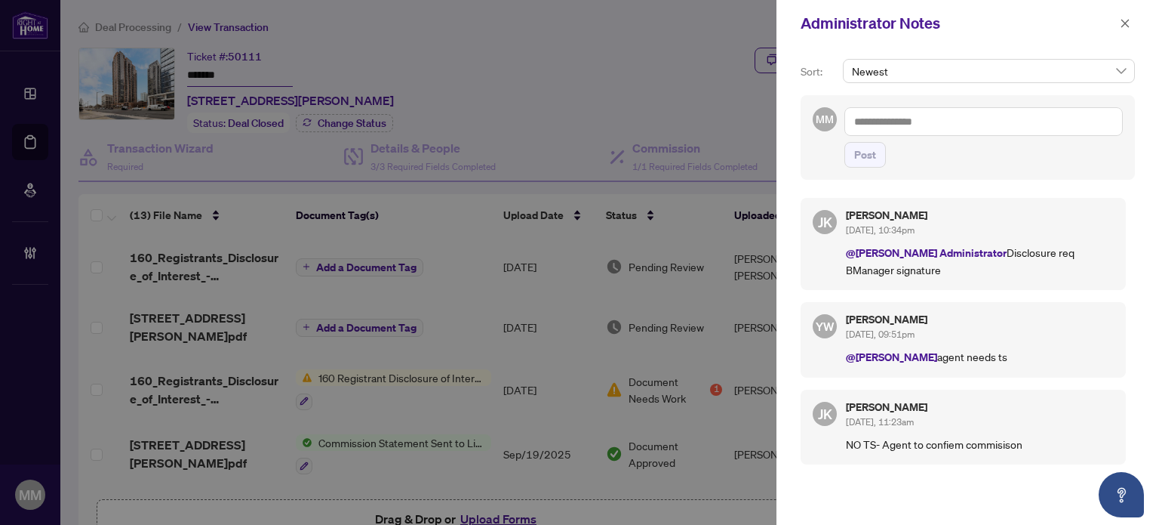
click at [972, 115] on textarea at bounding box center [984, 121] width 279 height 29
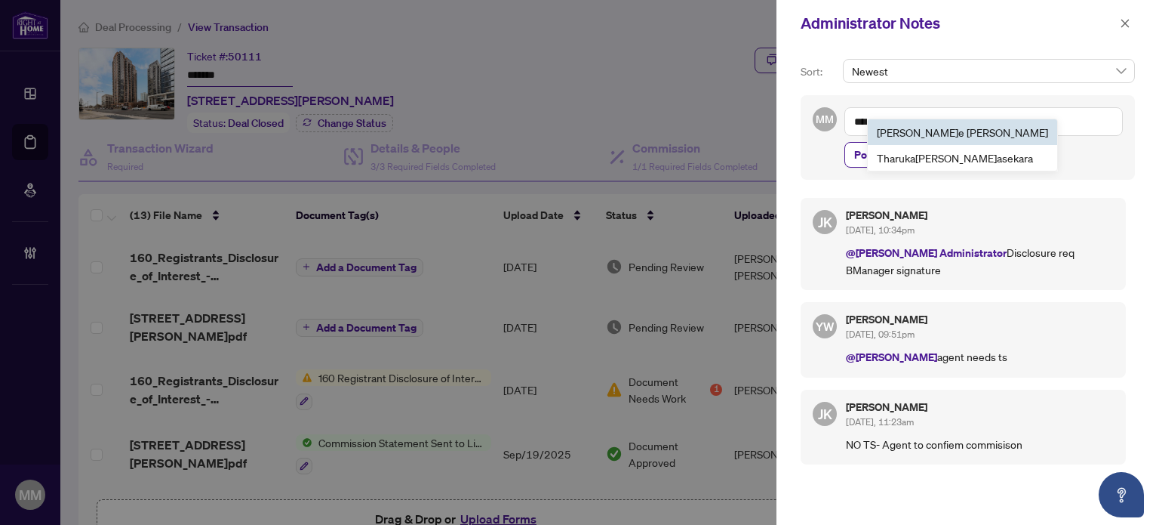
click at [963, 125] on li "Jay e Khosravi" at bounding box center [962, 132] width 189 height 26
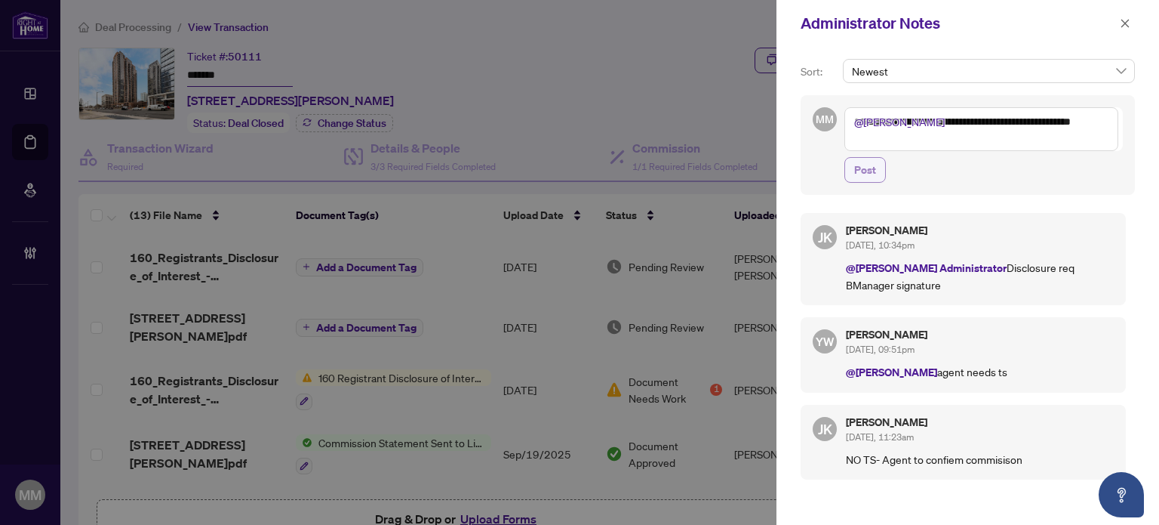
type textarea "**********"
click at [866, 176] on span "Post" at bounding box center [865, 170] width 22 height 24
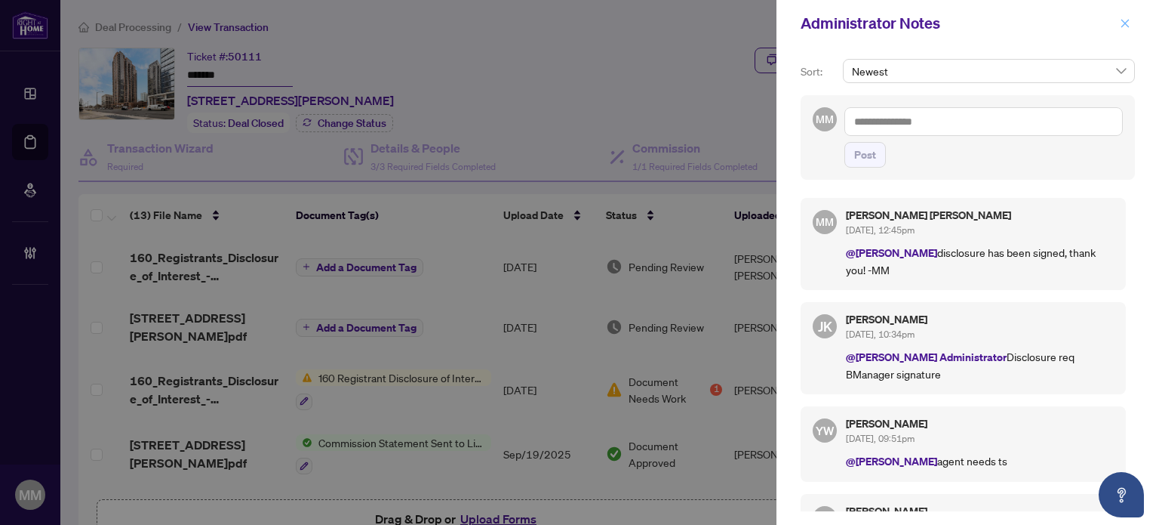
click at [1125, 18] on icon "close" at bounding box center [1125, 23] width 11 height 11
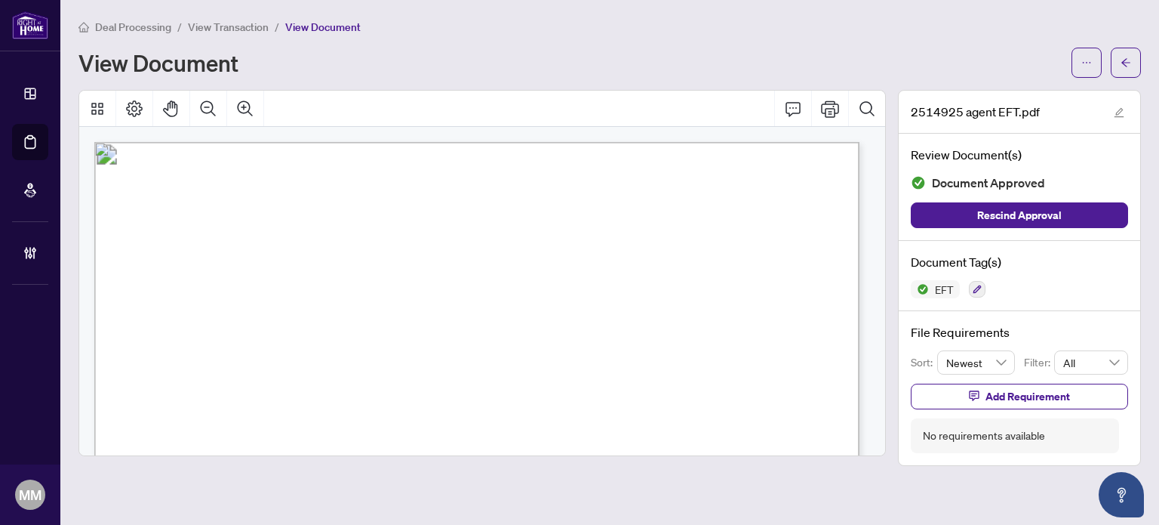
scroll to position [691, 0]
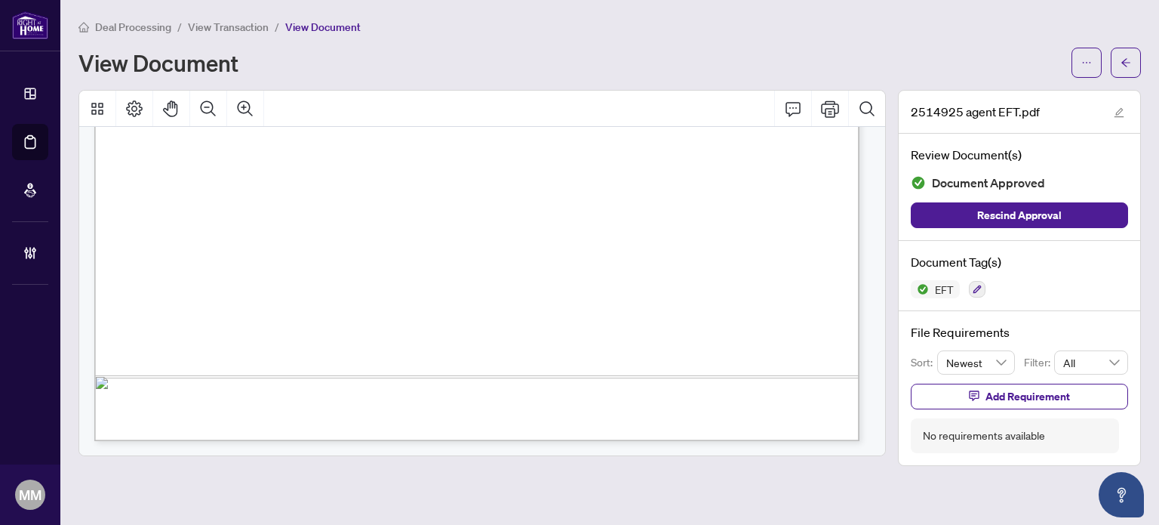
click at [211, 31] on span "View Transaction" at bounding box center [228, 27] width 81 height 14
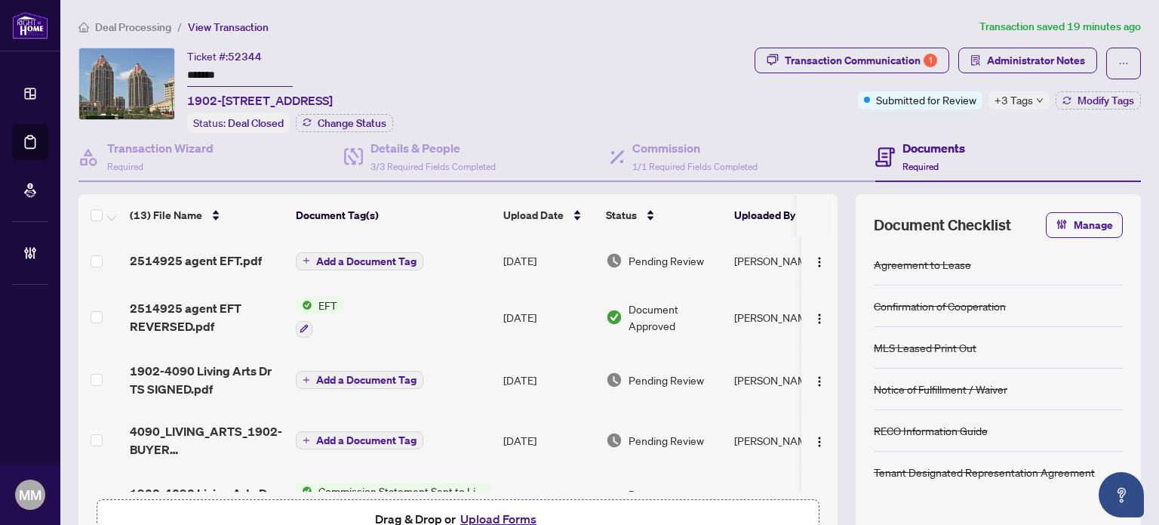
click at [498, 254] on td "[DATE]" at bounding box center [548, 260] width 103 height 48
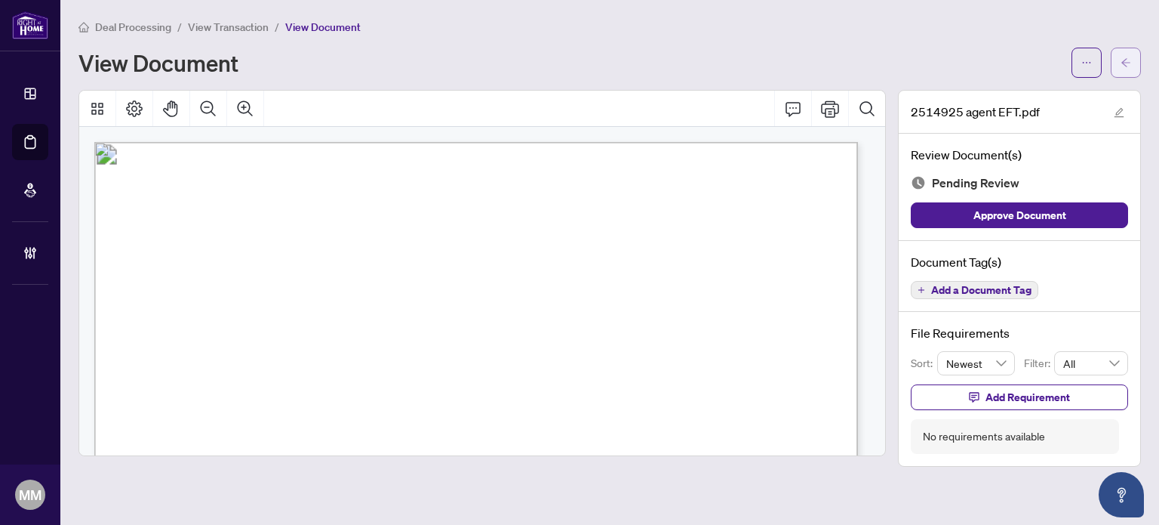
click at [1120, 51] on button "button" at bounding box center [1126, 63] width 30 height 30
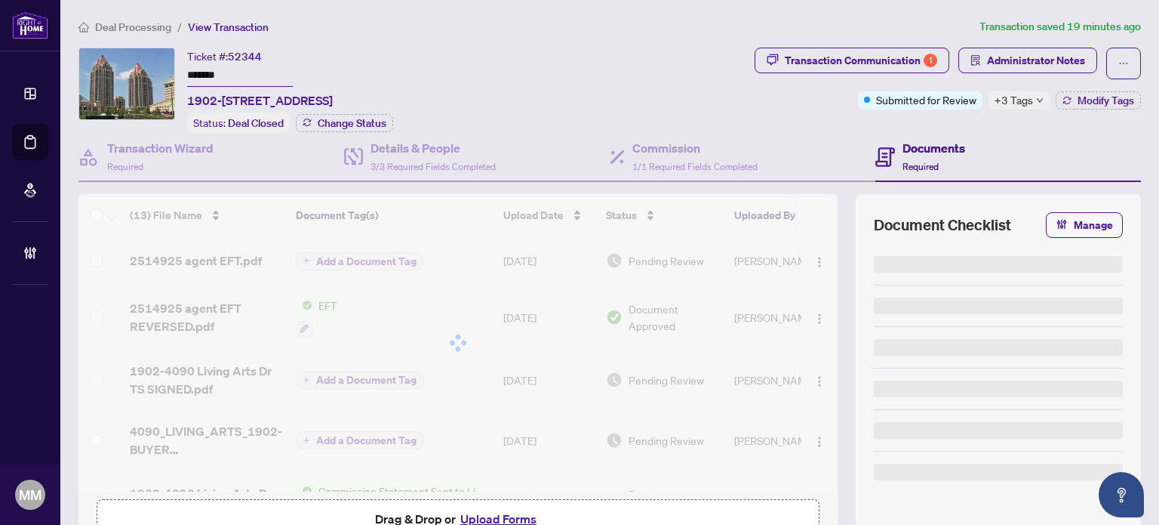
click at [157, 18] on li "Deal Processing" at bounding box center [125, 26] width 93 height 17
click at [155, 21] on span "Deal Processing" at bounding box center [133, 27] width 76 height 14
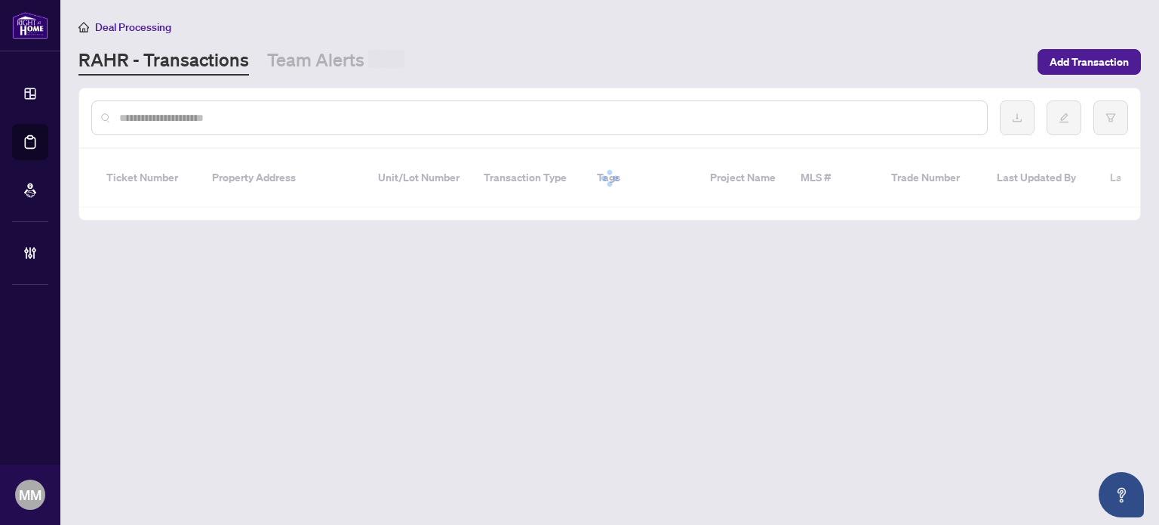
click at [231, 116] on input "text" at bounding box center [547, 117] width 856 height 17
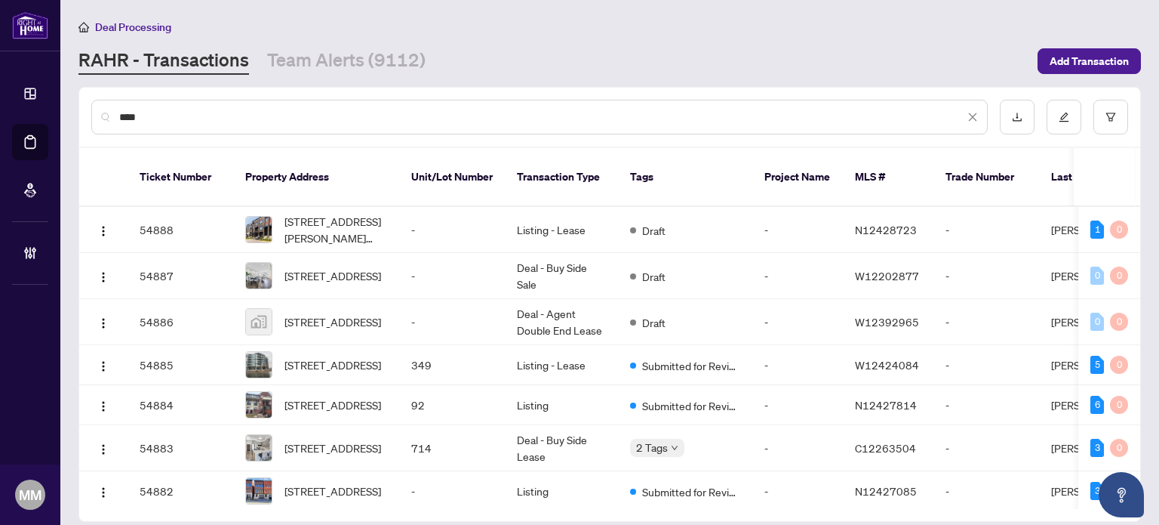
click at [231, 116] on input "****" at bounding box center [541, 117] width 845 height 17
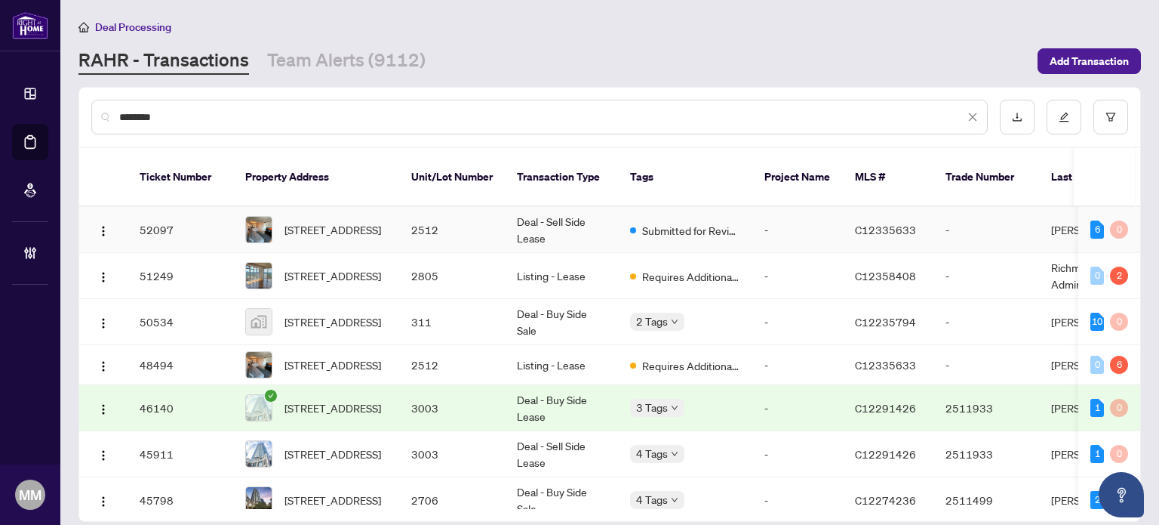
type input "********"
click at [343, 207] on td "2512-2181 Yonge St #2512, Toronto, Ontario M4S 3H7, Canada" at bounding box center [316, 230] width 166 height 46
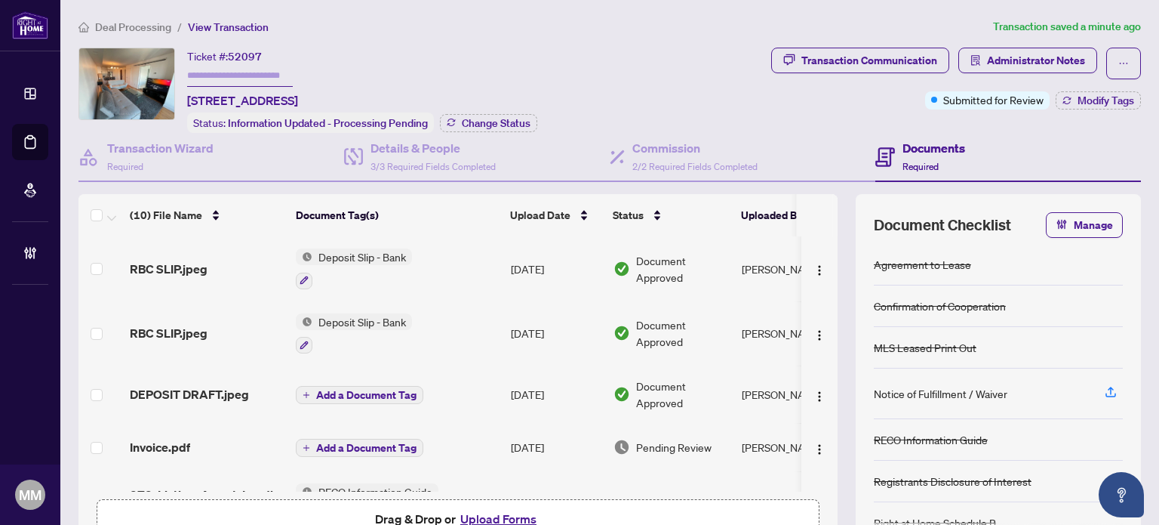
click at [508, 267] on td "[DATE]" at bounding box center [556, 268] width 103 height 65
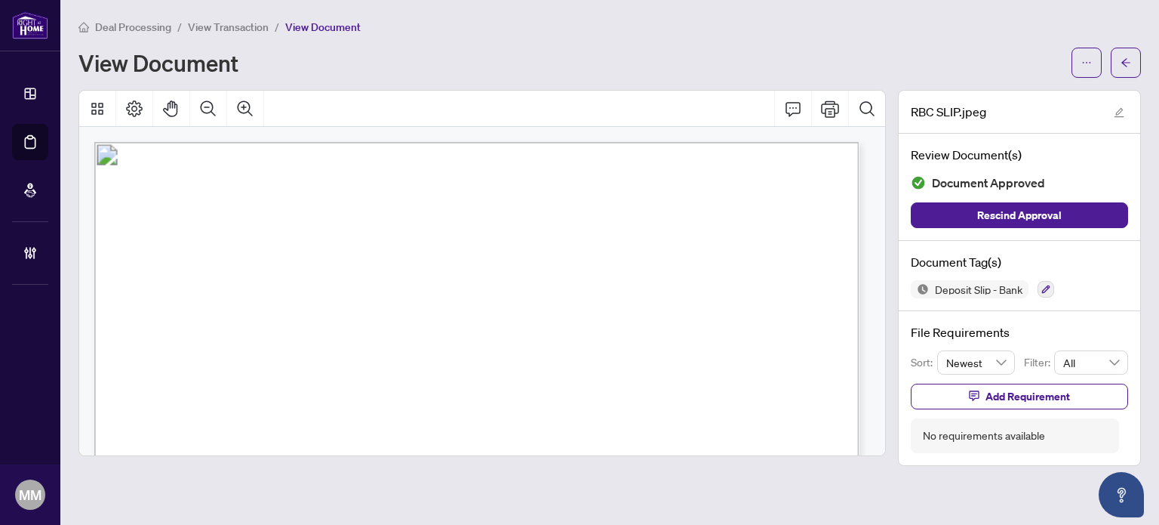
scroll to position [121, 0]
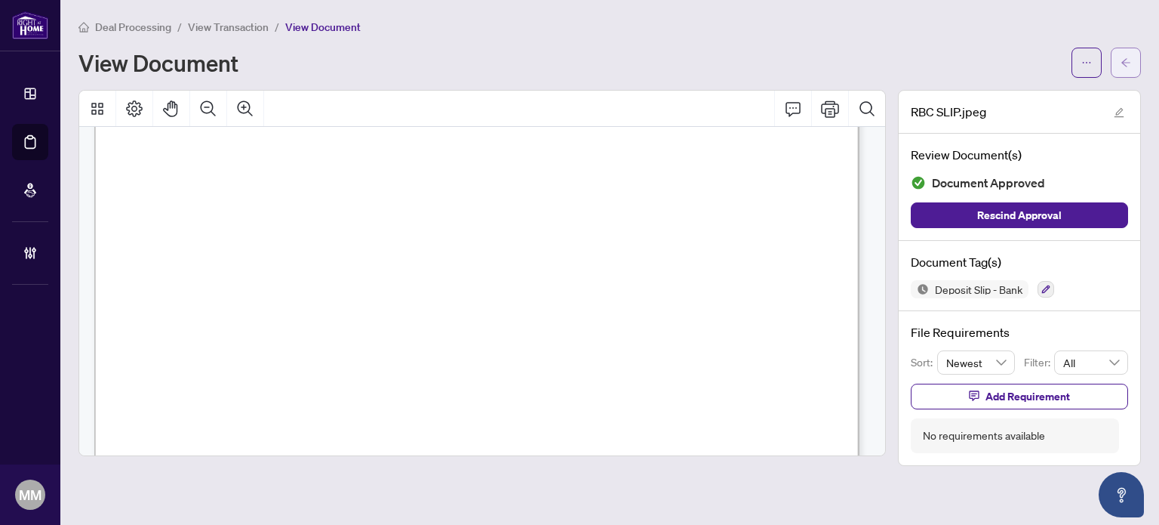
click at [1119, 57] on button "button" at bounding box center [1126, 63] width 30 height 30
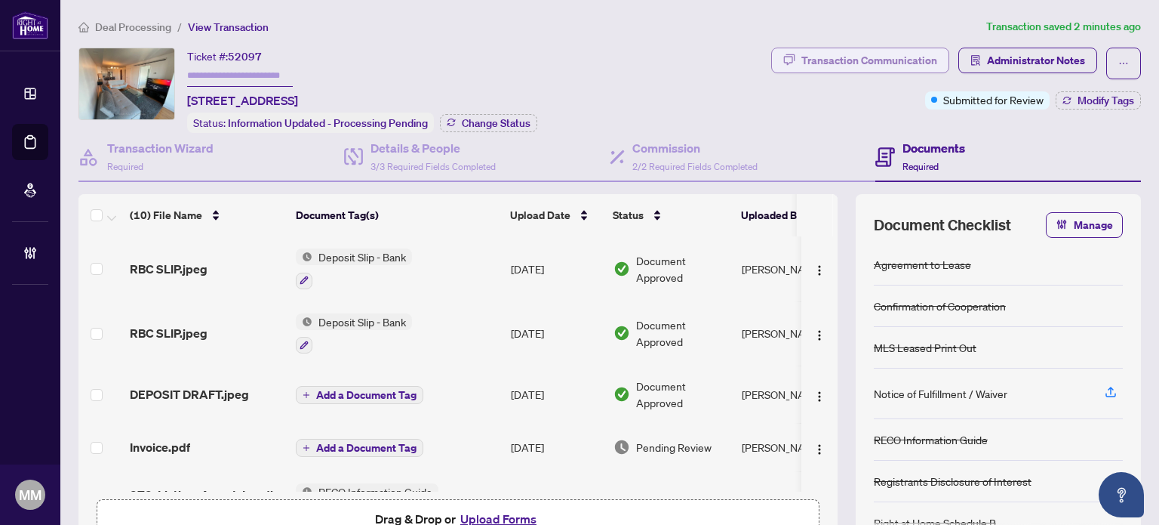
click at [867, 67] on div "Transaction Communication" at bounding box center [870, 60] width 136 height 24
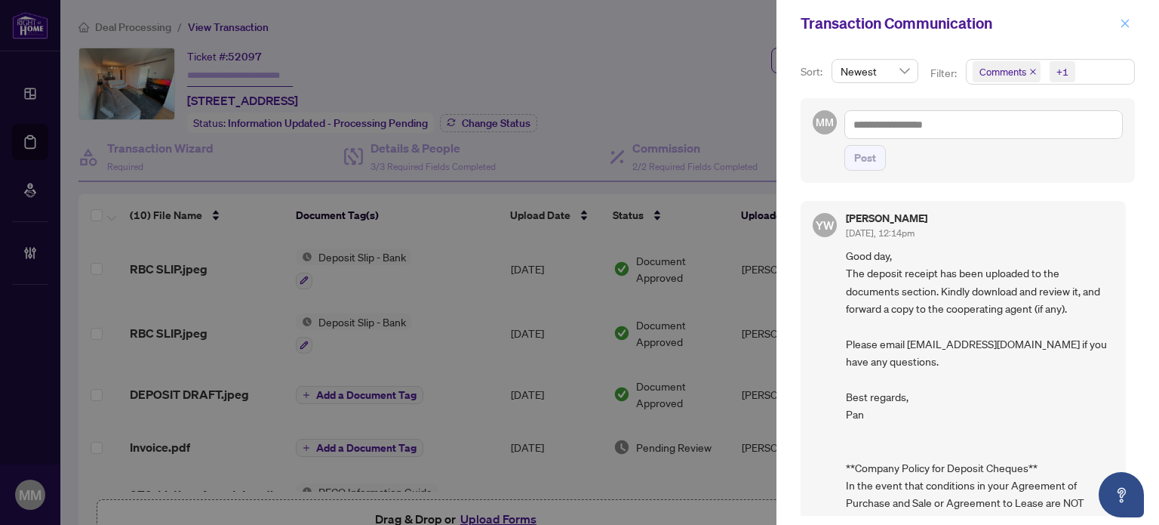
click at [1127, 15] on span "button" at bounding box center [1125, 23] width 11 height 24
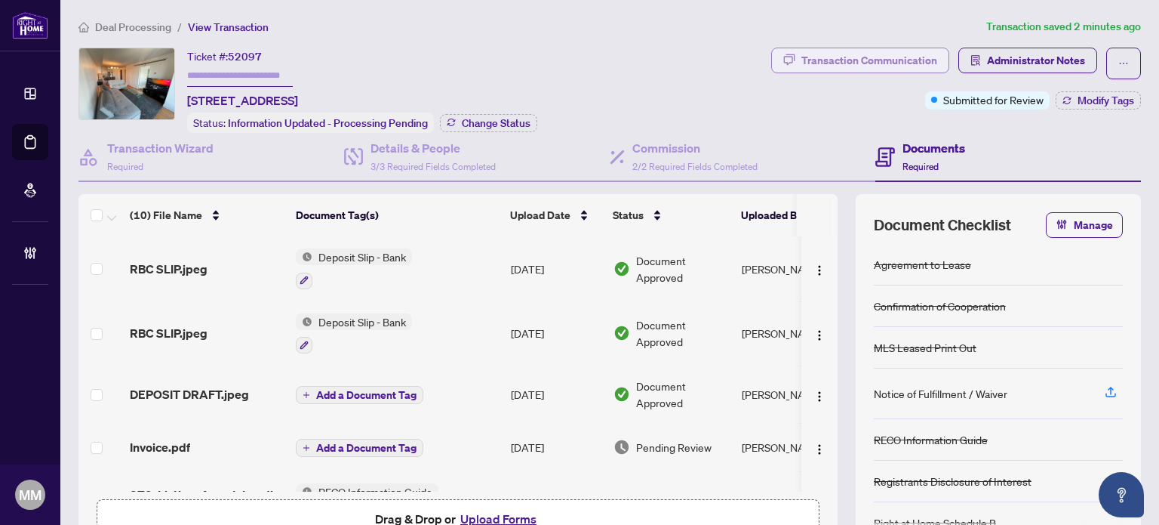
click at [906, 61] on div "Transaction Communication" at bounding box center [870, 60] width 136 height 24
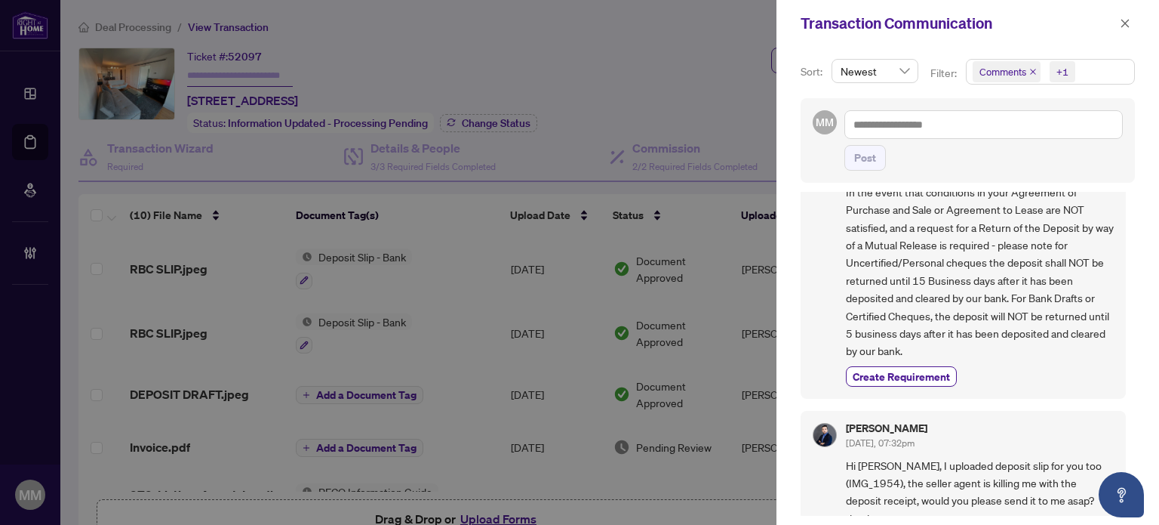
scroll to position [301, 0]
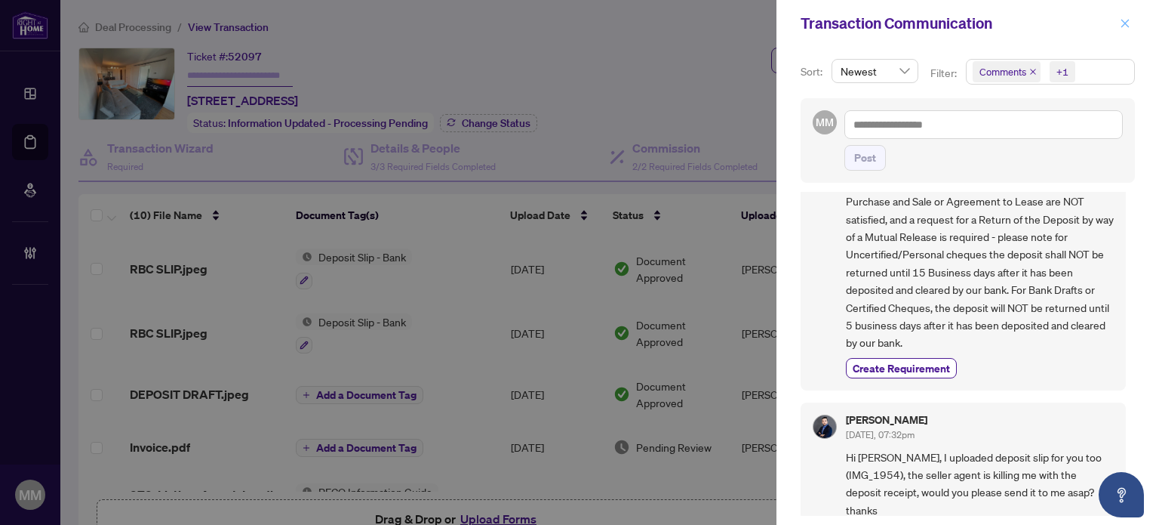
click at [1127, 11] on span "button" at bounding box center [1125, 23] width 11 height 24
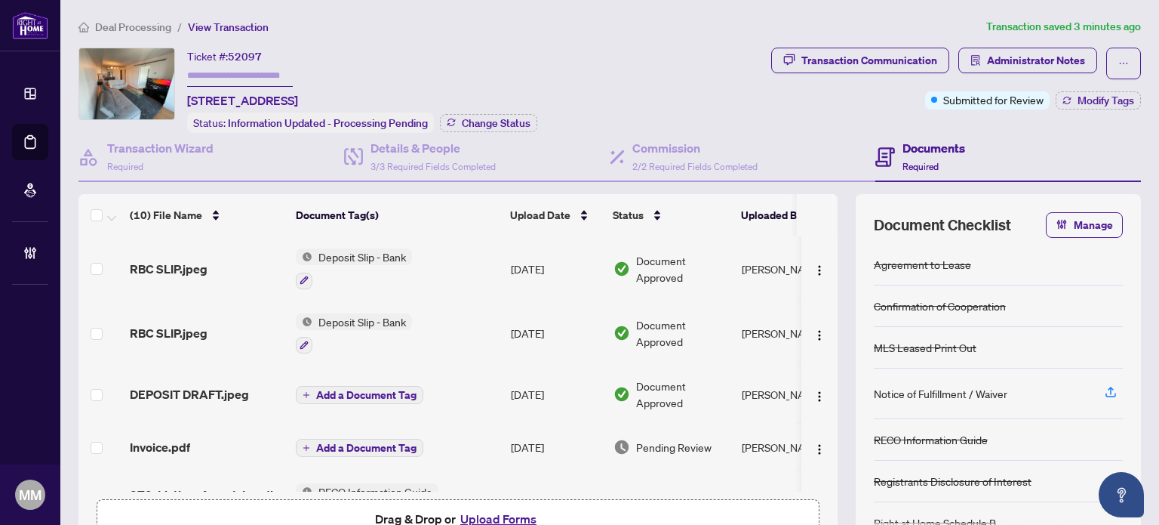
click at [1106, 165] on div "Documents Required" at bounding box center [1009, 157] width 266 height 49
click at [114, 26] on span "Deal Processing" at bounding box center [133, 27] width 76 height 14
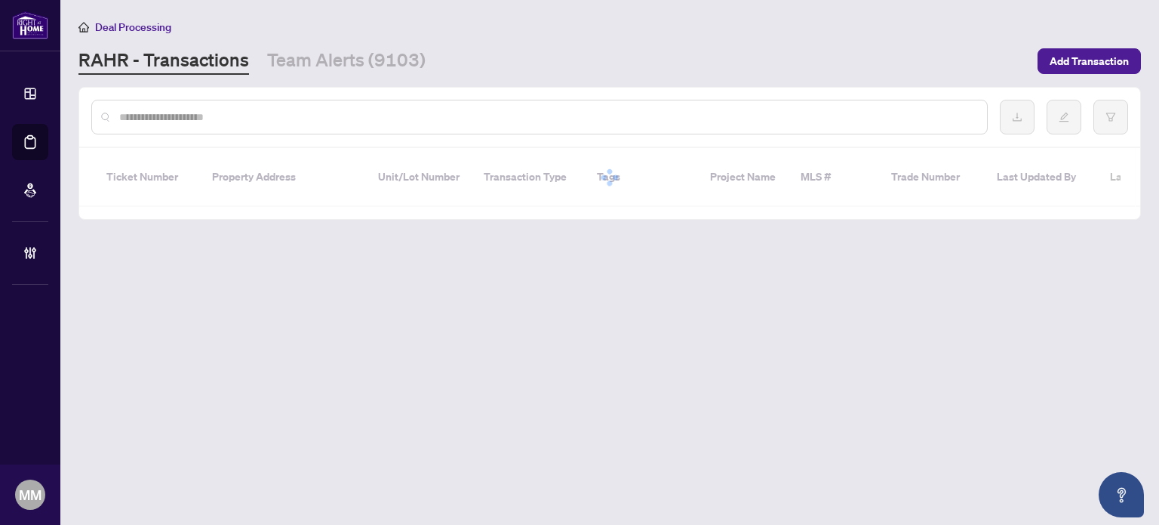
click at [255, 109] on input "text" at bounding box center [547, 117] width 856 height 17
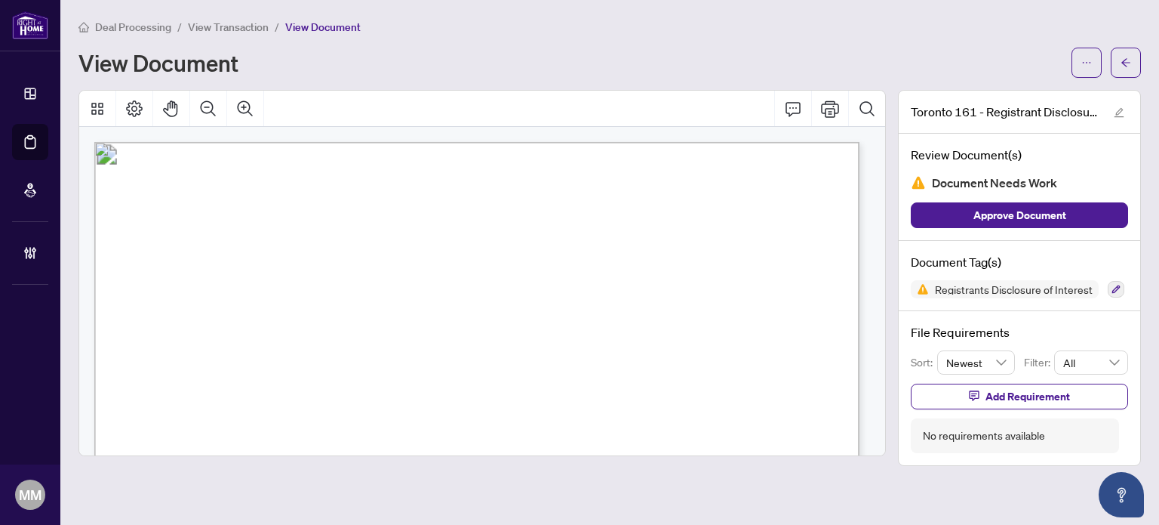
scroll to position [151, 0]
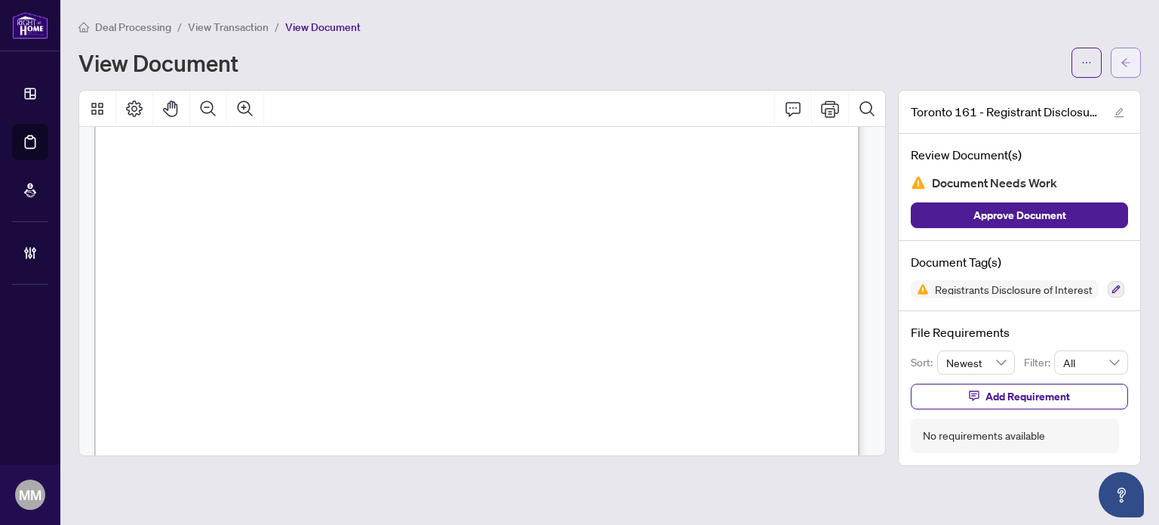
click at [1116, 72] on button "button" at bounding box center [1126, 63] width 30 height 30
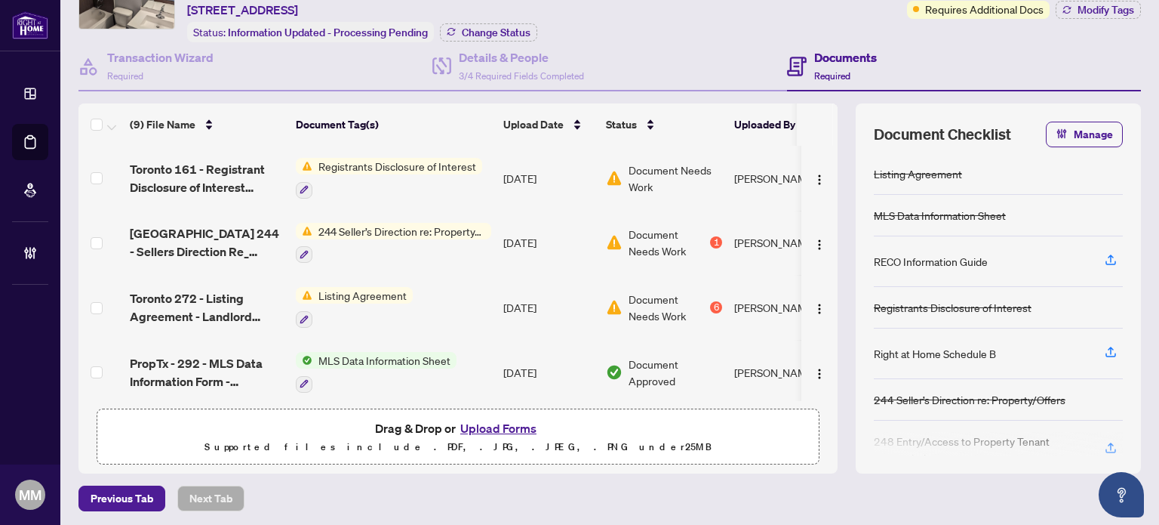
scroll to position [91, 0]
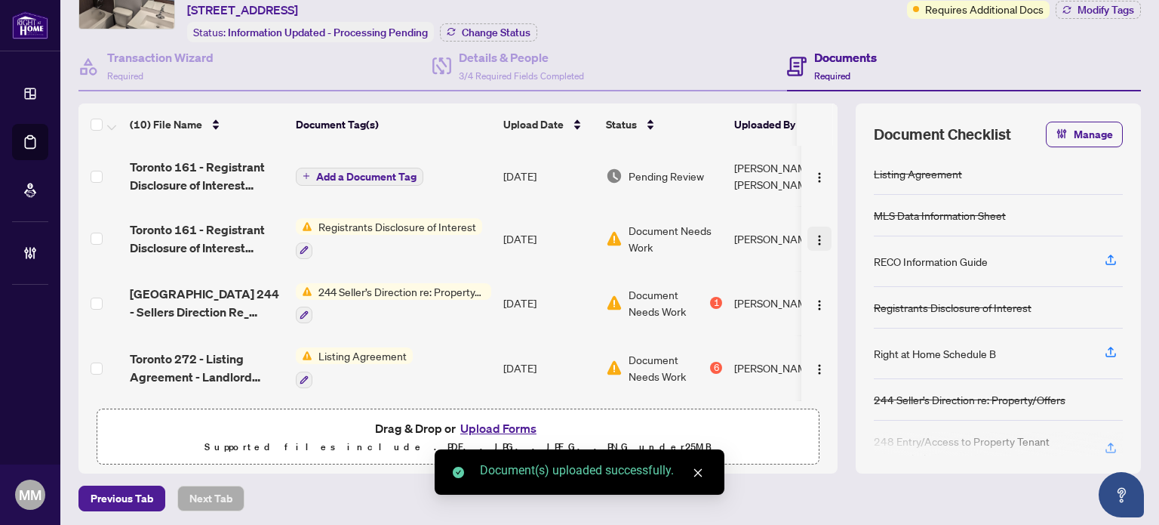
click at [814, 235] on img "button" at bounding box center [820, 240] width 12 height 12
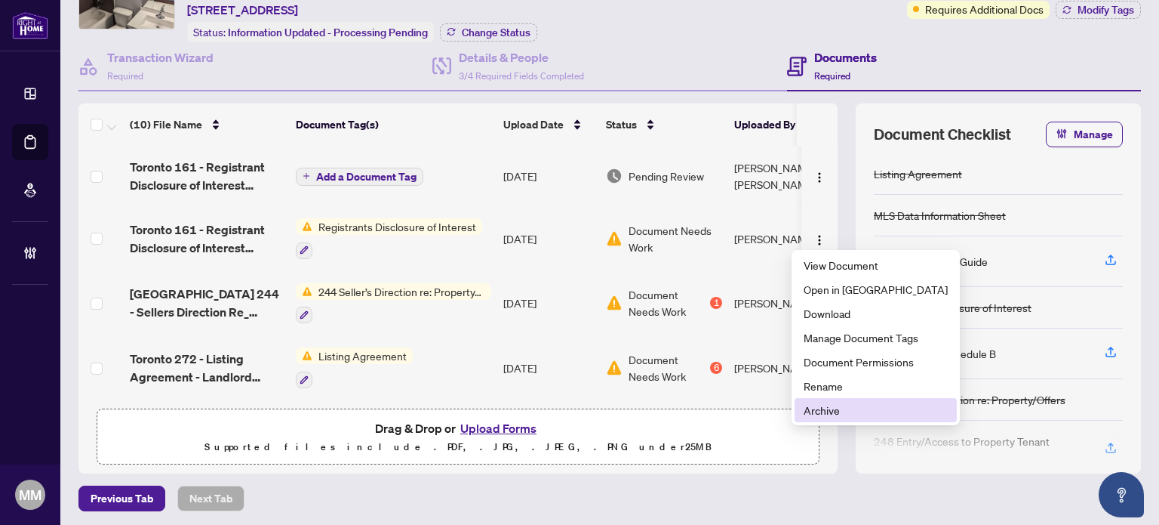
click at [830, 404] on span "Archive" at bounding box center [876, 410] width 144 height 17
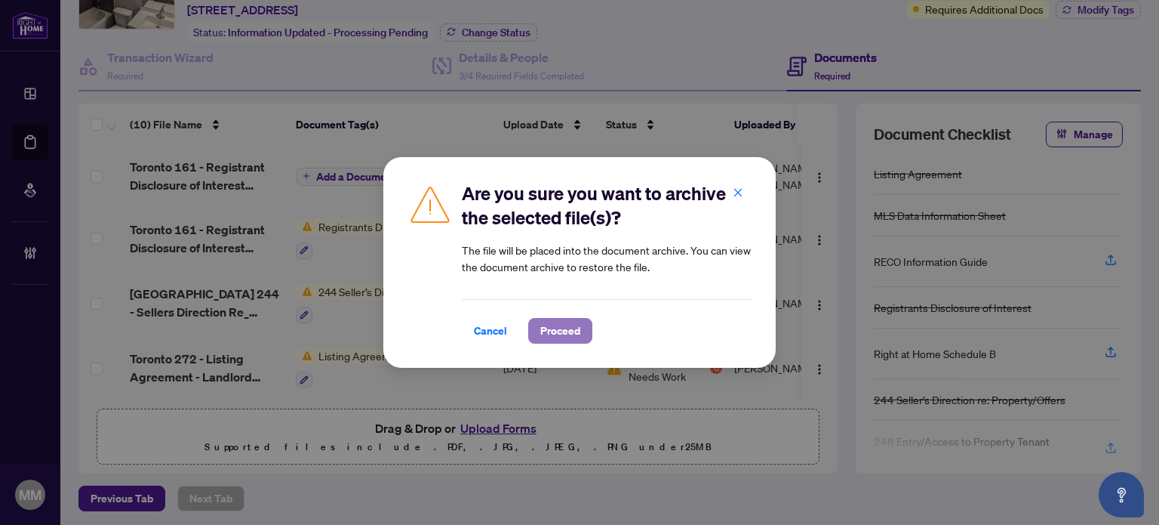
click at [573, 329] on span "Proceed" at bounding box center [560, 331] width 40 height 24
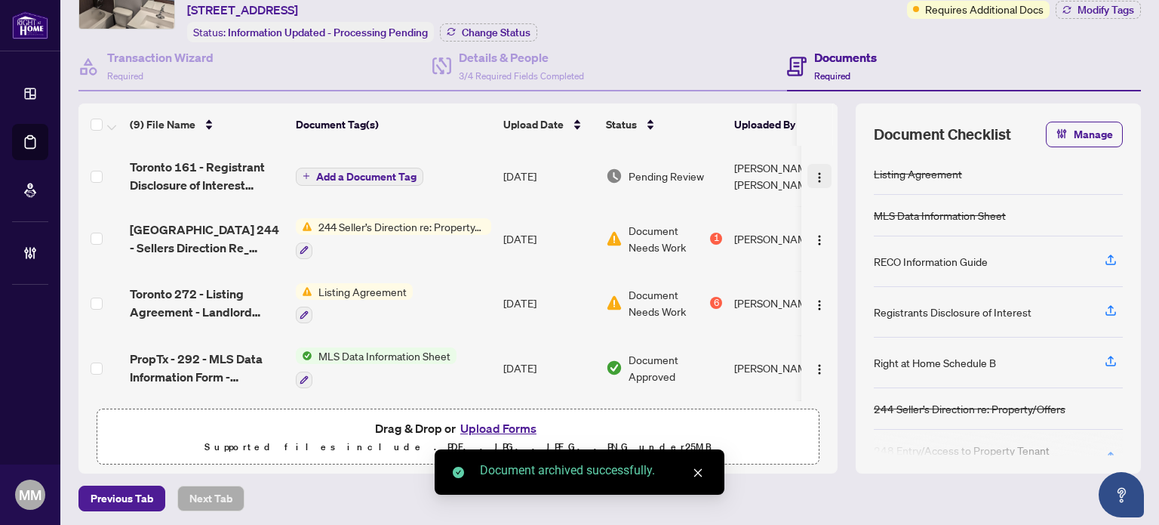
click at [814, 174] on img "button" at bounding box center [820, 177] width 12 height 12
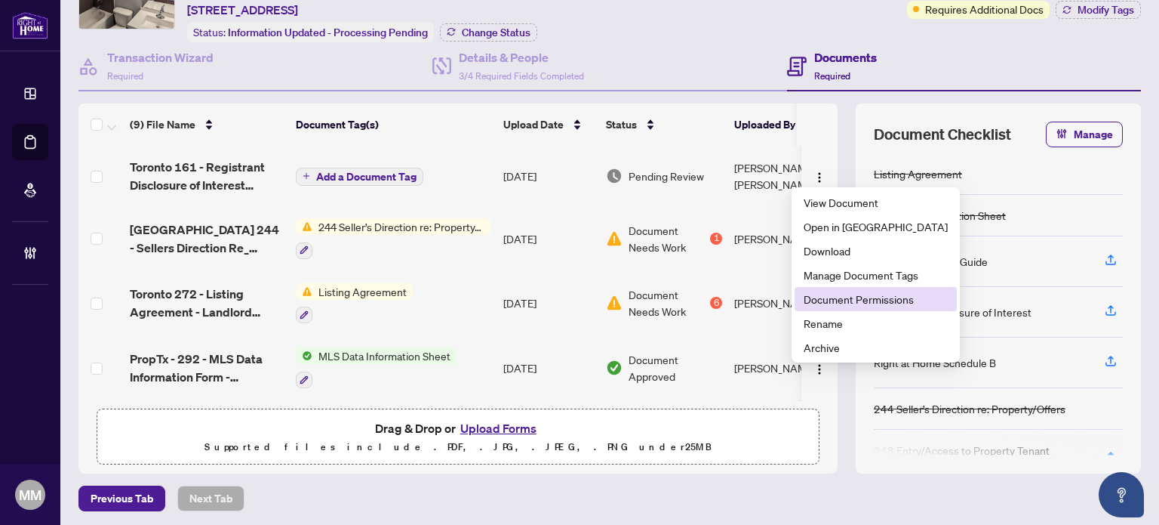
click at [824, 295] on span "Document Permissions" at bounding box center [876, 299] width 144 height 17
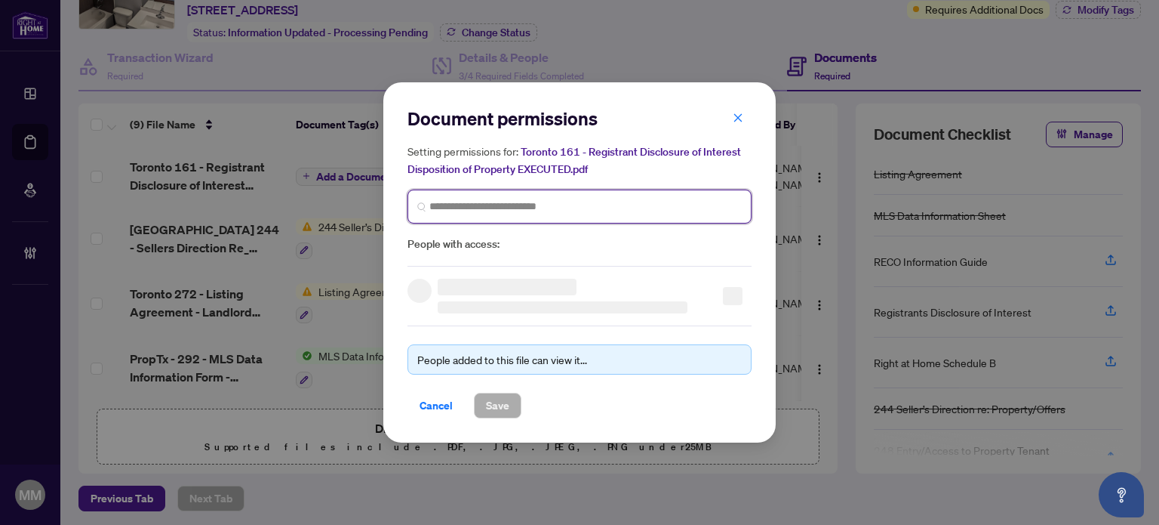
click at [642, 205] on input "search" at bounding box center [585, 207] width 312 height 16
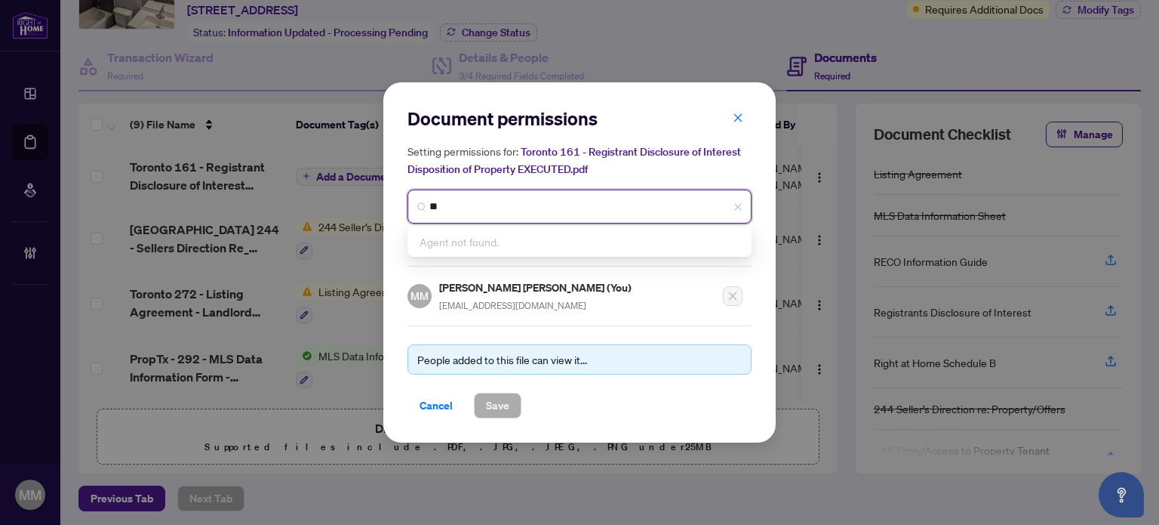
type input "*"
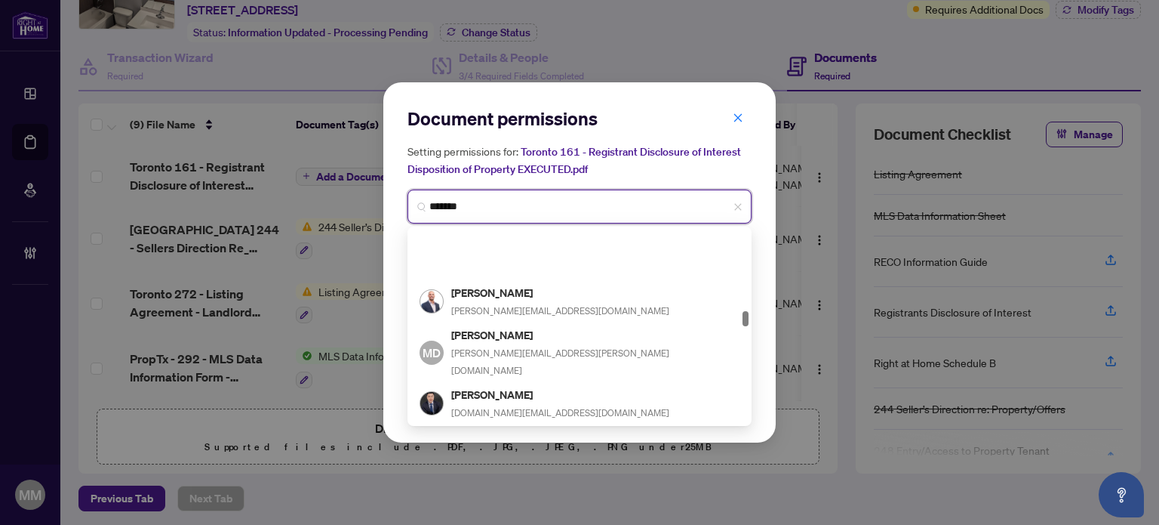
scroll to position [1054, 0]
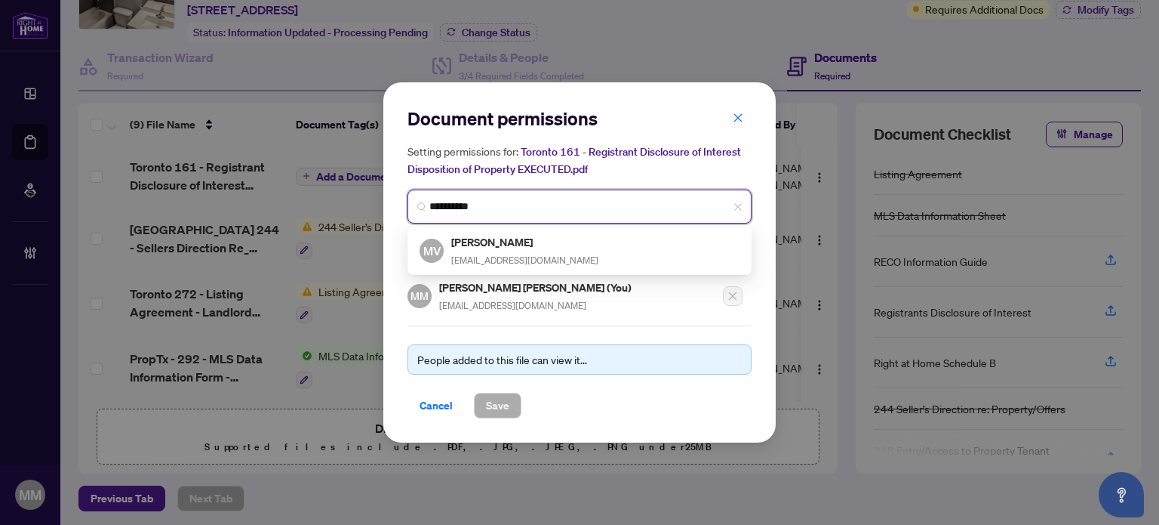
type input "**********"
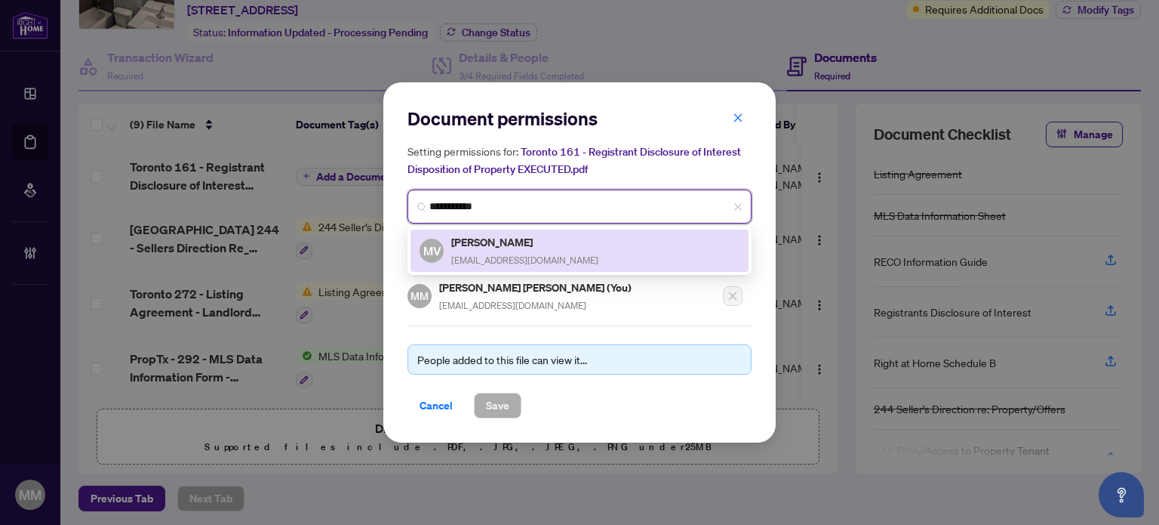
click at [609, 241] on div "MV [PERSON_NAME] [EMAIL_ADDRESS][DOMAIN_NAME]" at bounding box center [580, 250] width 320 height 35
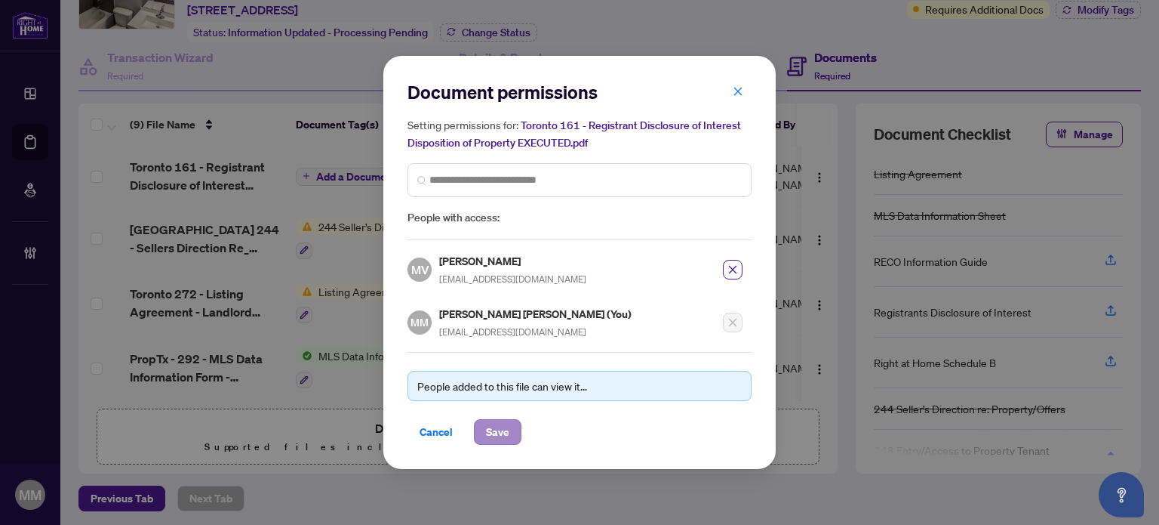
drag, startPoint x: 490, startPoint y: 443, endPoint x: 501, endPoint y: 434, distance: 14.5
click at [501, 434] on div "Document permissions Setting permissions for: Toronto 161 - Registrant Disclosu…" at bounding box center [579, 262] width 393 height 412
drag, startPoint x: 496, startPoint y: 434, endPoint x: 486, endPoint y: 427, distance: 11.9
click at [486, 427] on span "Save" at bounding box center [497, 432] width 23 height 24
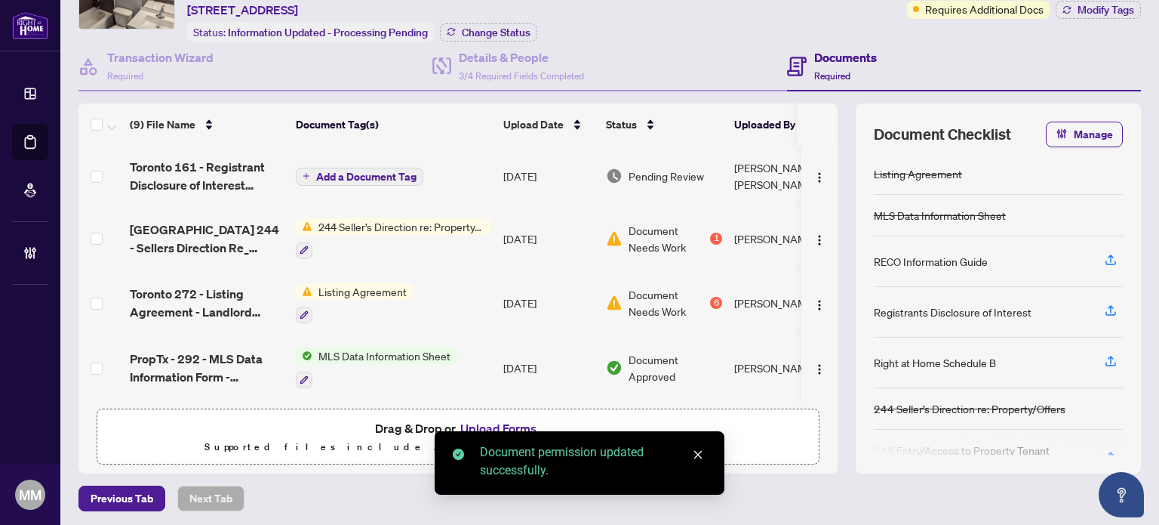
scroll to position [0, 0]
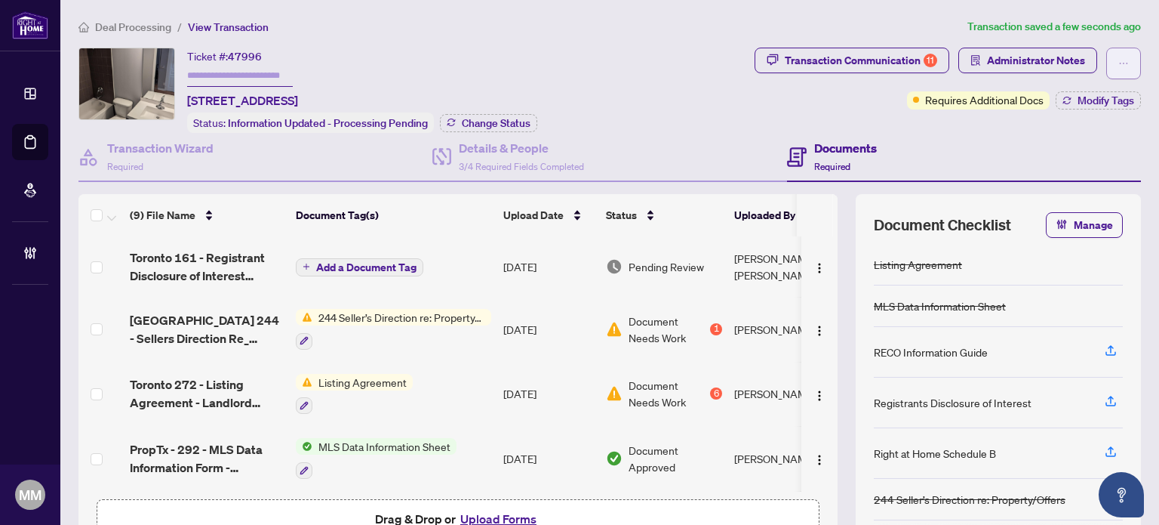
drag, startPoint x: 1067, startPoint y: 46, endPoint x: 1097, endPoint y: 54, distance: 30.6
click at [1107, 54] on button "button" at bounding box center [1124, 64] width 35 height 32
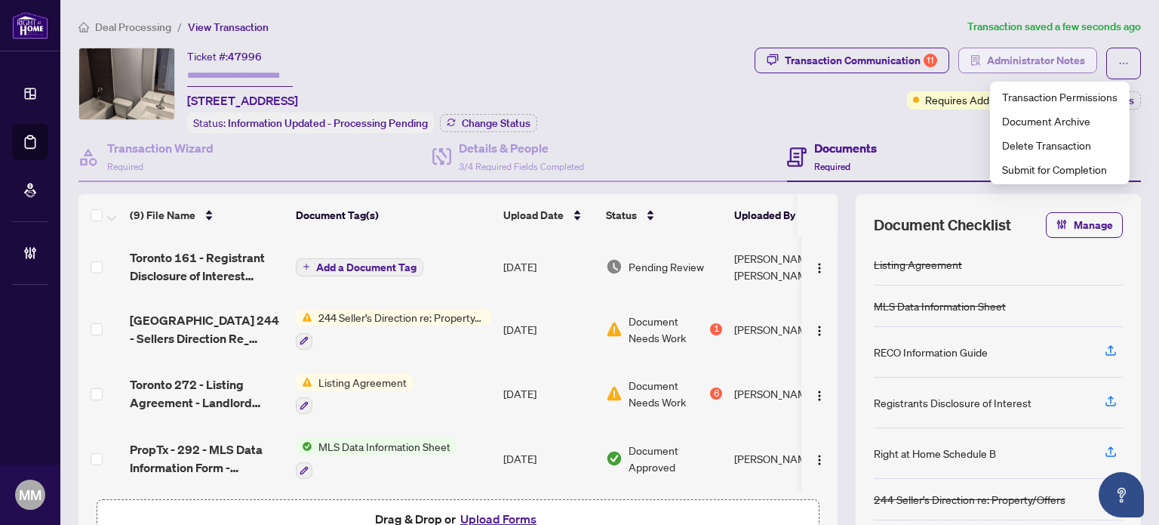
click at [1045, 61] on span "Administrator Notes" at bounding box center [1036, 60] width 98 height 24
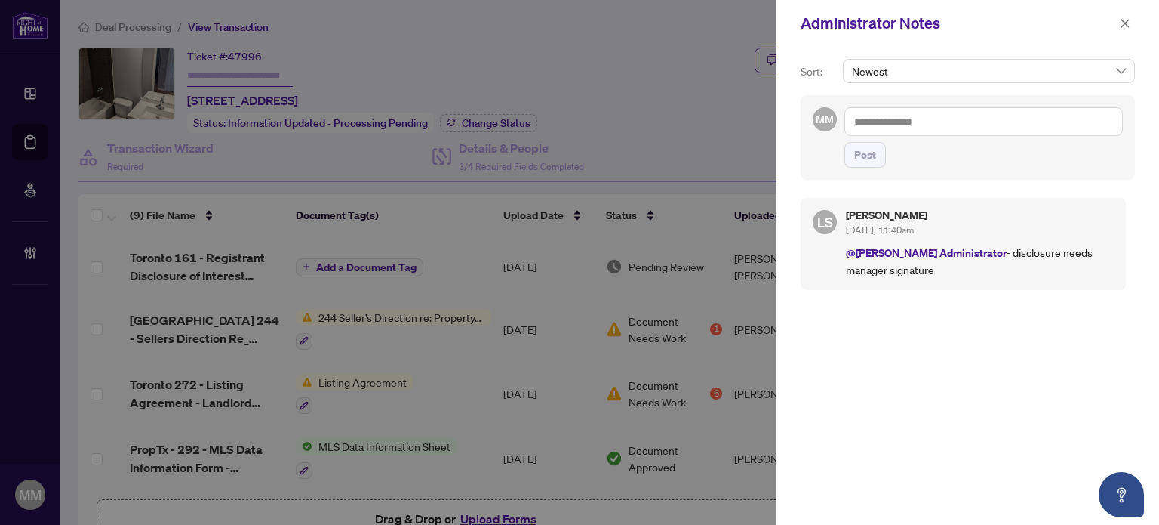
click at [1109, 32] on div "Administrator Notes" at bounding box center [958, 23] width 315 height 23
click at [1115, 28] on div "Administrator Notes" at bounding box center [958, 23] width 315 height 23
click at [1124, 26] on icon "close" at bounding box center [1125, 23] width 11 height 11
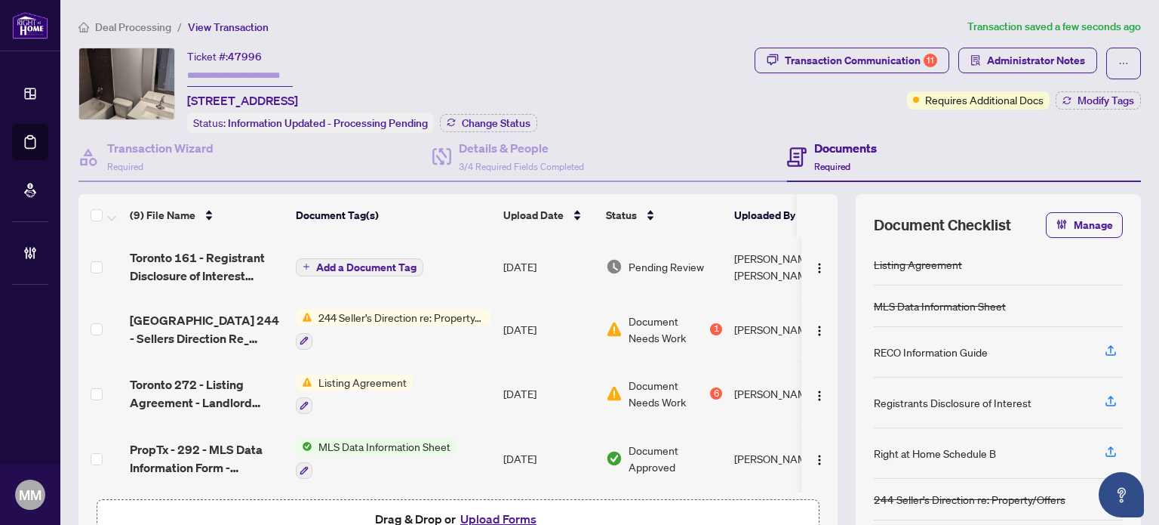
click at [386, 266] on span "Add a Document Tag" at bounding box center [366, 267] width 100 height 11
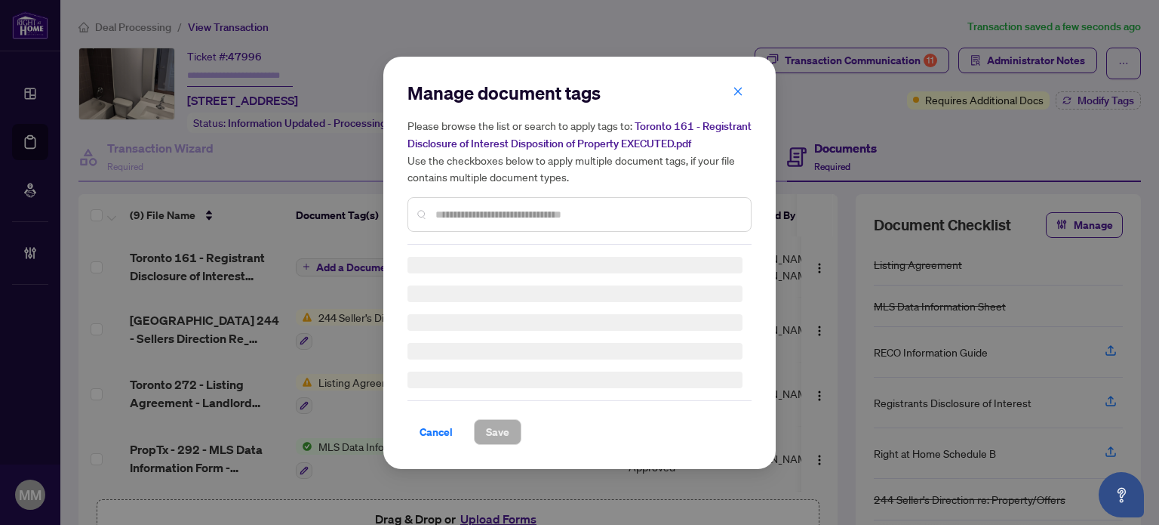
click at [499, 220] on div "Manage document tags Please browse the list or search to apply tags to: Toronto…" at bounding box center [580, 263] width 344 height 364
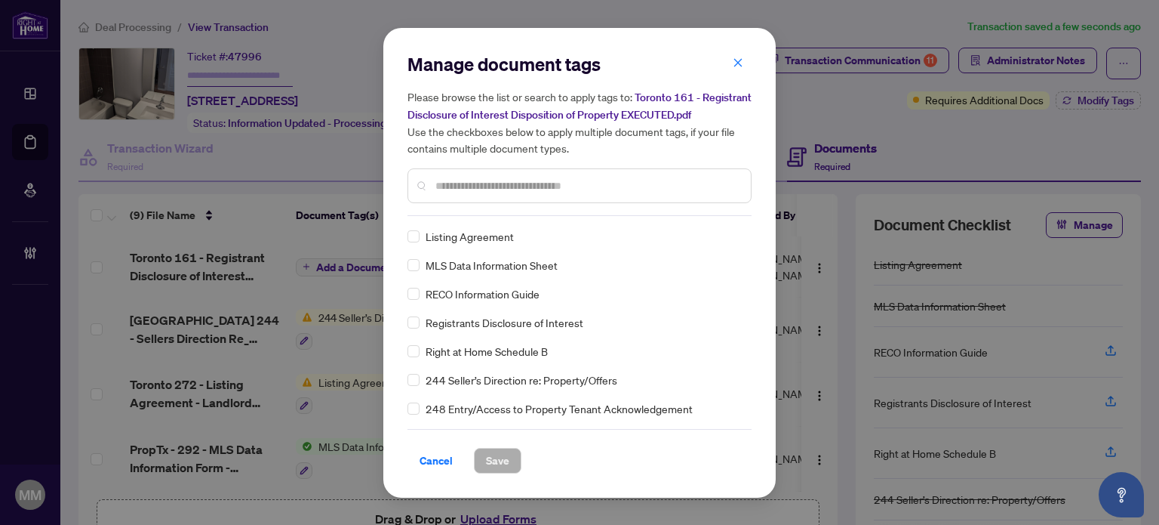
click at [489, 217] on div "Manage document tags Please browse the list or search to apply tags to: Toronto…" at bounding box center [580, 262] width 344 height 421
click at [519, 199] on div at bounding box center [580, 185] width 344 height 35
click at [553, 188] on input "text" at bounding box center [587, 185] width 303 height 17
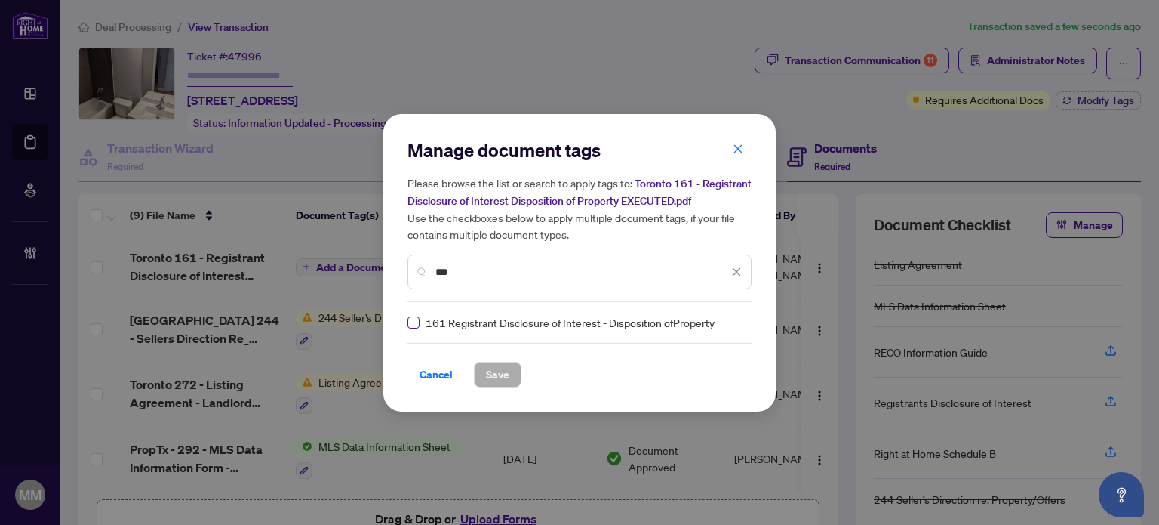
type input "***"
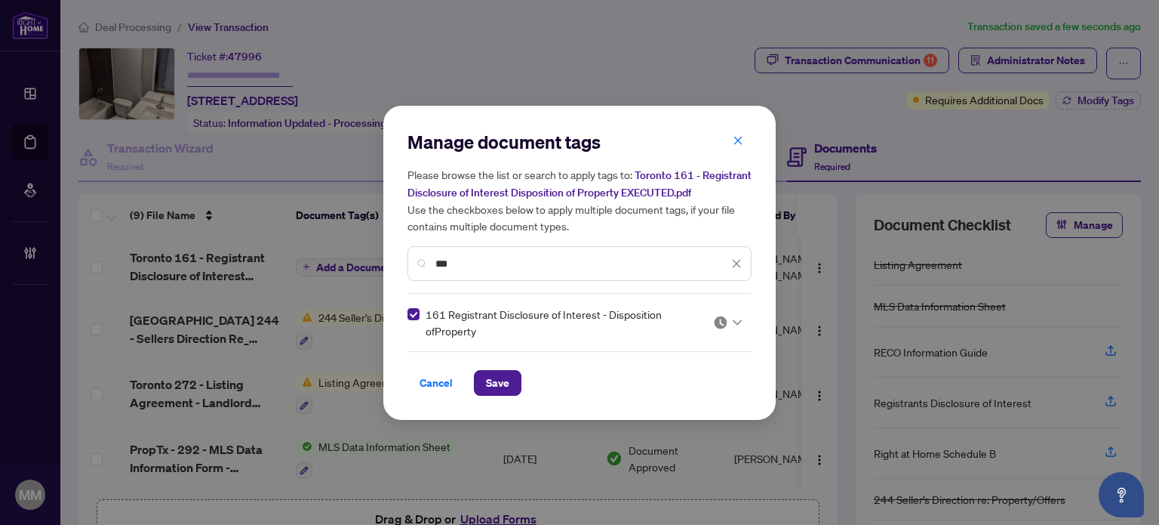
click at [731, 322] on div at bounding box center [727, 322] width 29 height 15
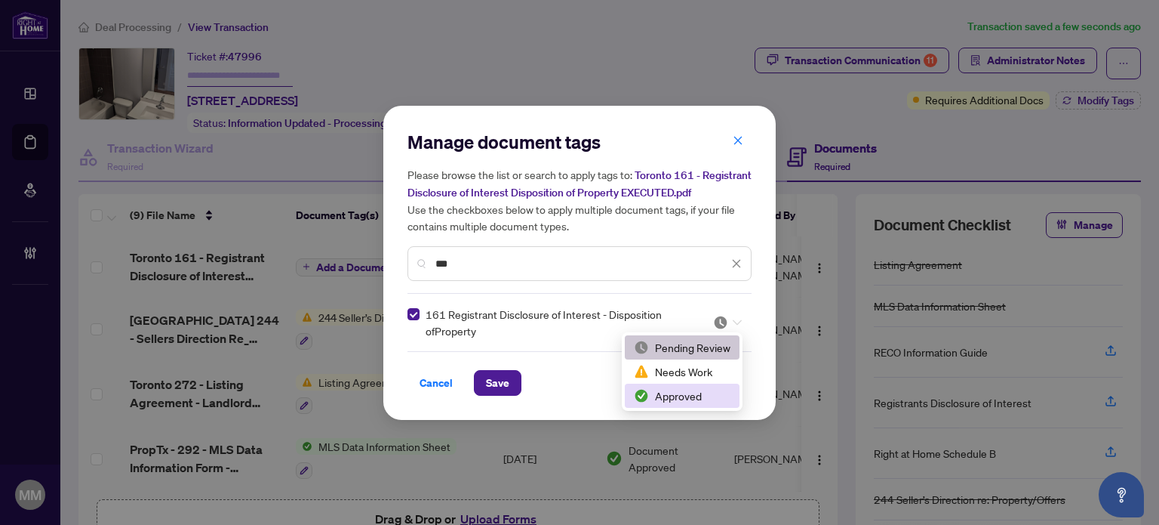
click at [682, 395] on div "Approved" at bounding box center [682, 395] width 97 height 17
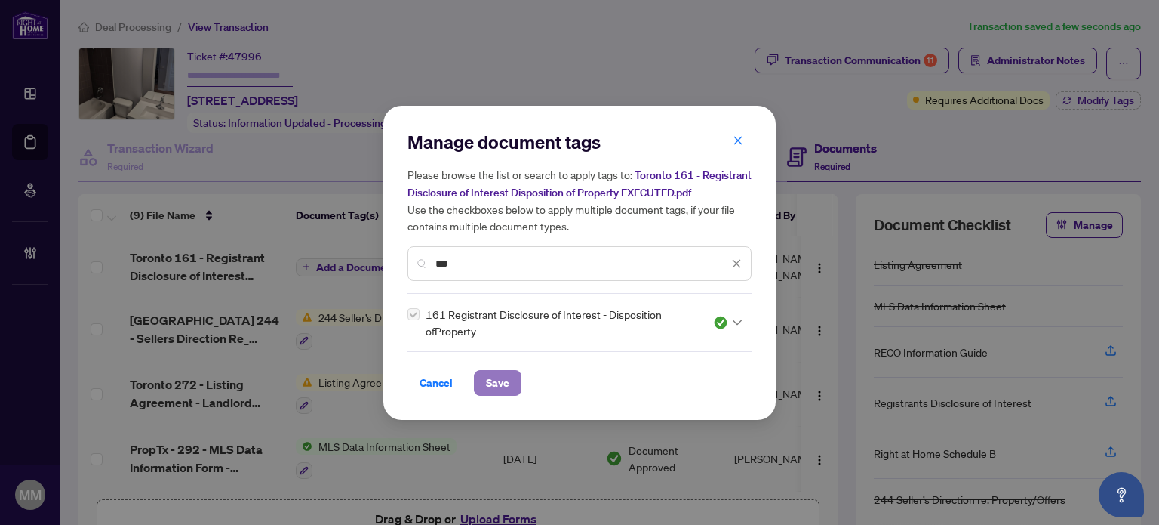
click at [503, 380] on span "Save" at bounding box center [497, 383] width 23 height 24
